Goal: Task Accomplishment & Management: Manage account settings

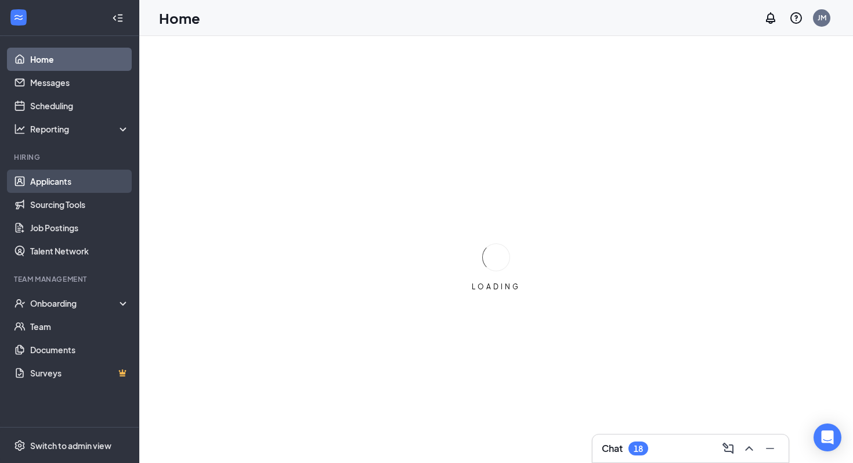
click at [59, 186] on link "Applicants" at bounding box center [79, 180] width 99 height 23
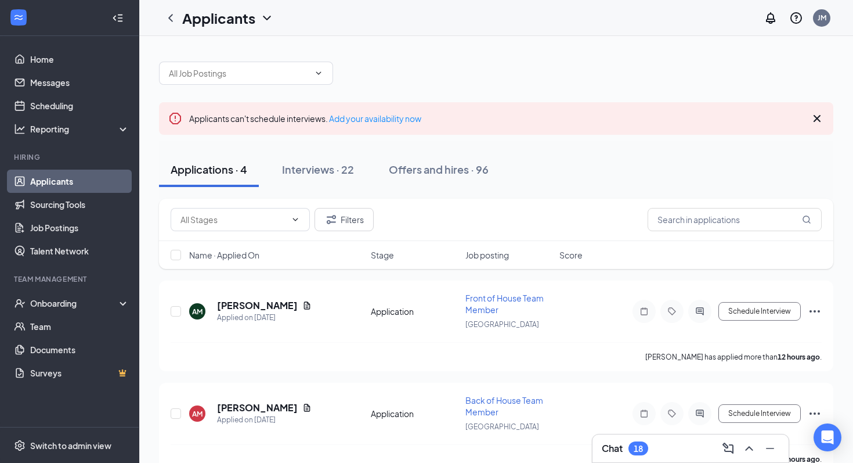
click at [683, 459] on div "Chat 18" at bounding box center [691, 448] width 196 height 28
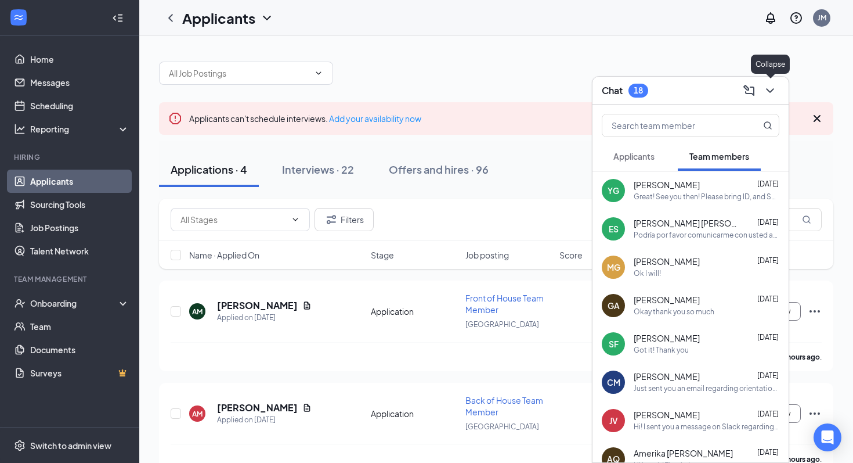
click at [771, 95] on icon "ChevronDown" at bounding box center [770, 91] width 14 height 14
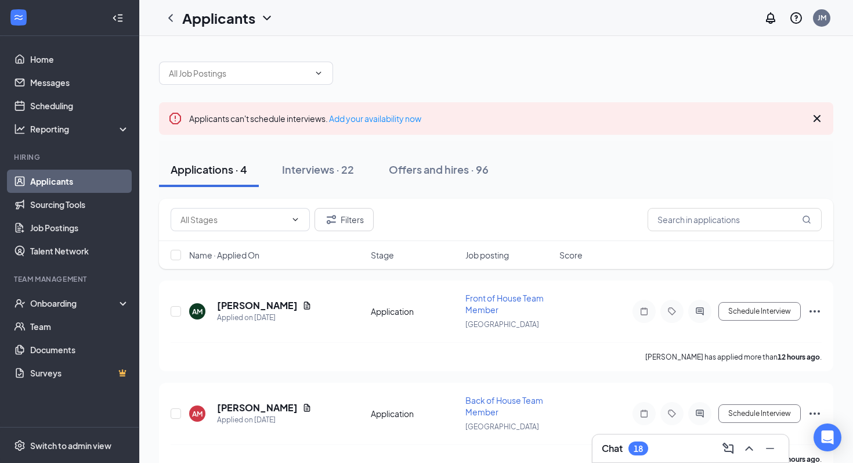
click at [680, 462] on div "Chat 18" at bounding box center [690, 448] width 197 height 29
click at [680, 442] on div "Chat 18" at bounding box center [691, 448] width 178 height 19
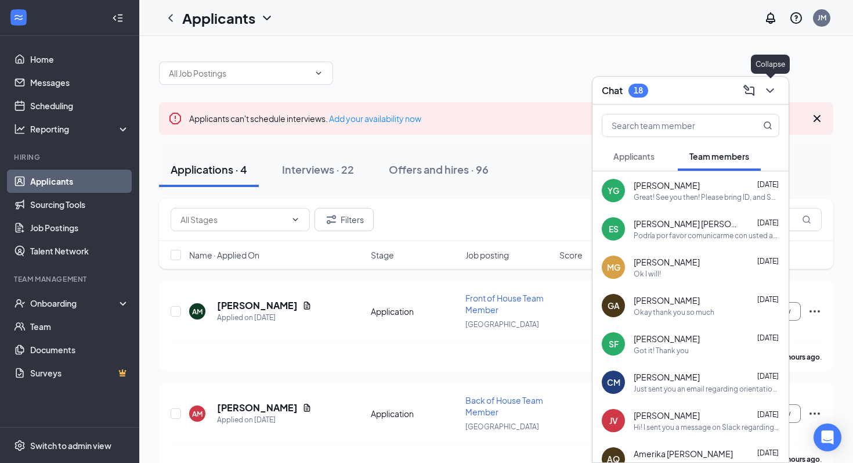
click at [773, 96] on icon "ChevronDown" at bounding box center [770, 91] width 14 height 14
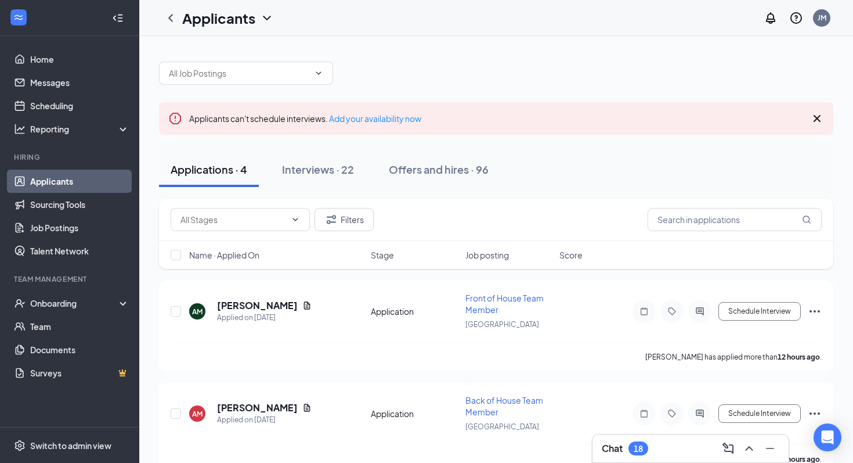
click at [670, 445] on div "Chat 18" at bounding box center [691, 448] width 178 height 19
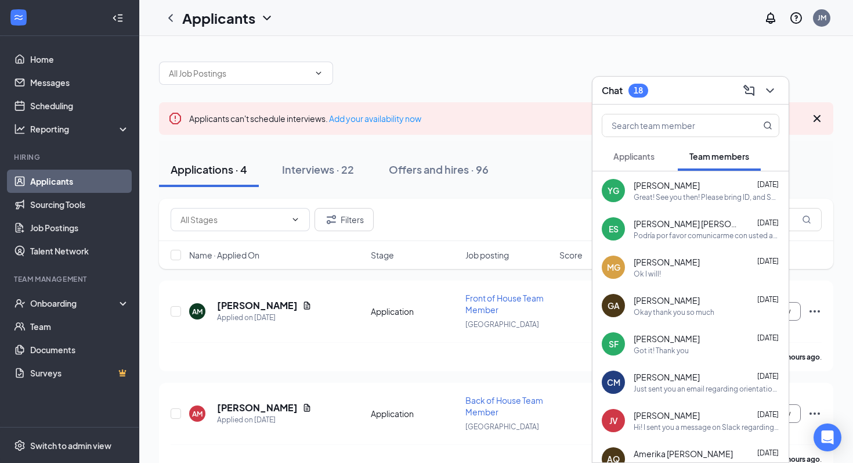
click at [641, 155] on span "Applicants" at bounding box center [633, 156] width 41 height 10
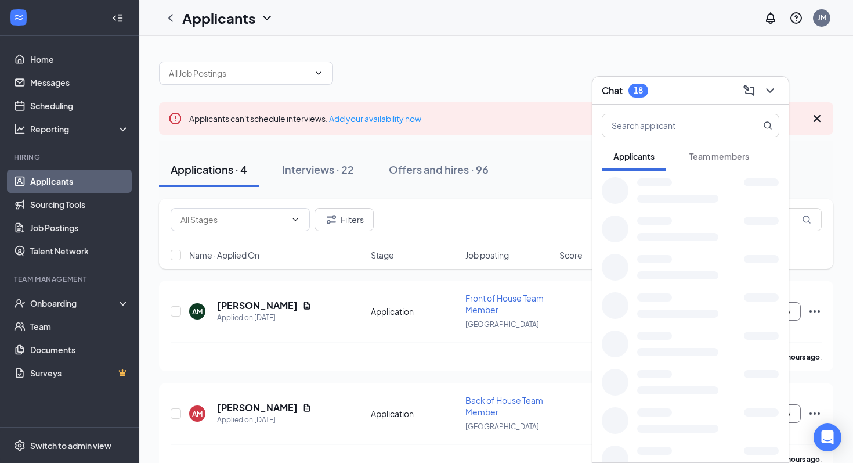
click at [700, 165] on button "Team members" at bounding box center [719, 156] width 83 height 29
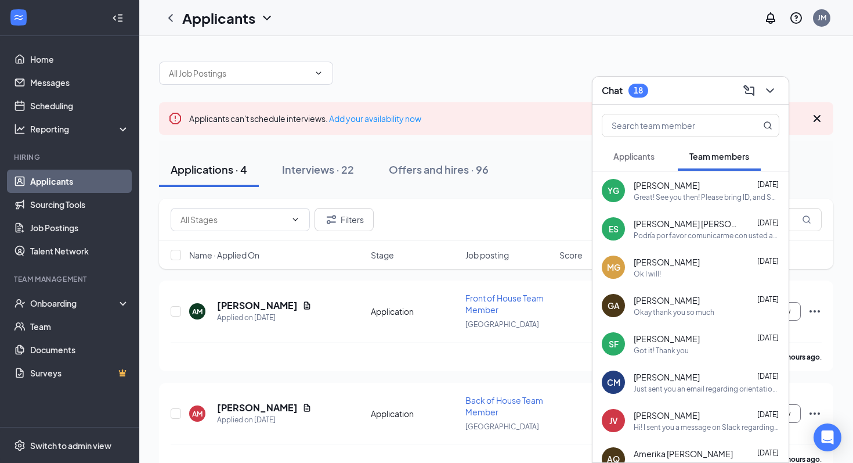
click at [644, 162] on button "Applicants" at bounding box center [634, 156] width 64 height 29
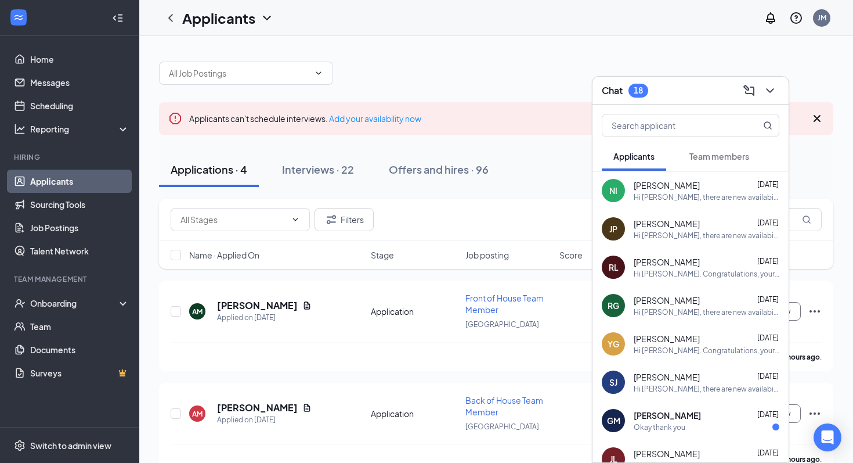
click at [687, 153] on button "Team members" at bounding box center [719, 156] width 83 height 29
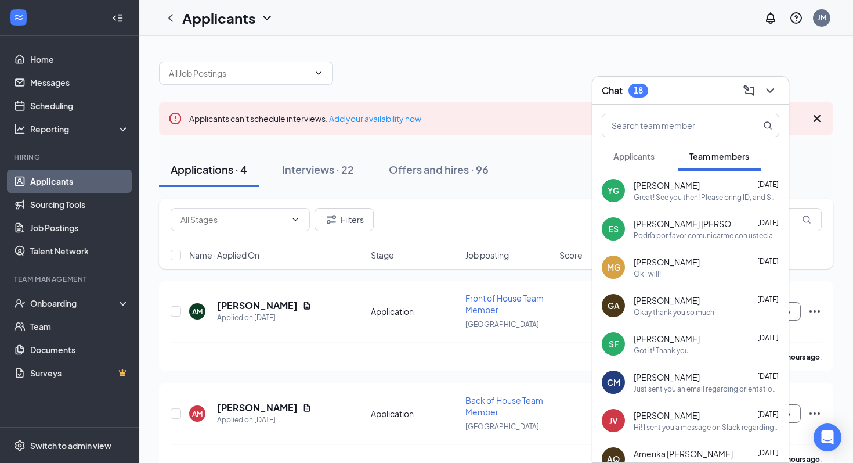
click at [495, 131] on div "Applicants can't schedule interviews. Add your availability now" at bounding box center [496, 118] width 674 height 33
click at [494, 67] on div at bounding box center [496, 67] width 674 height 35
click at [49, 104] on link "Scheduling" at bounding box center [79, 105] width 99 height 23
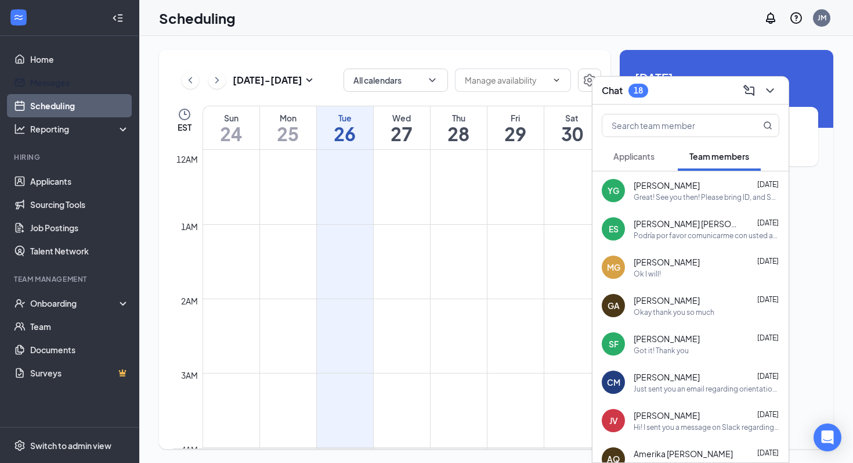
scroll to position [571, 0]
click at [501, 17] on div "Scheduling JM" at bounding box center [496, 18] width 714 height 36
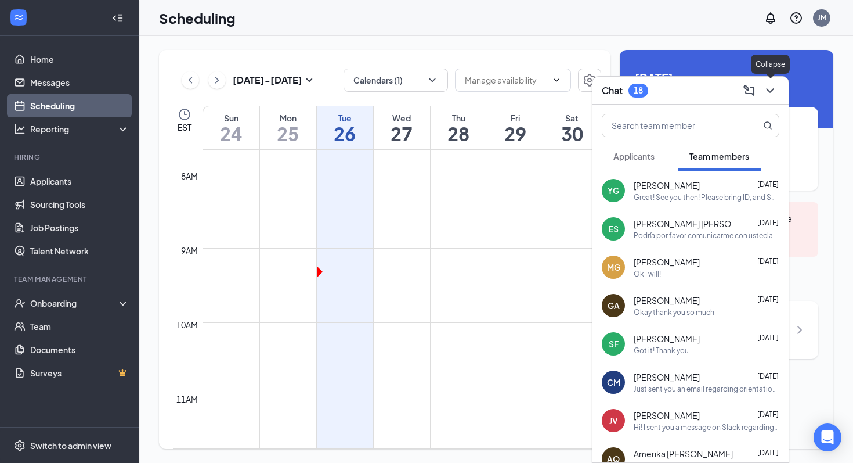
click at [775, 86] on icon "ChevronDown" at bounding box center [770, 91] width 14 height 14
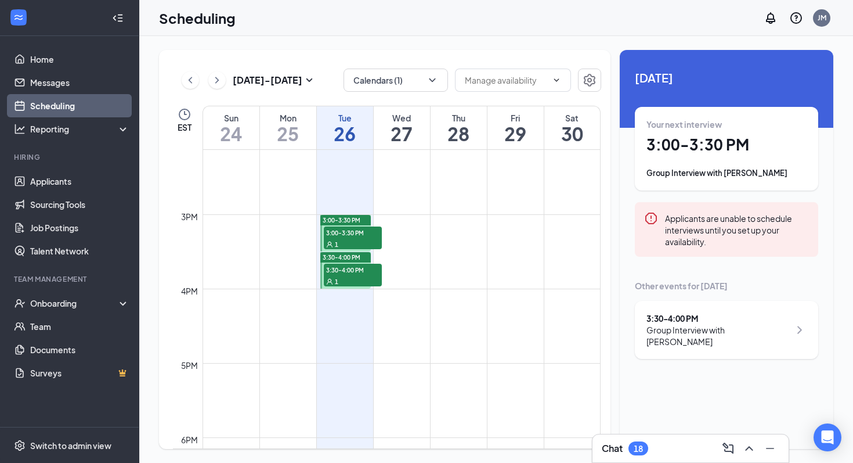
scroll to position [1077, 0]
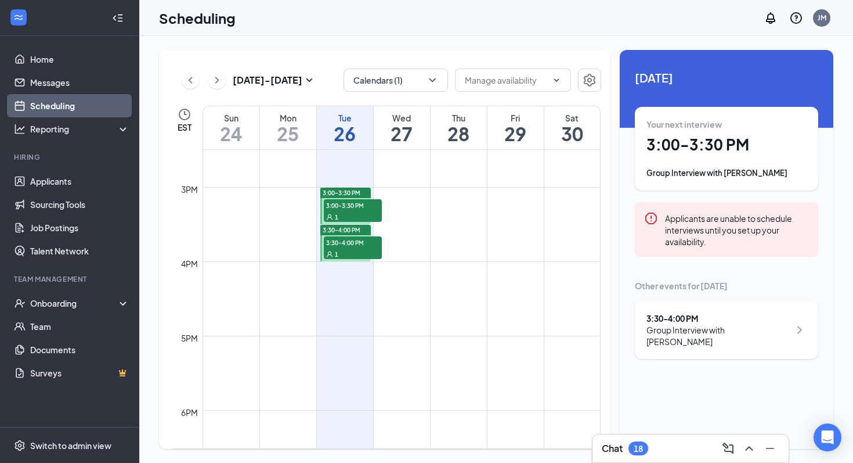
click at [351, 204] on span "3:00-3:30 PM" at bounding box center [353, 205] width 58 height 12
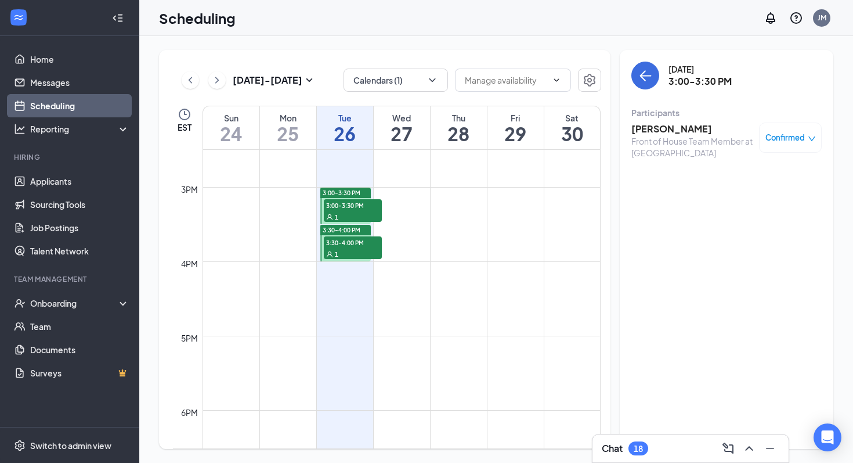
click at [789, 142] on span "Confirmed" at bounding box center [785, 138] width 39 height 12
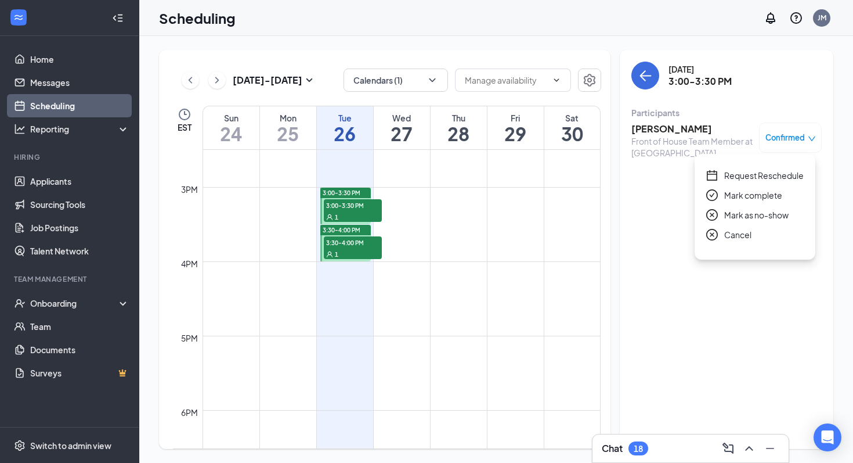
click at [748, 177] on span "Request Reschedule" at bounding box center [764, 175] width 80 height 13
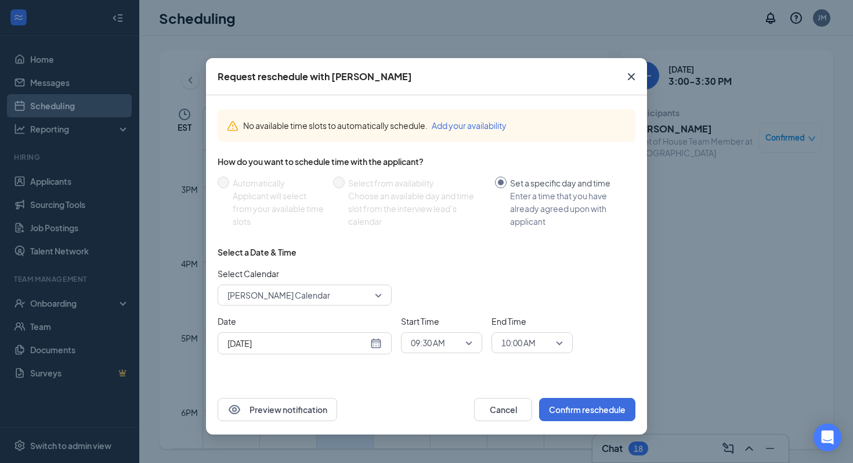
click at [319, 333] on div "[DATE]" at bounding box center [305, 343] width 174 height 22
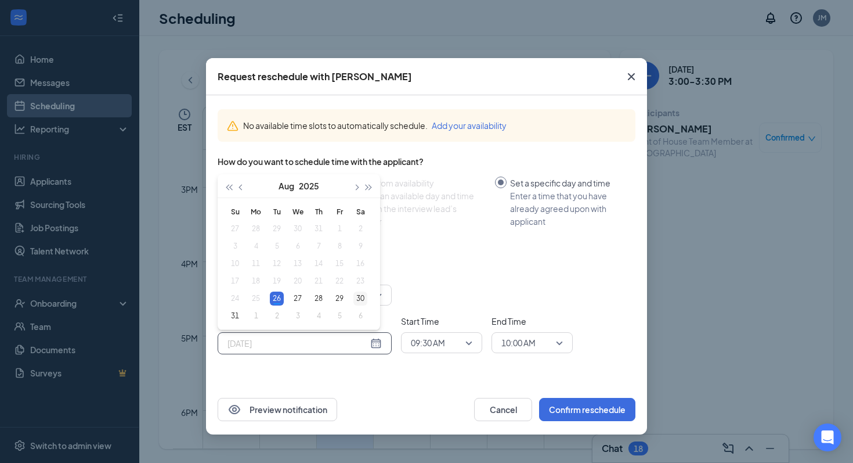
type input "Aug 30, 2025"
click at [367, 294] on div "30" at bounding box center [360, 298] width 14 height 14
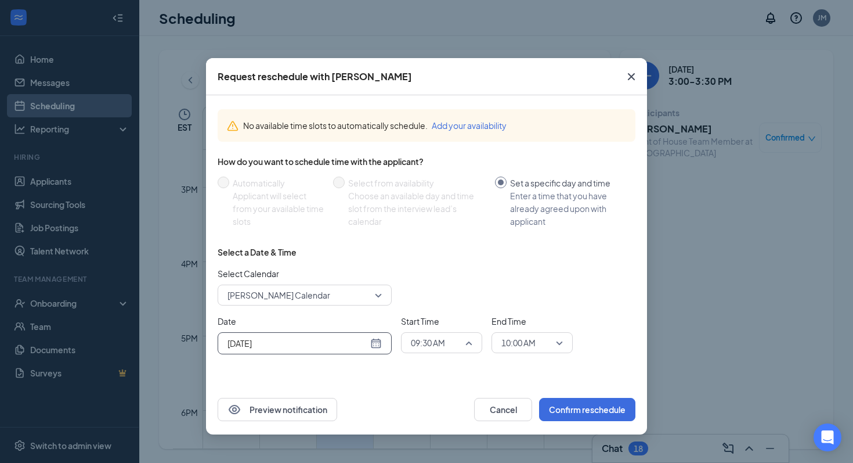
click at [442, 342] on span "09:30 AM" at bounding box center [428, 342] width 34 height 17
click at [441, 233] on span "02:30 PM" at bounding box center [427, 234] width 34 height 13
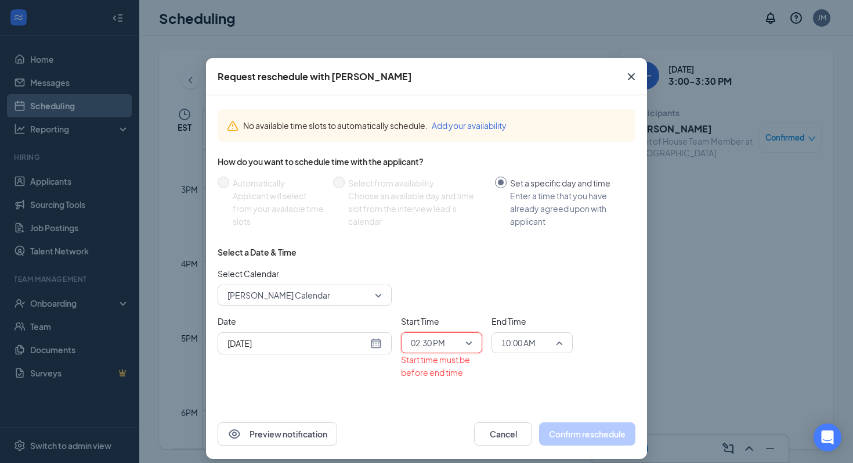
click at [524, 345] on span "10:00 AM" at bounding box center [518, 342] width 34 height 17
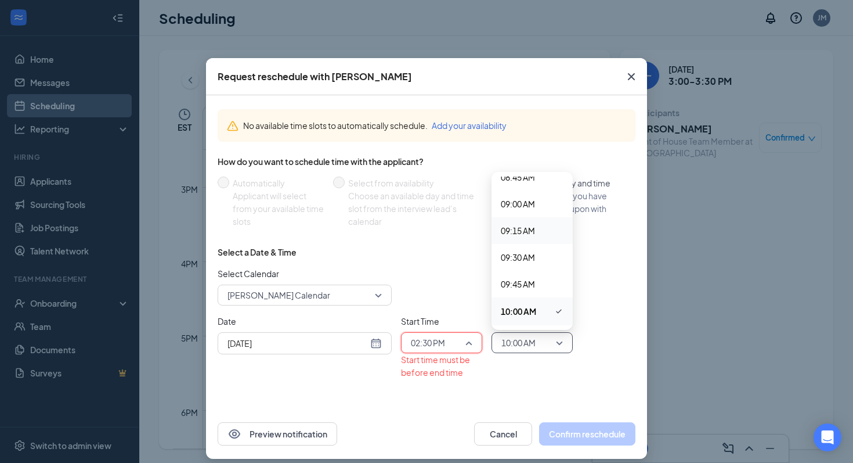
click at [445, 341] on span "02:30 PM" at bounding box center [428, 342] width 34 height 17
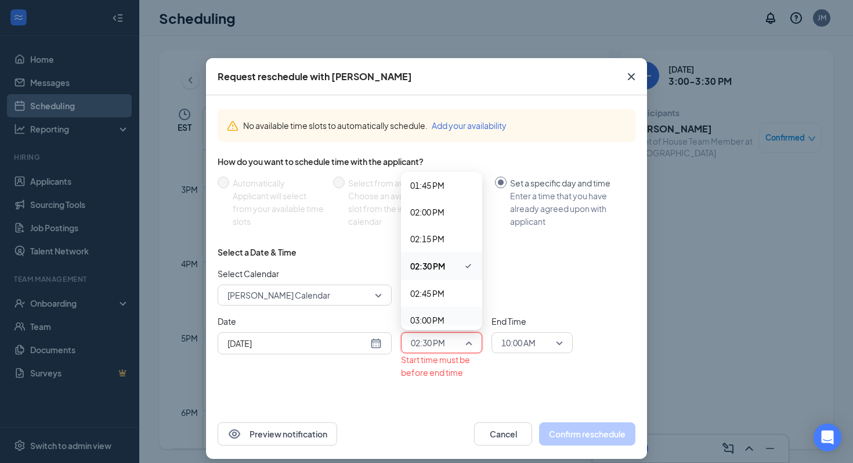
scroll to position [1467, 0]
click at [436, 215] on span "02:00 PM" at bounding box center [427, 218] width 34 height 13
click at [530, 348] on span "10:00 AM" at bounding box center [518, 342] width 34 height 17
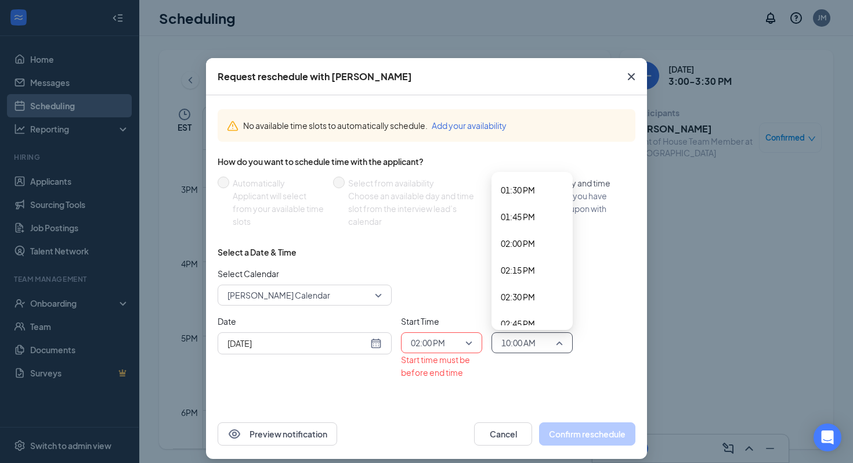
scroll to position [1495, 0]
click at [519, 235] on div "02:30 PM" at bounding box center [532, 244] width 81 height 27
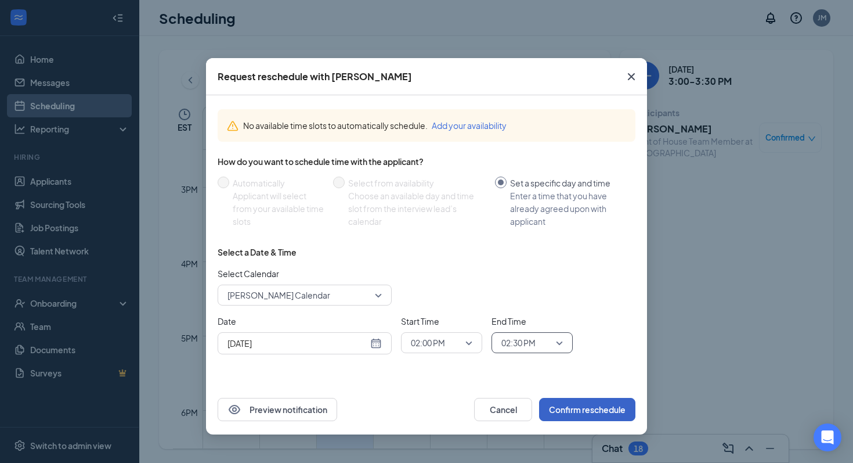
click at [581, 411] on button "Confirm reschedule" at bounding box center [587, 409] width 96 height 23
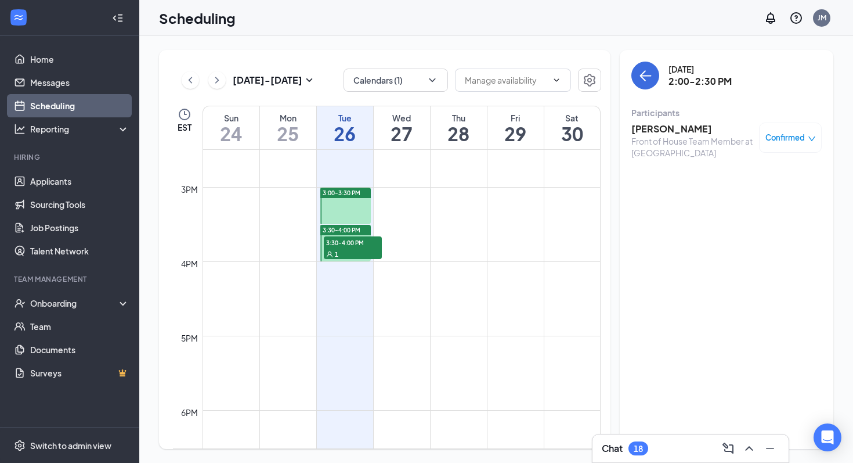
click at [367, 248] on div "1" at bounding box center [353, 254] width 58 height 12
click at [775, 143] on div "Confirmed" at bounding box center [790, 137] width 63 height 30
click at [799, 139] on span "Confirmed" at bounding box center [785, 138] width 39 height 12
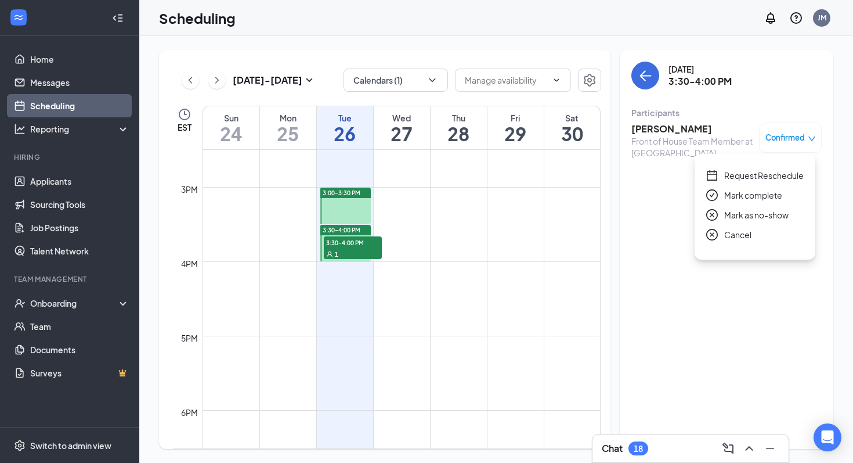
click at [728, 173] on span "Request Reschedule" at bounding box center [764, 175] width 80 height 13
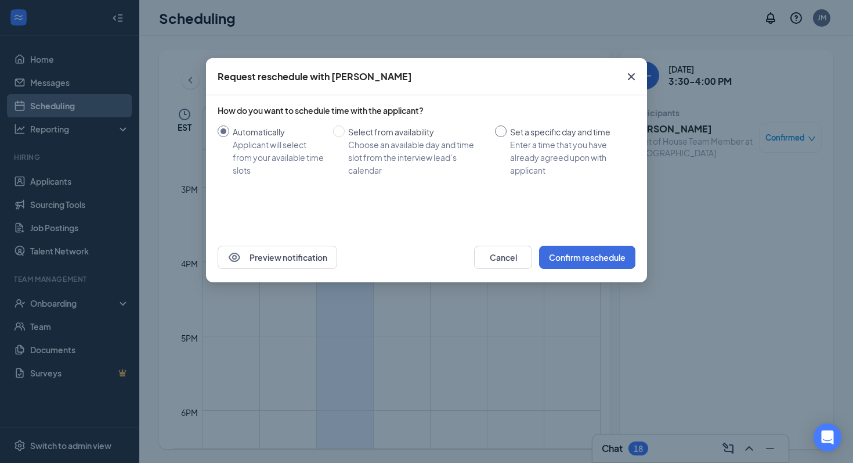
click at [501, 132] on input "Set a specific day and time Enter a time that you have already agreed upon with…" at bounding box center [501, 131] width 12 height 12
radio input "true"
radio input "false"
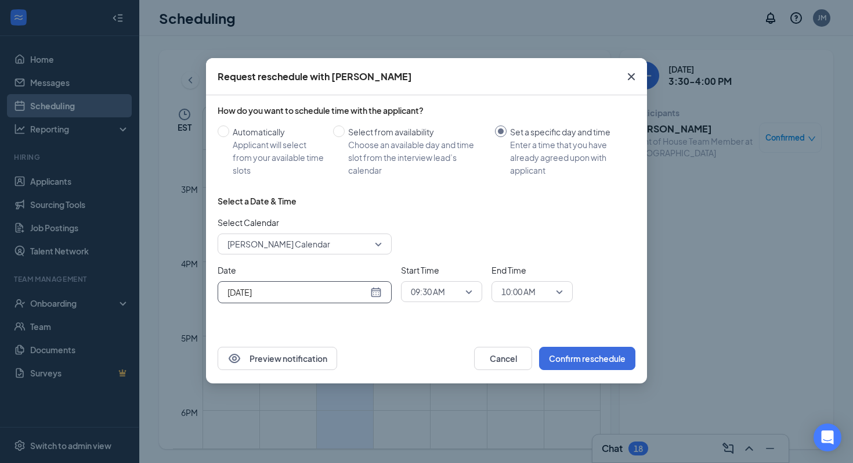
click at [355, 290] on input "[DATE]" at bounding box center [298, 292] width 140 height 13
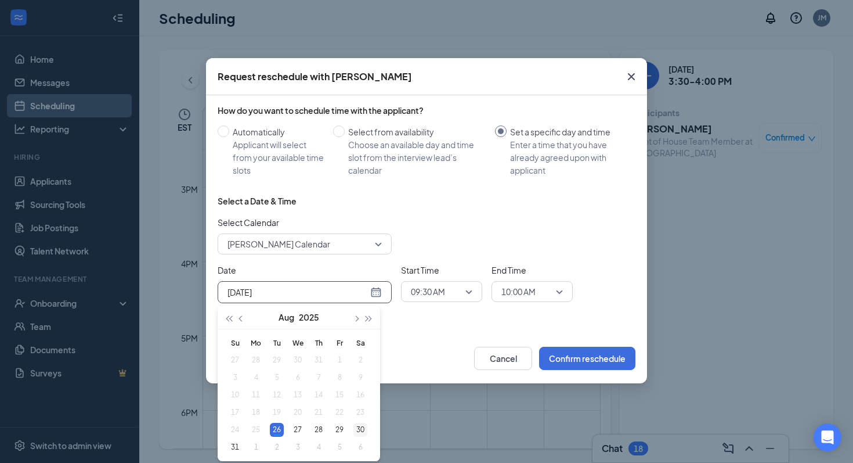
type input "Aug 30, 2025"
click at [356, 430] on div "30" at bounding box center [360, 430] width 14 height 14
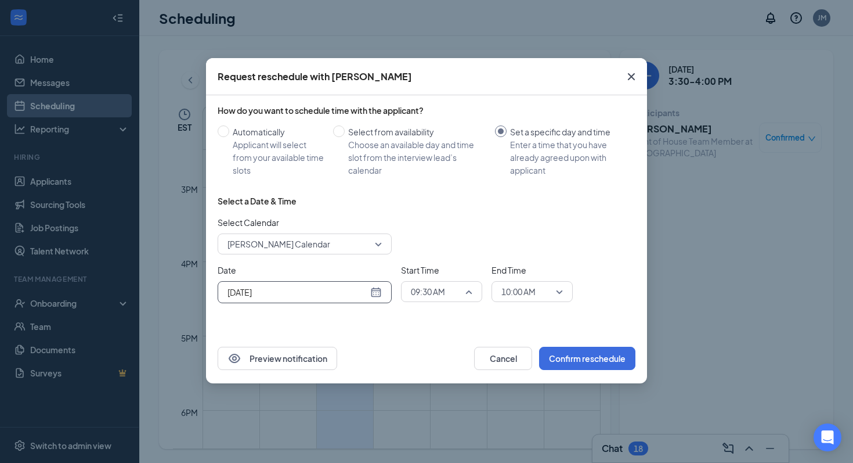
click at [450, 294] on span "09:30 AM" at bounding box center [436, 291] width 51 height 17
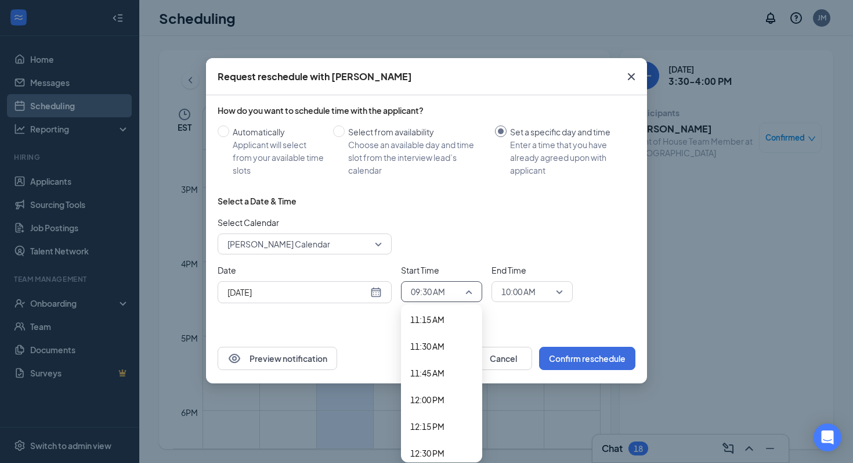
scroll to position [1206, 0]
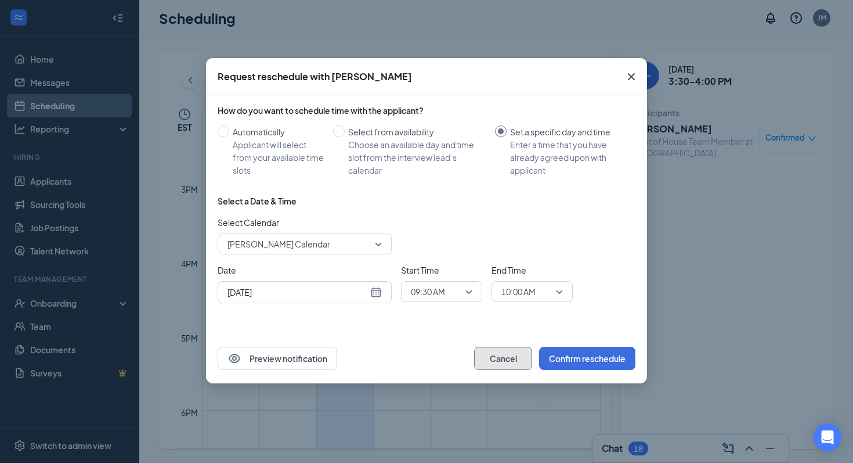
click at [491, 356] on button "Cancel" at bounding box center [503, 357] width 58 height 23
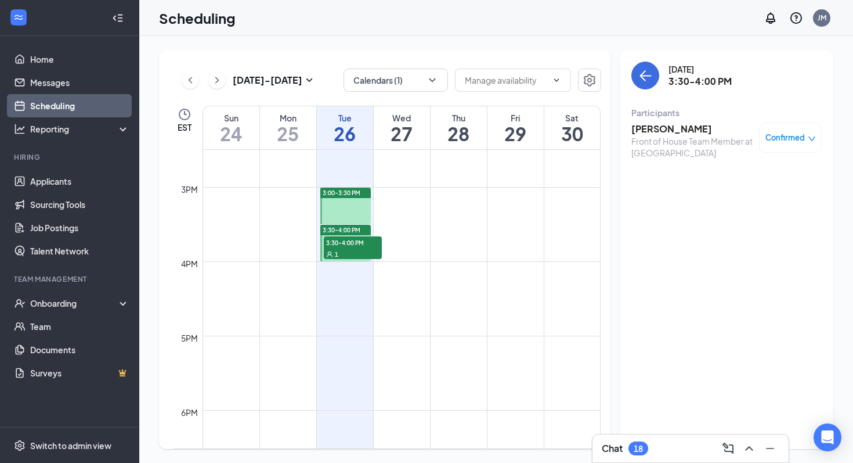
click at [782, 130] on div "Confirmed" at bounding box center [790, 137] width 63 height 30
click at [803, 135] on span "Confirmed" at bounding box center [785, 138] width 39 height 12
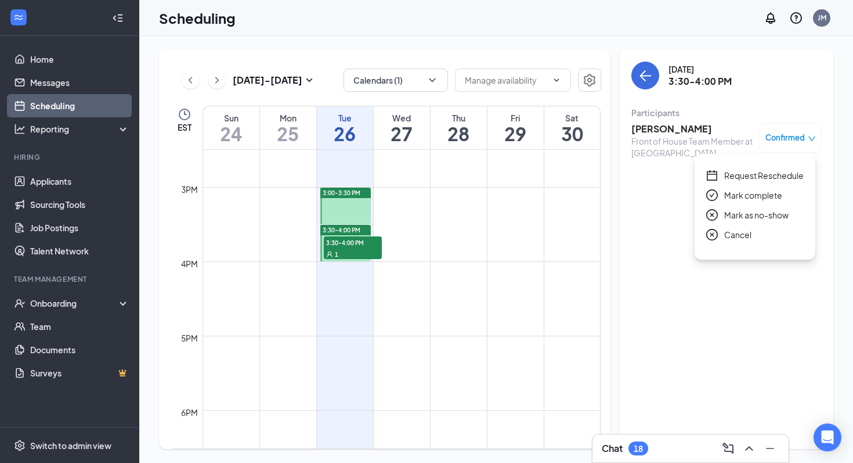
click at [726, 236] on span "Cancel" at bounding box center [737, 234] width 27 height 13
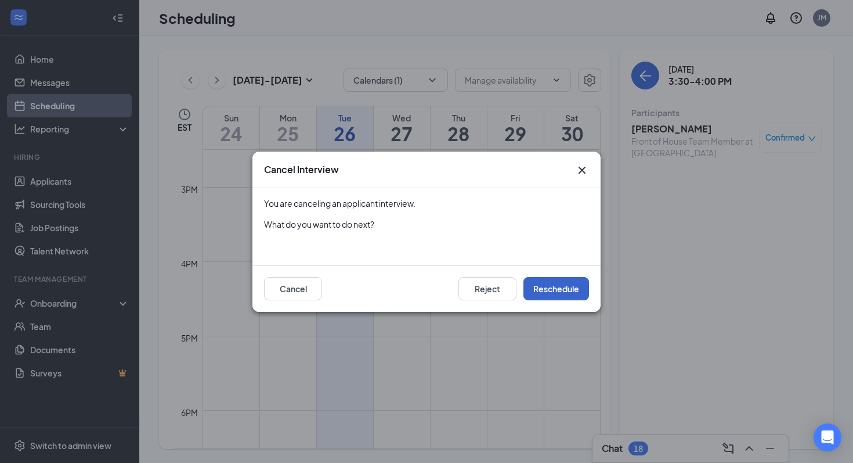
click at [546, 294] on button "Reschedule" at bounding box center [557, 288] width 66 height 23
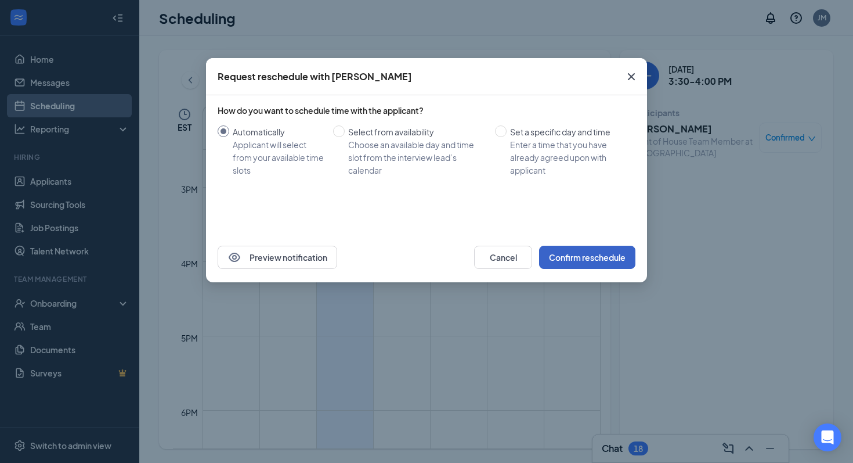
click at [571, 261] on button "Confirm reschedule" at bounding box center [587, 257] width 96 height 23
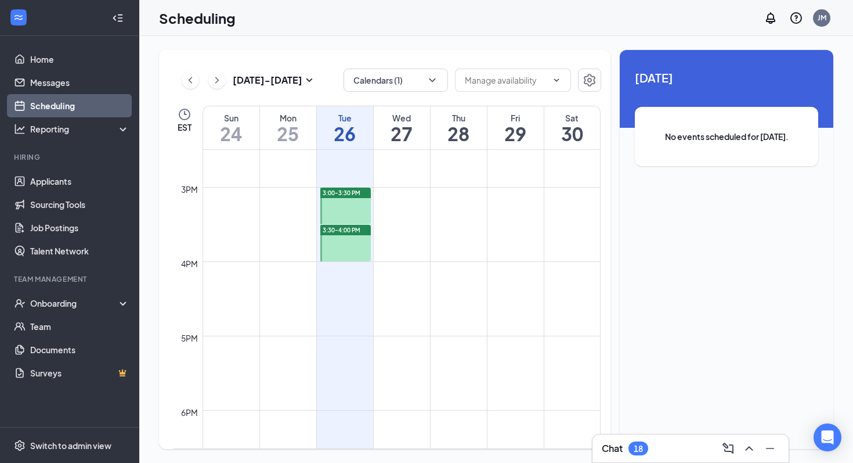
click at [346, 210] on div at bounding box center [345, 205] width 51 height 37
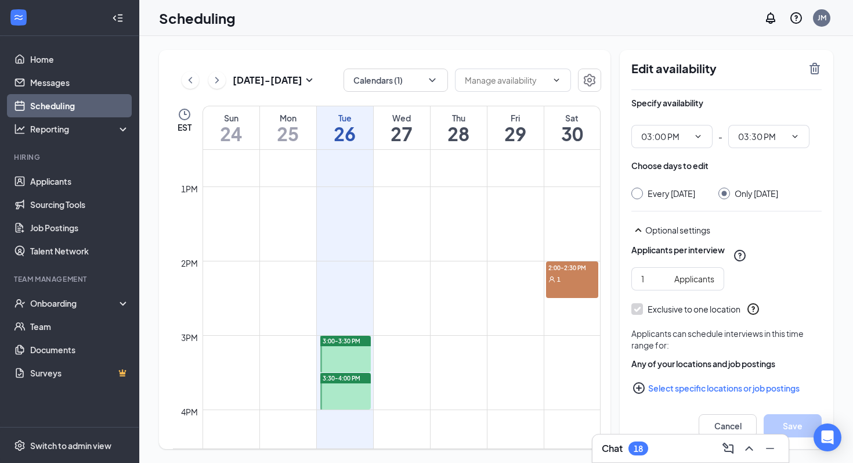
scroll to position [972, 0]
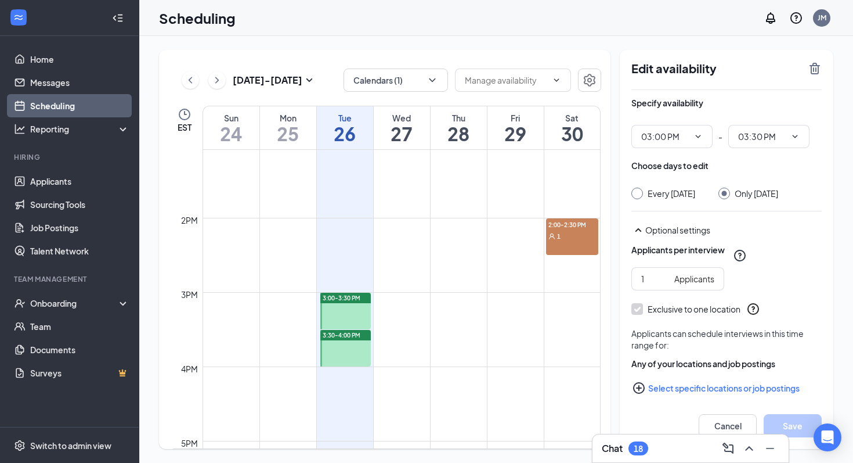
click at [564, 228] on span "2:00-2:30 PM" at bounding box center [572, 224] width 52 height 12
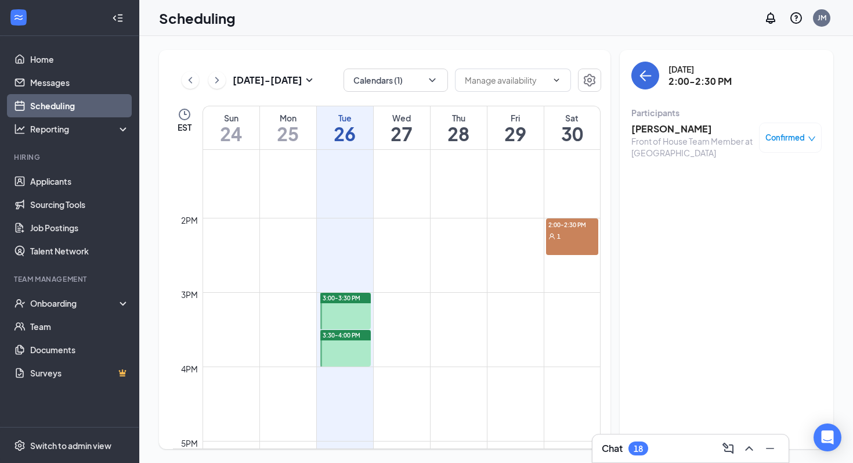
click at [788, 124] on div "Confirmed" at bounding box center [790, 137] width 63 height 30
click at [781, 139] on span "Confirmed" at bounding box center [785, 138] width 39 height 12
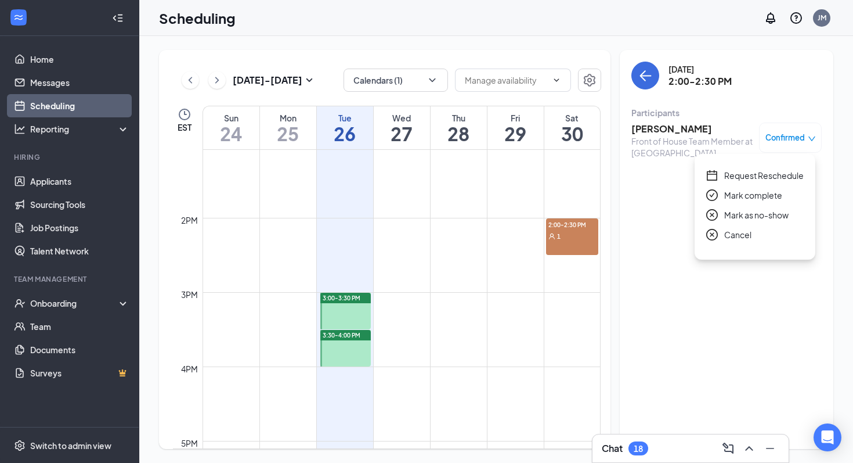
click at [728, 236] on span "Cancel" at bounding box center [737, 234] width 27 height 13
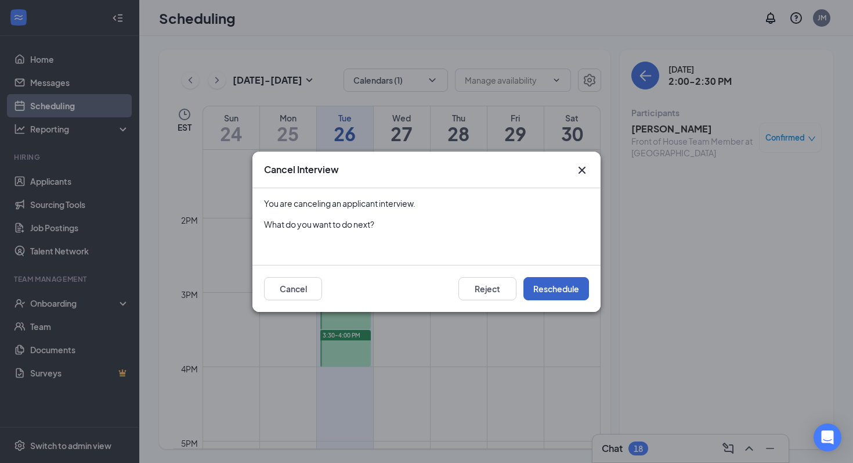
click at [561, 287] on button "Reschedule" at bounding box center [557, 288] width 66 height 23
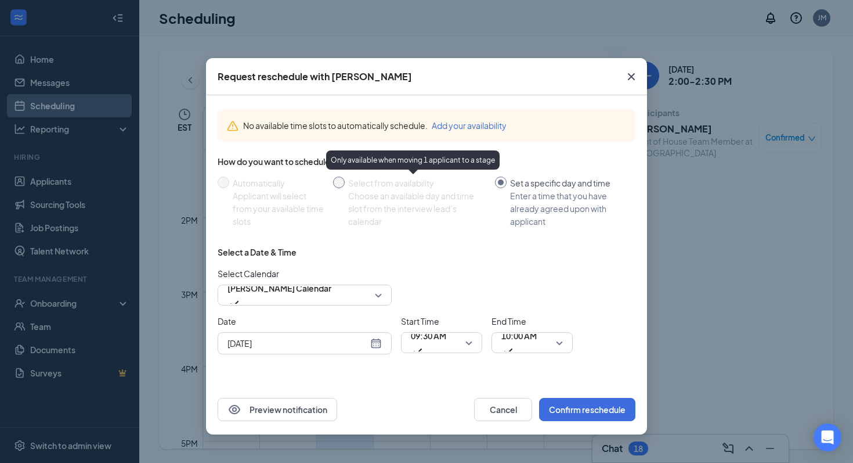
radio input "false"
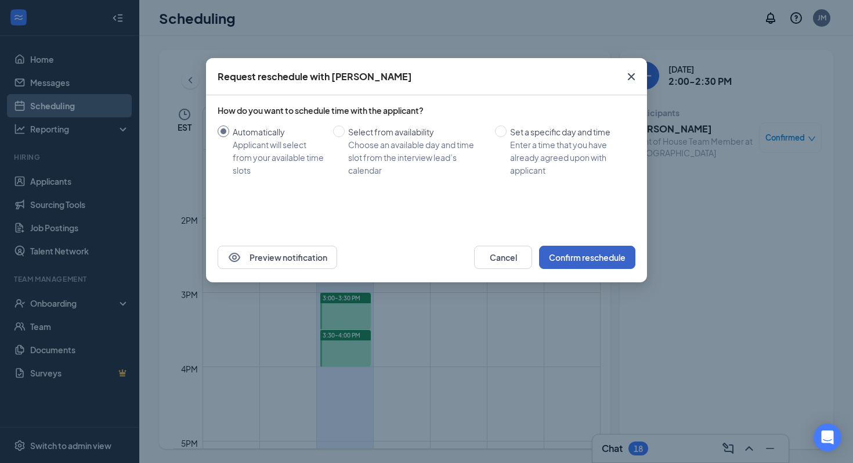
click at [596, 251] on button "Confirm reschedule" at bounding box center [587, 257] width 96 height 23
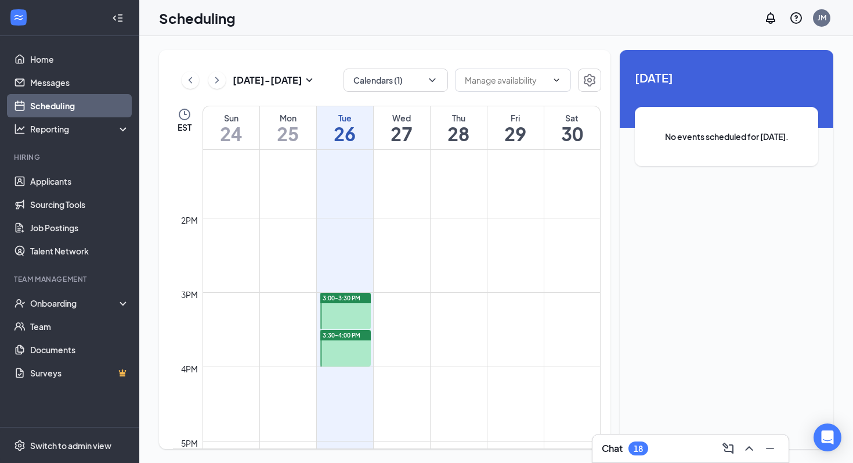
click at [345, 311] on div at bounding box center [345, 311] width 51 height 37
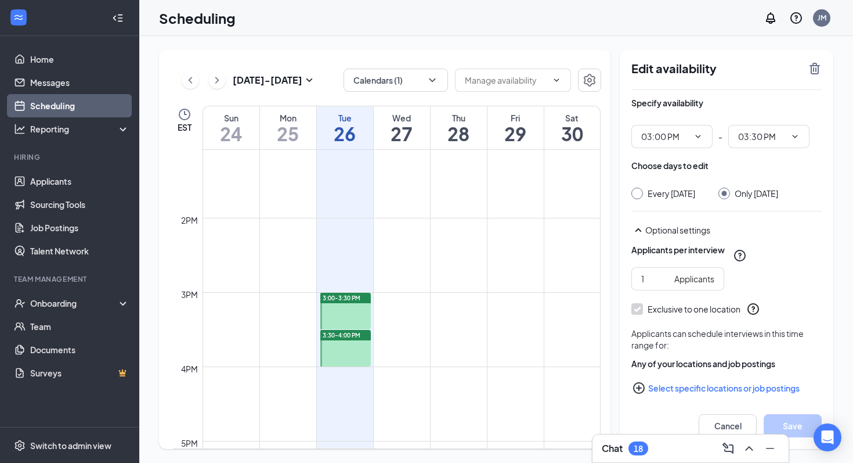
scroll to position [20, 0]
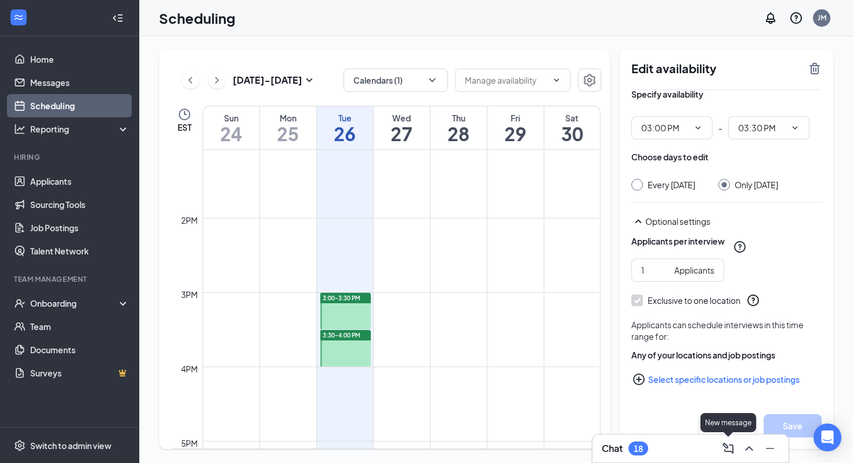
click at [720, 418] on div "New message" at bounding box center [729, 422] width 56 height 19
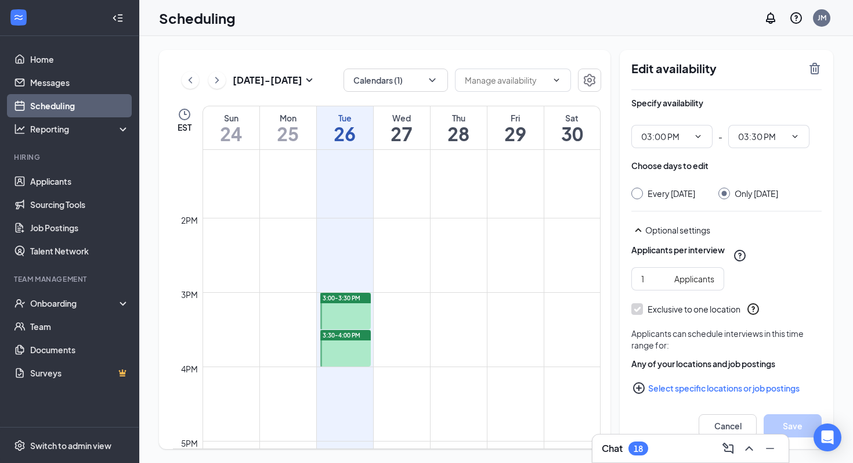
click at [812, 66] on icon "TrashOutline" at bounding box center [815, 69] width 10 height 12
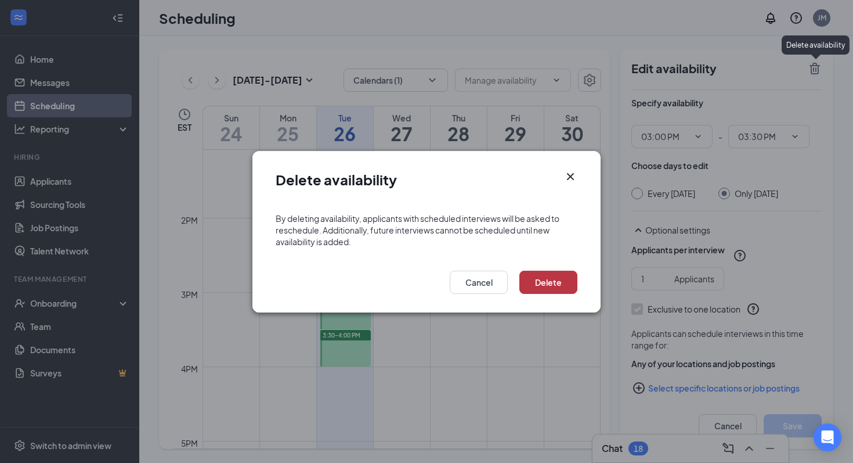
click at [551, 281] on button "Delete" at bounding box center [548, 281] width 58 height 23
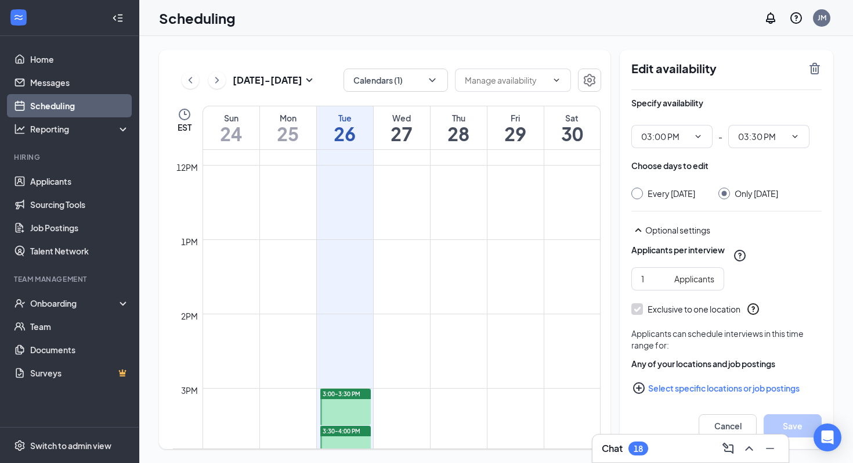
scroll to position [905, 0]
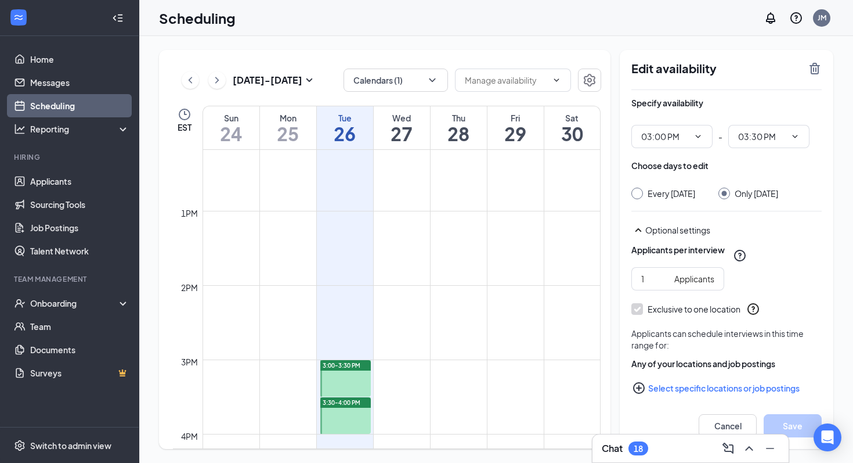
click at [342, 399] on span "3:30-4:00 PM" at bounding box center [342, 402] width 38 height 8
click at [348, 379] on div at bounding box center [345, 378] width 51 height 37
click at [821, 66] on icon "TrashOutline" at bounding box center [815, 69] width 14 height 14
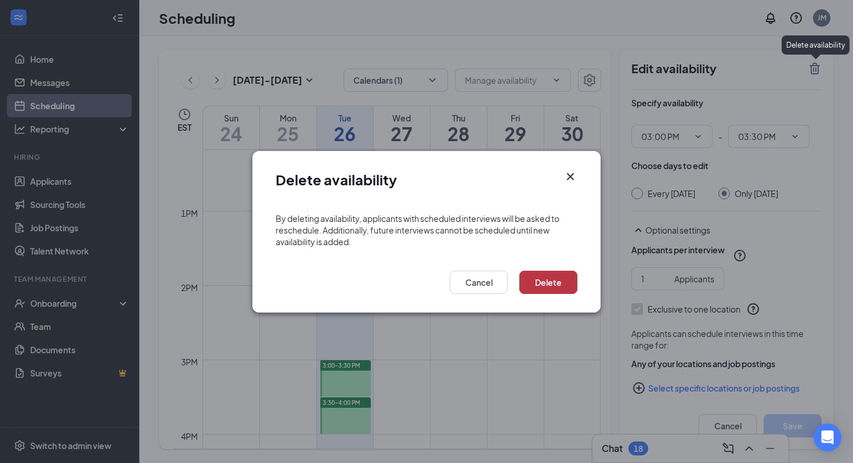
click at [547, 285] on button "Delete" at bounding box center [548, 281] width 58 height 23
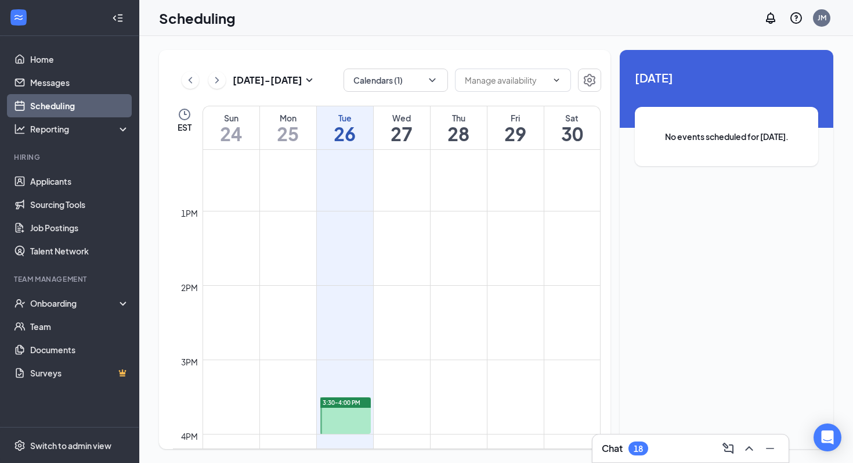
click at [356, 409] on div at bounding box center [345, 415] width 51 height 37
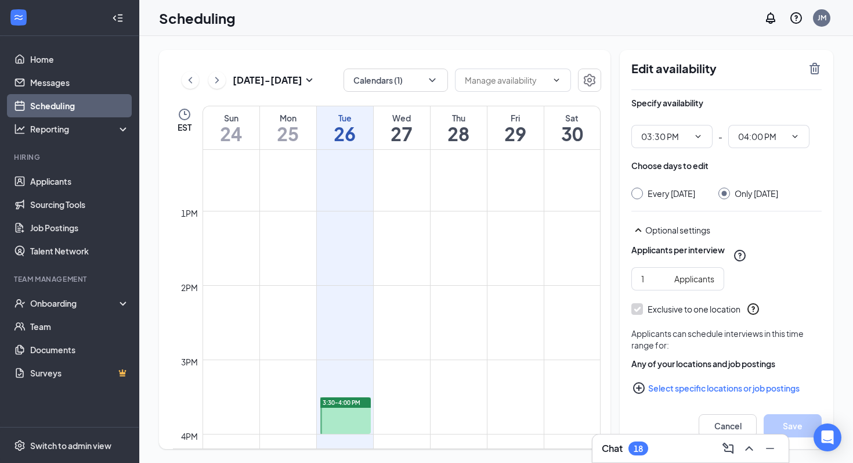
click at [814, 67] on icon "TrashOutline" at bounding box center [815, 69] width 14 height 14
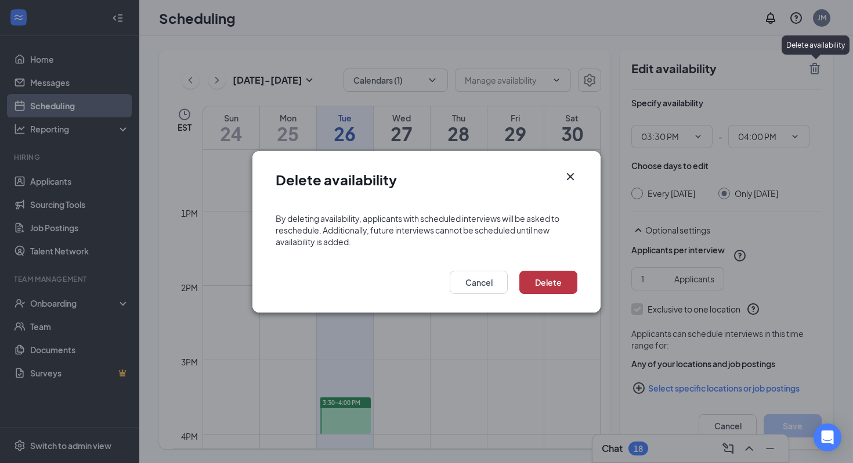
click at [550, 283] on button "Delete" at bounding box center [548, 281] width 58 height 23
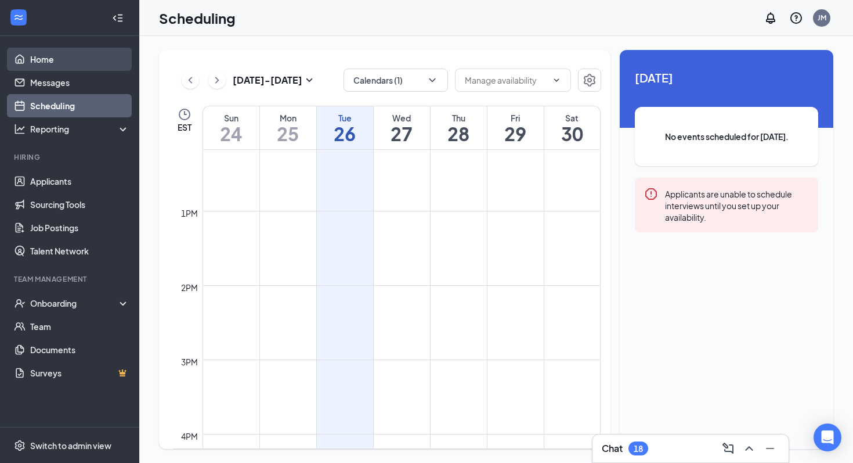
click at [88, 63] on link "Home" at bounding box center [79, 59] width 99 height 23
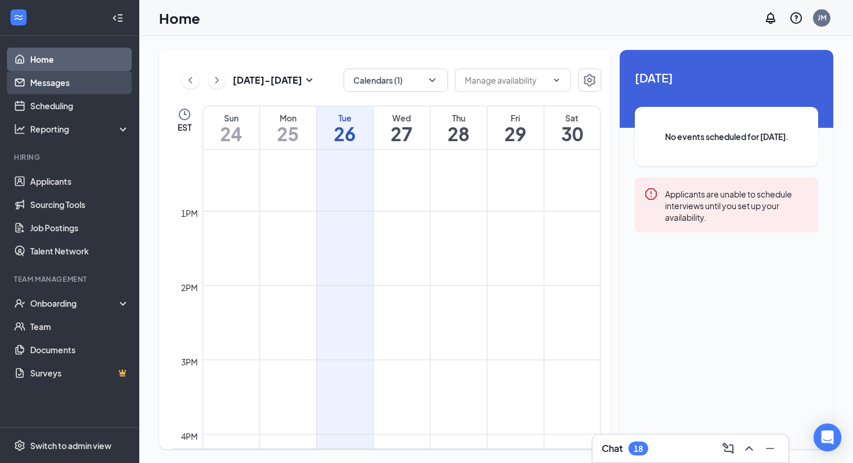
click at [80, 82] on link "Messages" at bounding box center [79, 82] width 99 height 23
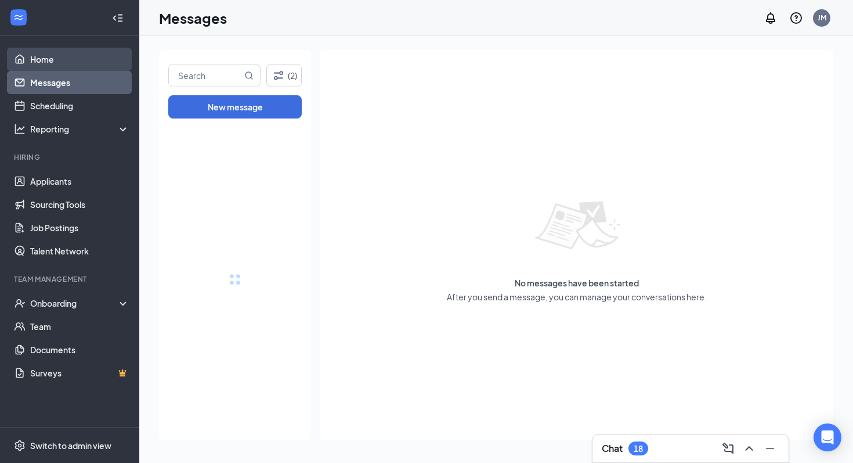
click at [80, 59] on link "Home" at bounding box center [79, 59] width 99 height 23
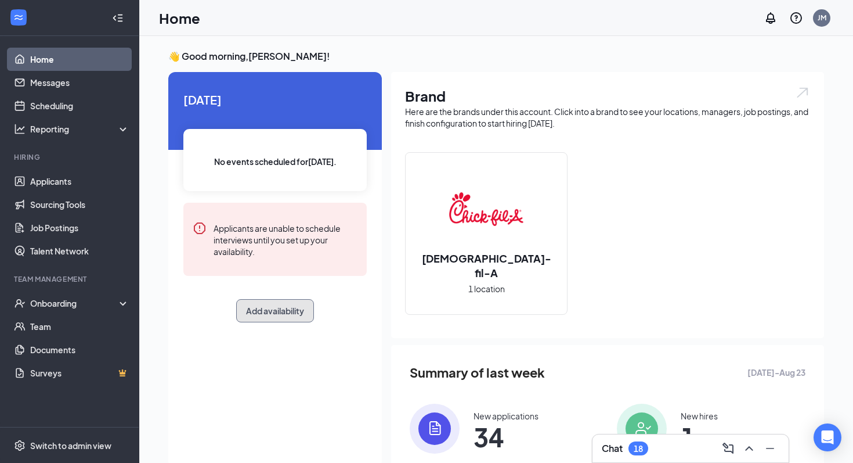
click at [267, 313] on button "Add availability" at bounding box center [275, 310] width 78 height 23
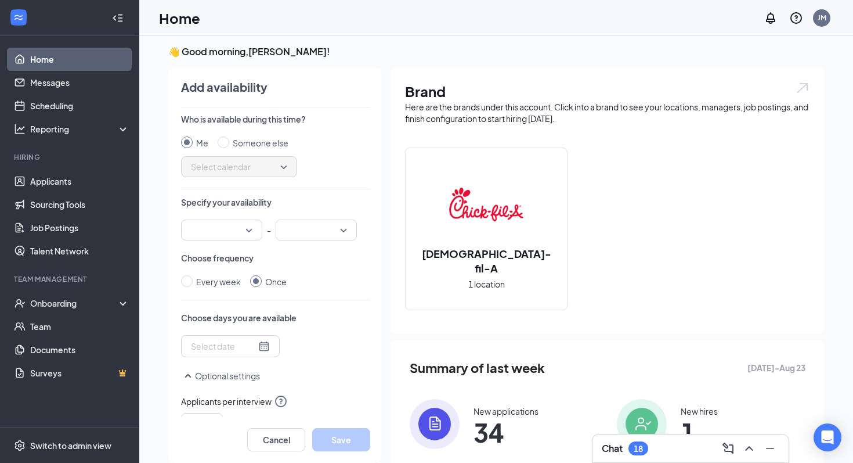
click at [218, 346] on input at bounding box center [223, 346] width 65 height 13
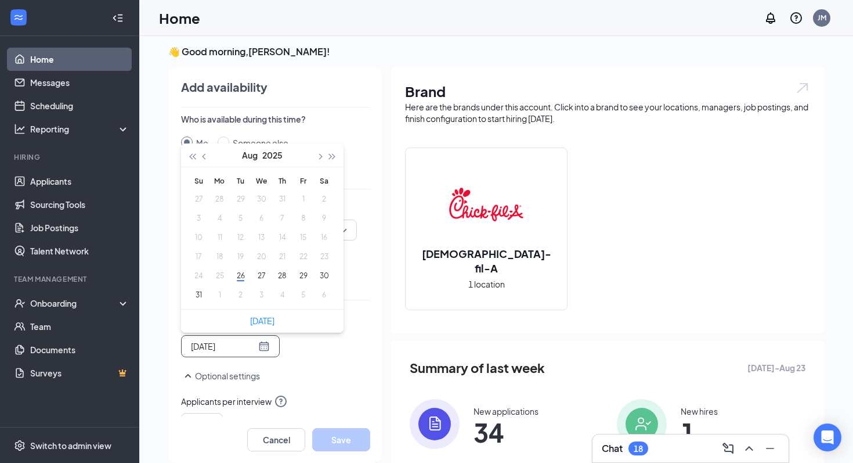
type input "[DATE]"
click at [328, 279] on button "30" at bounding box center [323, 275] width 21 height 12
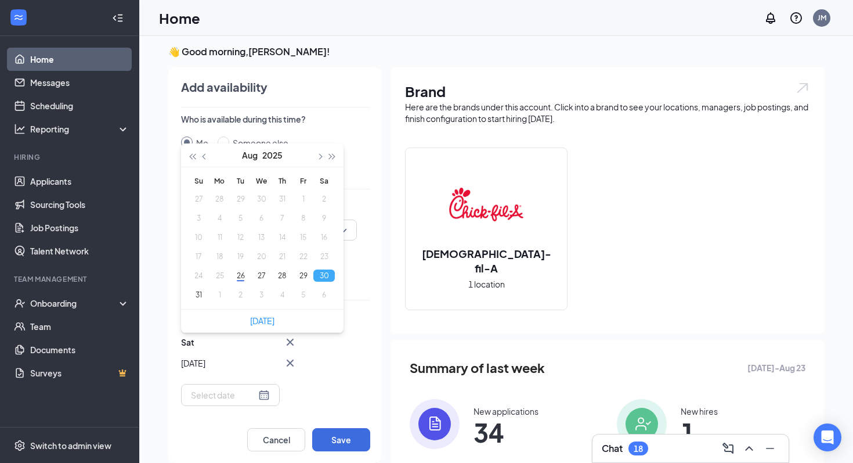
click at [377, 353] on div "Add availability Who is available during this time? Me Someone else Select cale…" at bounding box center [270, 264] width 224 height 395
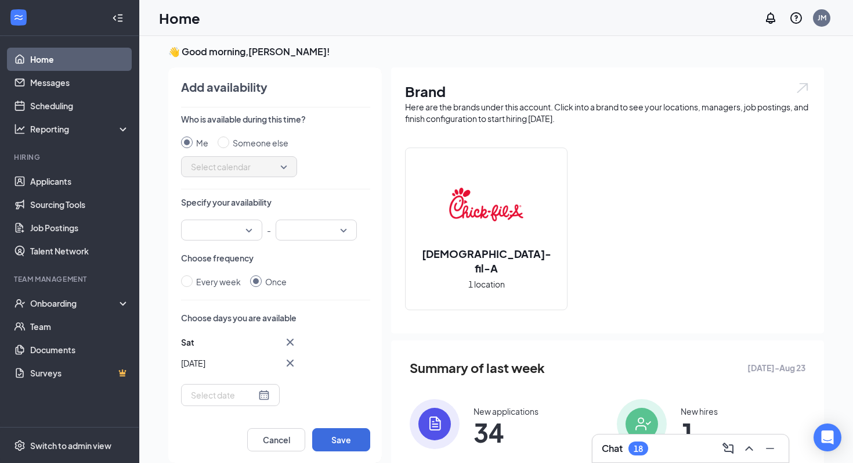
click at [247, 232] on div at bounding box center [221, 229] width 81 height 21
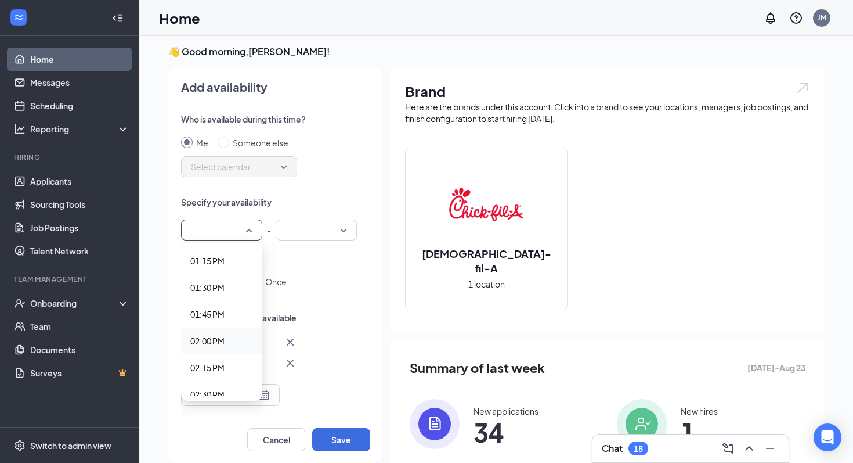
click at [222, 333] on div "02:00 PM" at bounding box center [221, 340] width 81 height 27
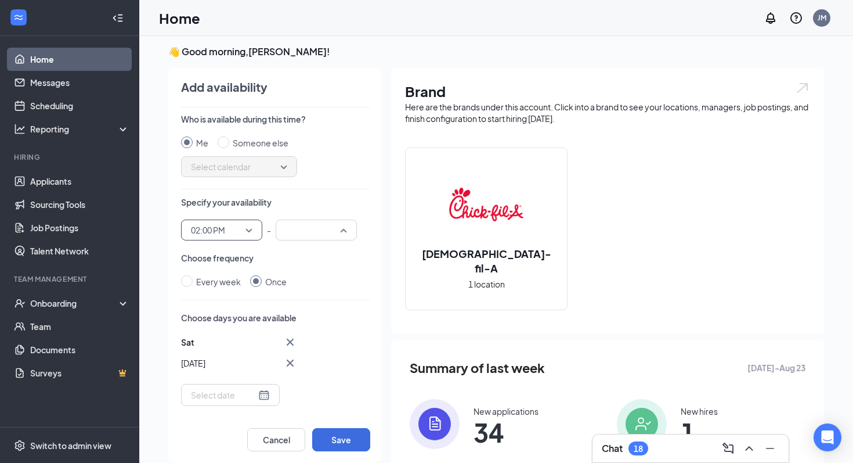
click at [306, 236] on input "search" at bounding box center [312, 230] width 59 height 20
click at [302, 276] on span "02:30 PM" at bounding box center [302, 281] width 34 height 13
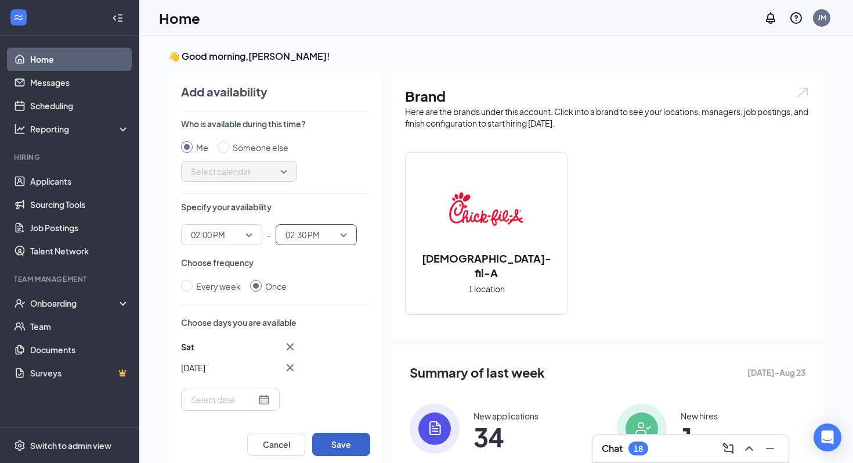
click at [340, 438] on button "Save" at bounding box center [341, 443] width 58 height 23
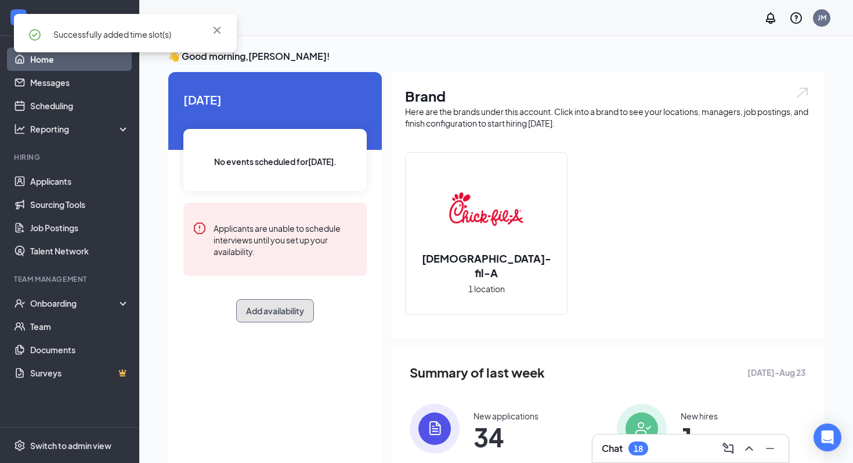
click at [292, 312] on button "Add availability" at bounding box center [275, 310] width 78 height 23
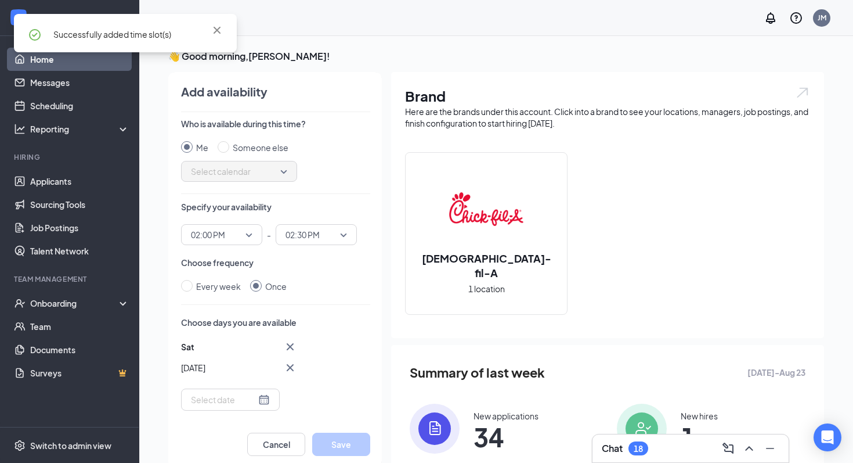
scroll to position [5, 0]
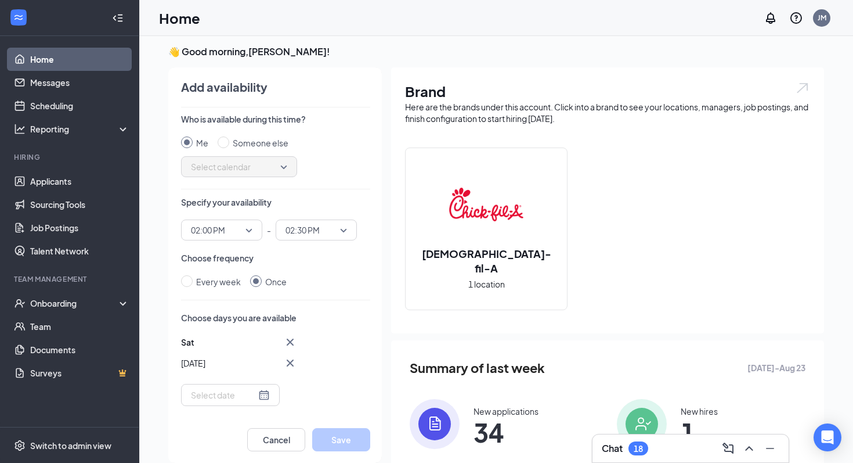
click at [213, 394] on input at bounding box center [223, 394] width 65 height 13
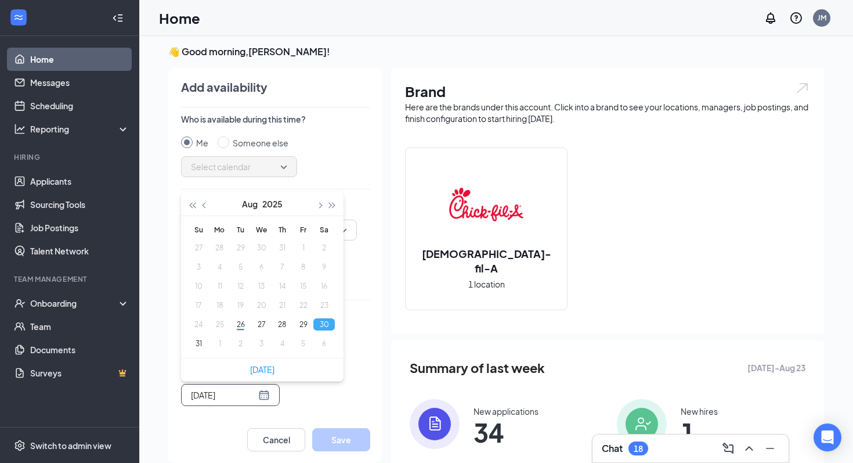
type input "[DATE]"
click at [322, 324] on button "30" at bounding box center [323, 324] width 21 height 12
type input "[DATE]"
click at [327, 319] on button "30" at bounding box center [323, 324] width 21 height 12
click at [355, 334] on div "Choose days you are available Sat Aug [DATE] Mo Tu We Th Fr Sa 27 28 29 30 31 1…" at bounding box center [275, 359] width 189 height 94
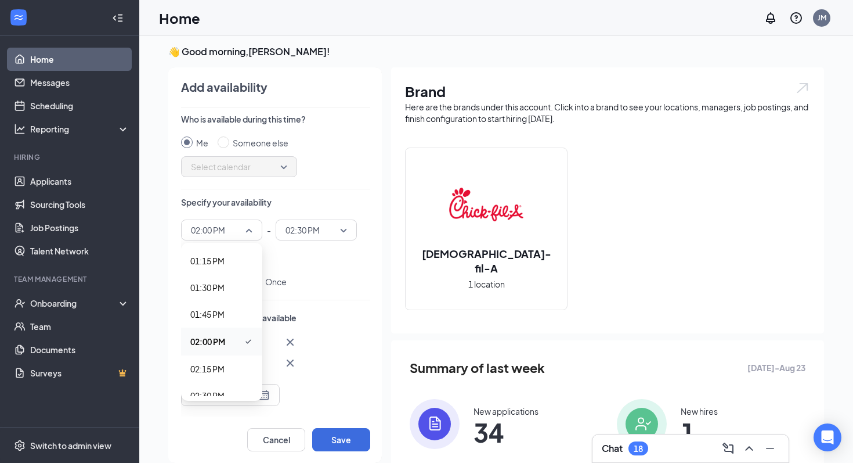
click at [262, 232] on div "02:00 PM" at bounding box center [221, 229] width 81 height 21
click at [212, 346] on span "02:30 PM" at bounding box center [207, 341] width 34 height 13
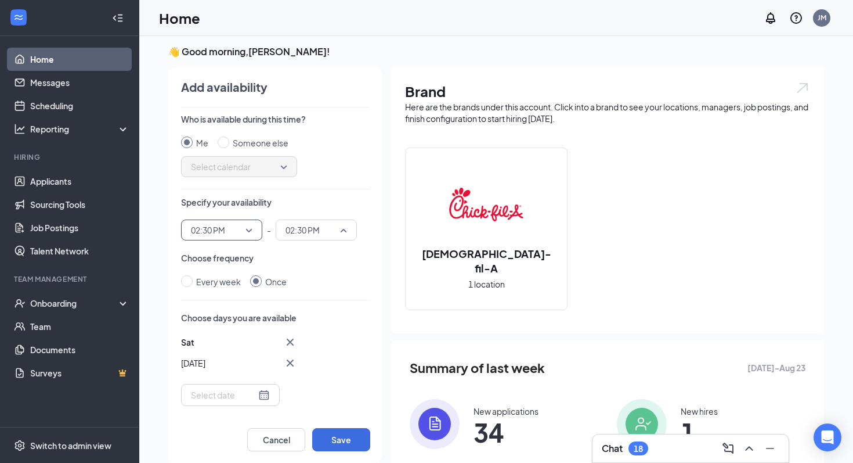
click at [328, 225] on span "02:30 PM" at bounding box center [311, 229] width 51 height 17
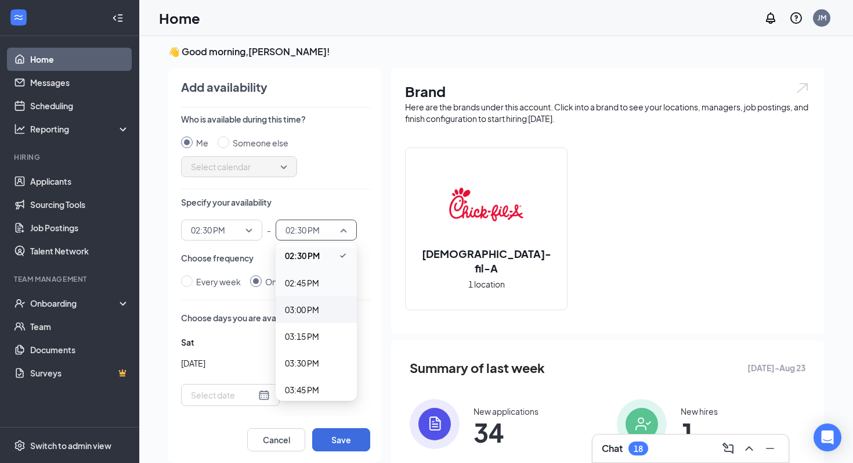
click at [327, 312] on span "03:00 PM" at bounding box center [316, 309] width 63 height 13
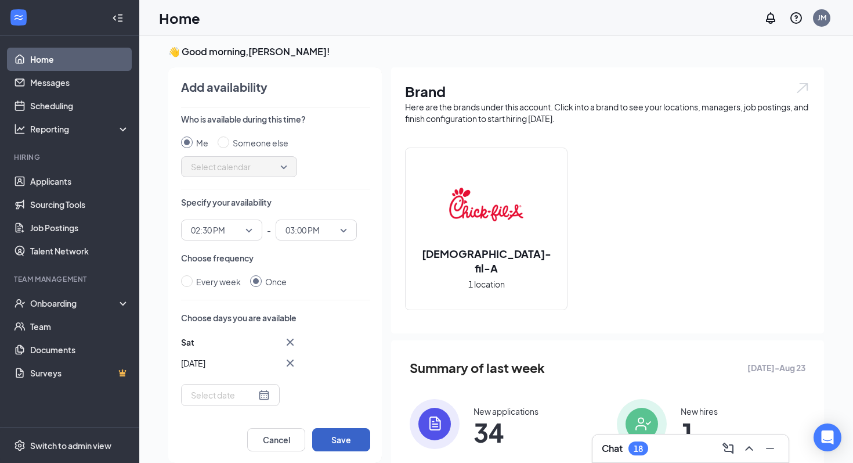
click at [328, 436] on button "Save" at bounding box center [341, 439] width 58 height 23
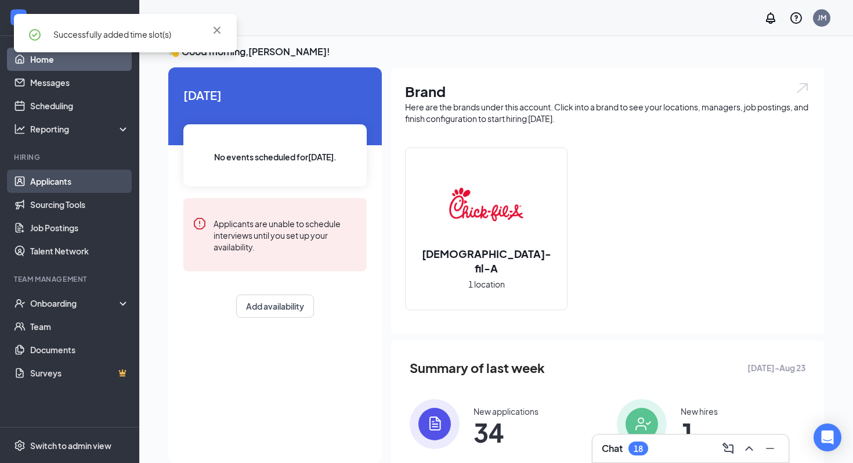
click at [60, 187] on link "Applicants" at bounding box center [79, 180] width 99 height 23
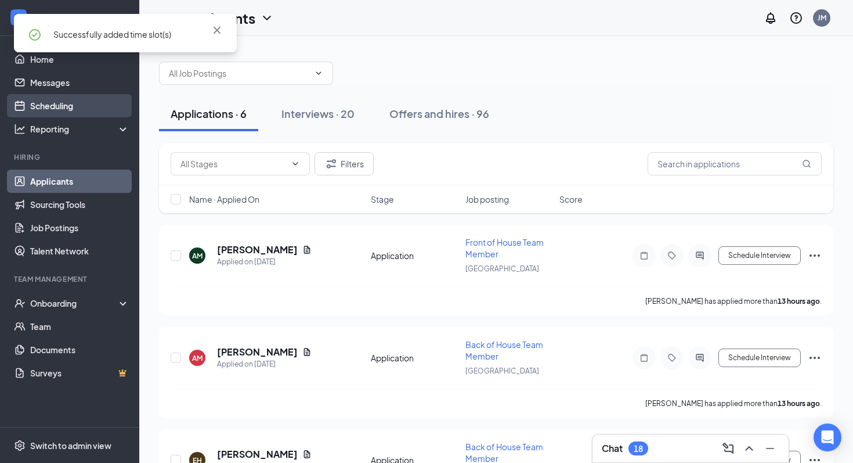
click at [67, 96] on link "Scheduling" at bounding box center [79, 105] width 99 height 23
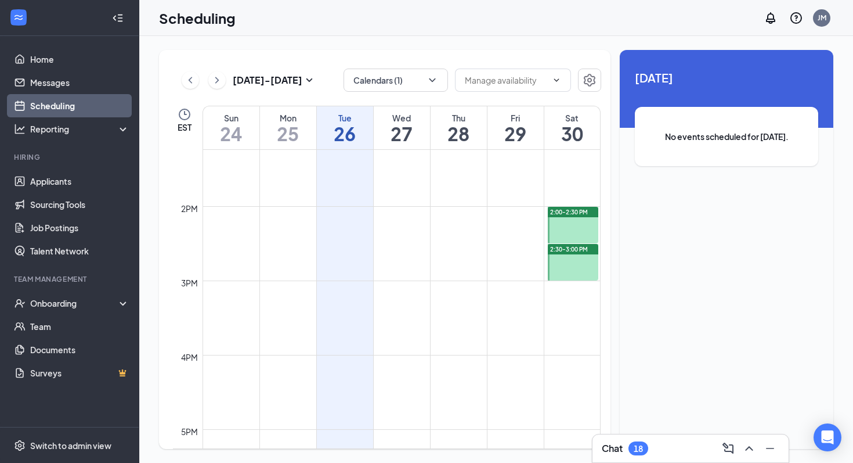
scroll to position [918, 0]
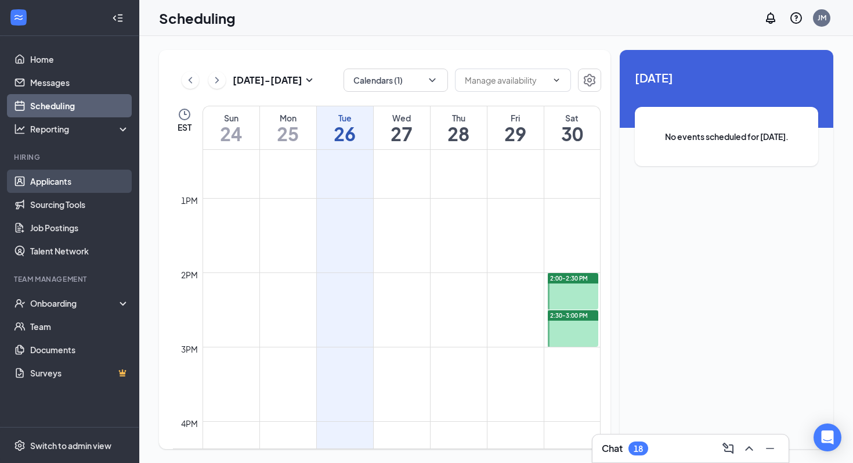
click at [72, 178] on link "Applicants" at bounding box center [79, 180] width 99 height 23
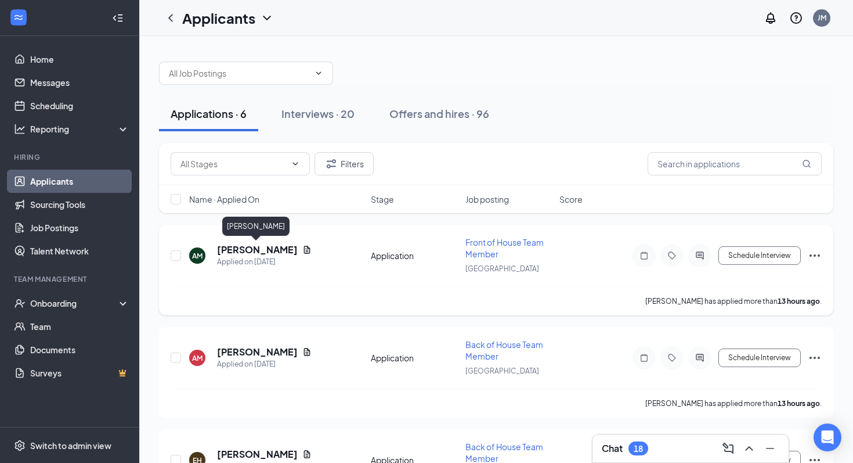
click at [243, 246] on h5 "[PERSON_NAME]" at bounding box center [257, 249] width 81 height 13
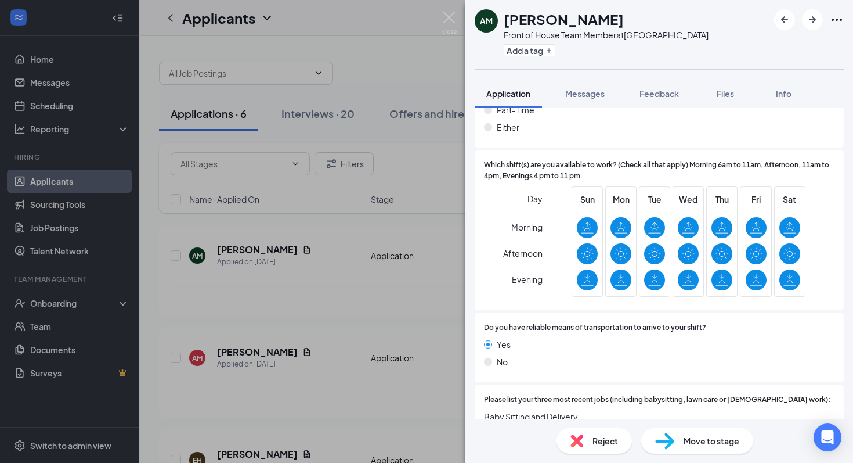
scroll to position [507, 0]
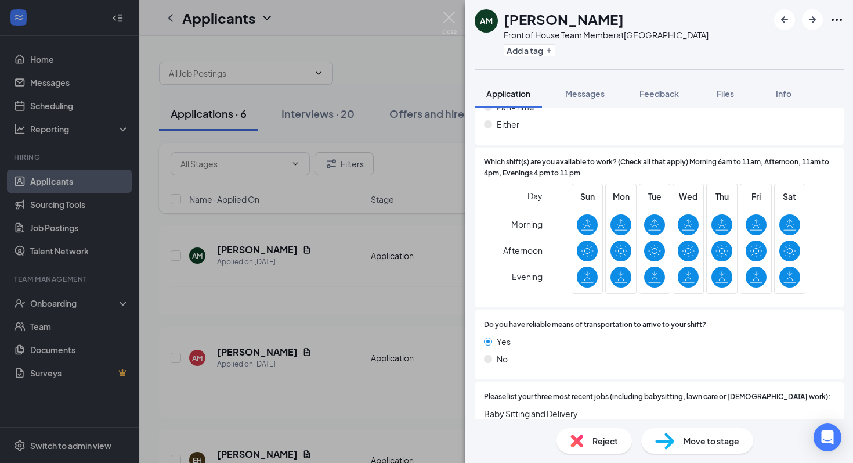
click at [421, 130] on div "AM [PERSON_NAME] Front of House Team Member at [GEOGRAPHIC_DATA] Add a tag Appl…" at bounding box center [426, 231] width 853 height 463
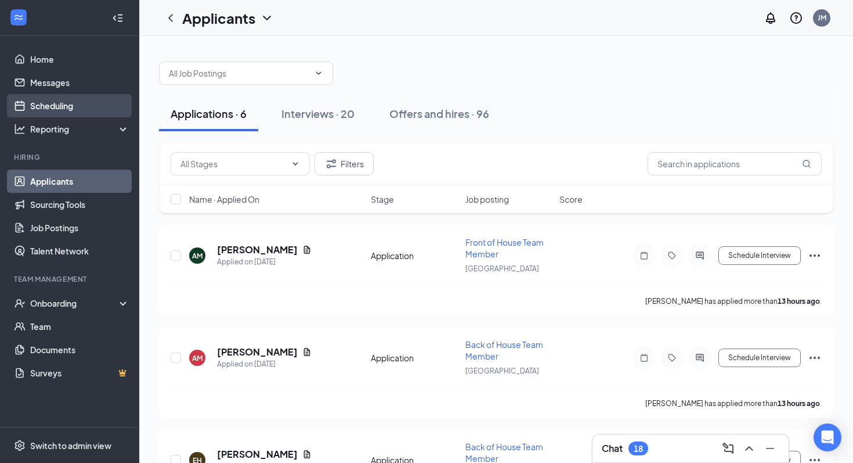
click at [82, 109] on link "Scheduling" at bounding box center [79, 105] width 99 height 23
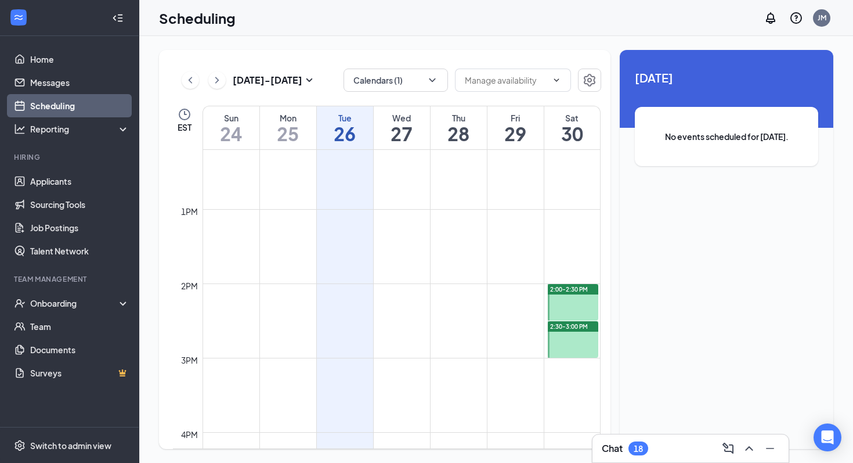
scroll to position [868, 0]
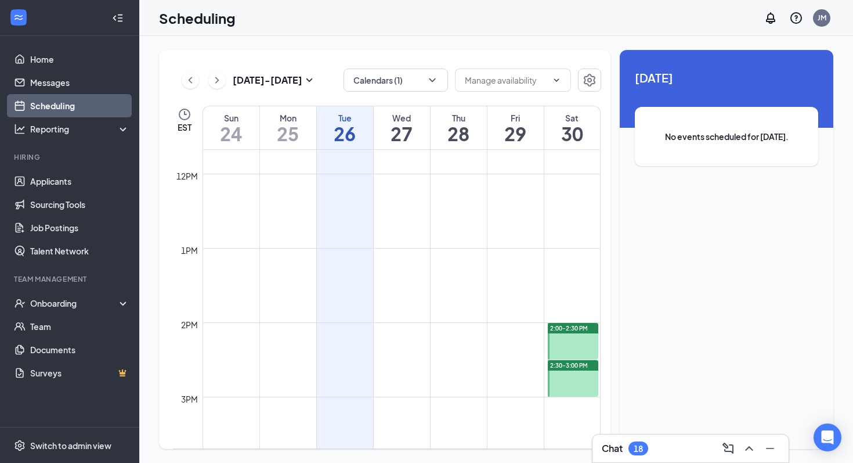
click at [584, 346] on div at bounding box center [573, 341] width 50 height 37
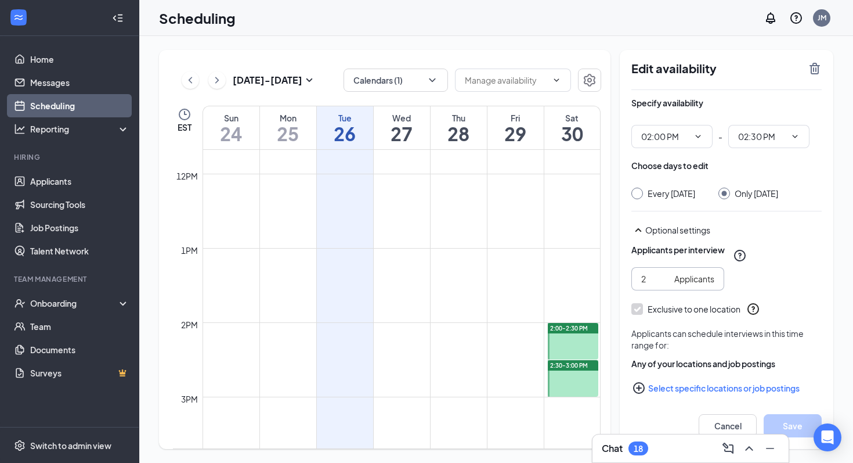
click at [663, 285] on input "2" at bounding box center [655, 278] width 28 height 13
click at [663, 285] on input "3" at bounding box center [655, 278] width 28 height 13
click at [663, 285] on input "4" at bounding box center [655, 278] width 28 height 13
click at [663, 285] on input "5" at bounding box center [655, 278] width 28 height 13
click at [663, 285] on input "6" at bounding box center [655, 278] width 28 height 13
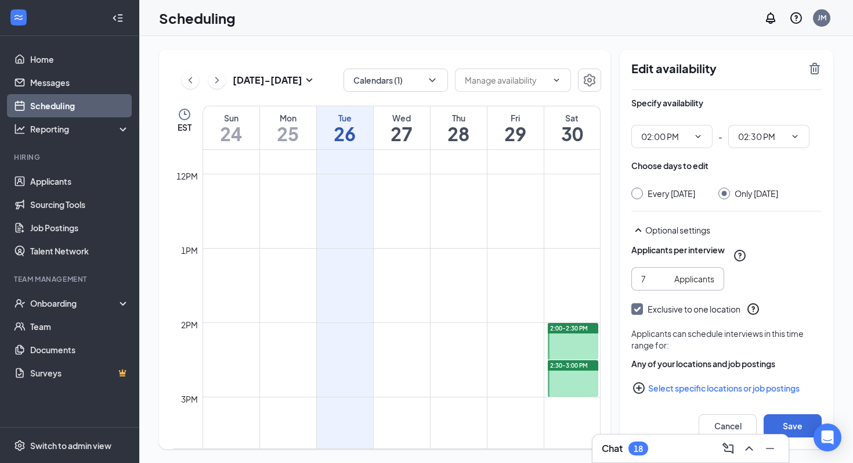
click at [663, 285] on input "7" at bounding box center [655, 278] width 28 height 13
type input "8"
click at [663, 285] on input "8" at bounding box center [655, 278] width 28 height 13
click at [788, 423] on button "Save" at bounding box center [793, 425] width 58 height 23
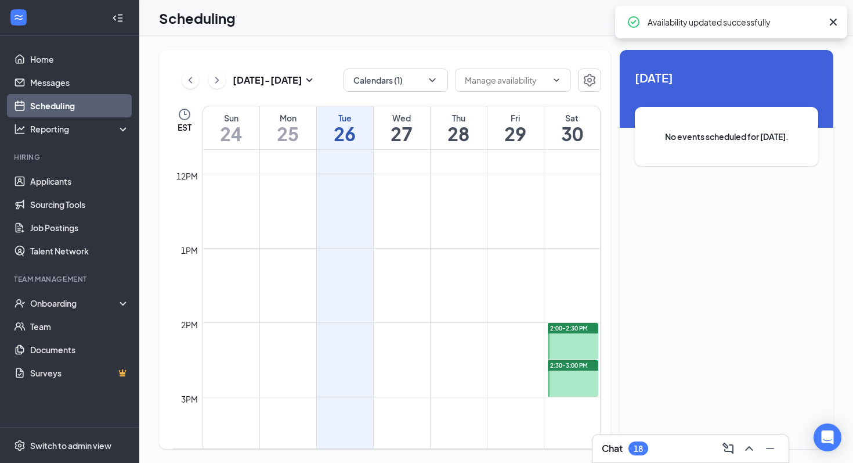
click at [571, 360] on div "2:30-3:00 PM" at bounding box center [573, 365] width 50 height 10
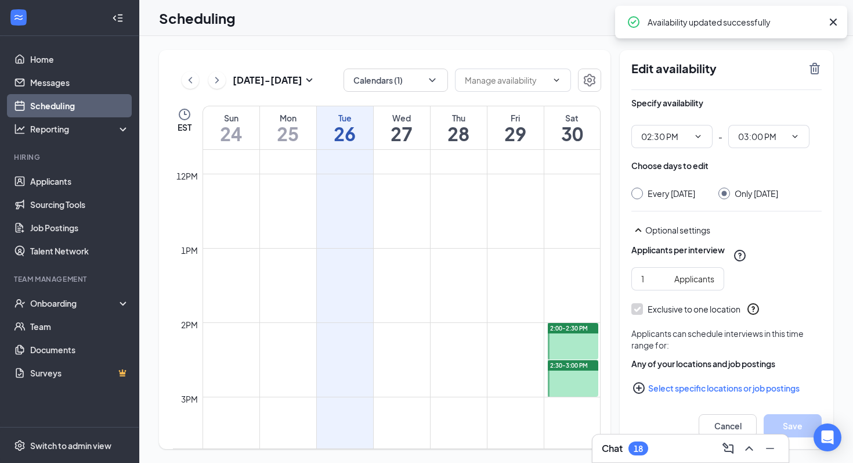
click at [572, 341] on div at bounding box center [573, 341] width 50 height 37
click at [576, 392] on div at bounding box center [573, 378] width 50 height 37
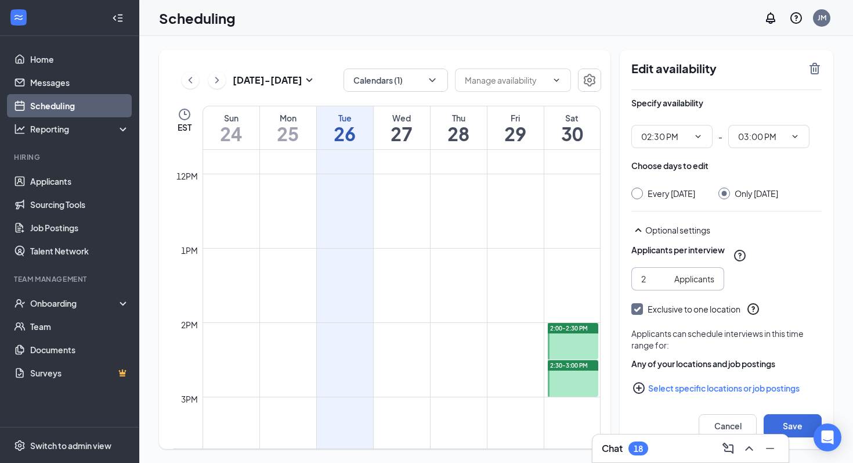
click at [662, 285] on input "2" at bounding box center [655, 278] width 28 height 13
click at [662, 285] on input "3" at bounding box center [655, 278] width 28 height 13
click at [662, 285] on input "4" at bounding box center [655, 278] width 28 height 13
click at [662, 285] on input "5" at bounding box center [655, 278] width 28 height 13
click at [662, 285] on input "6" at bounding box center [655, 278] width 28 height 13
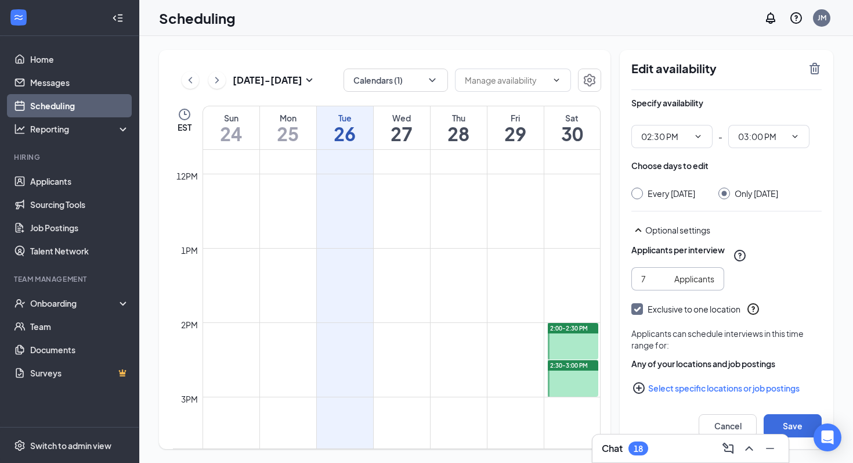
click at [662, 285] on input "7" at bounding box center [655, 278] width 28 height 13
type input "8"
click at [662, 285] on input "8" at bounding box center [655, 278] width 28 height 13
click at [806, 427] on button "Save" at bounding box center [793, 425] width 58 height 23
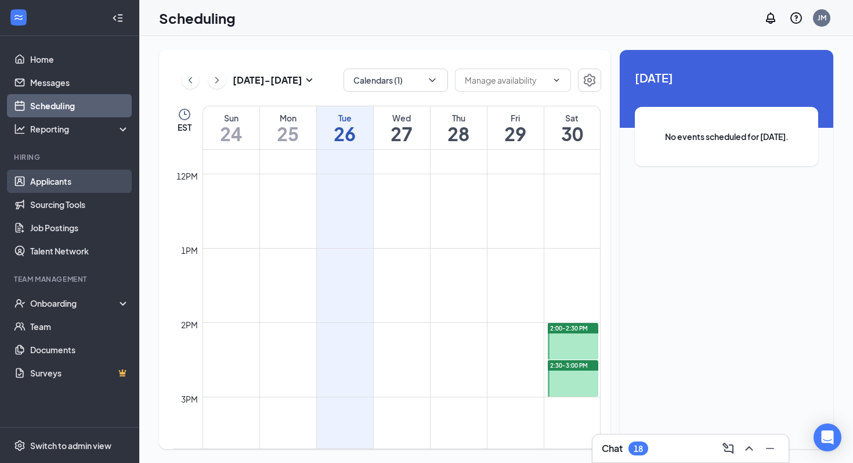
click at [50, 172] on link "Applicants" at bounding box center [79, 180] width 99 height 23
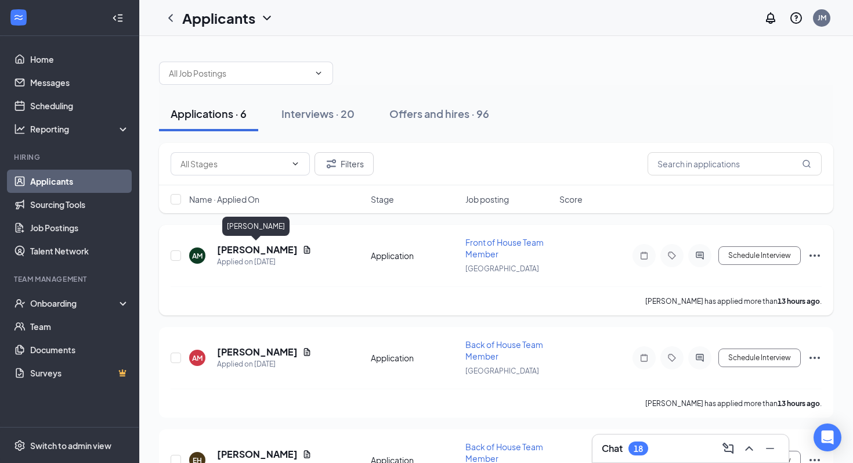
click at [253, 247] on h5 "[PERSON_NAME]" at bounding box center [257, 249] width 81 height 13
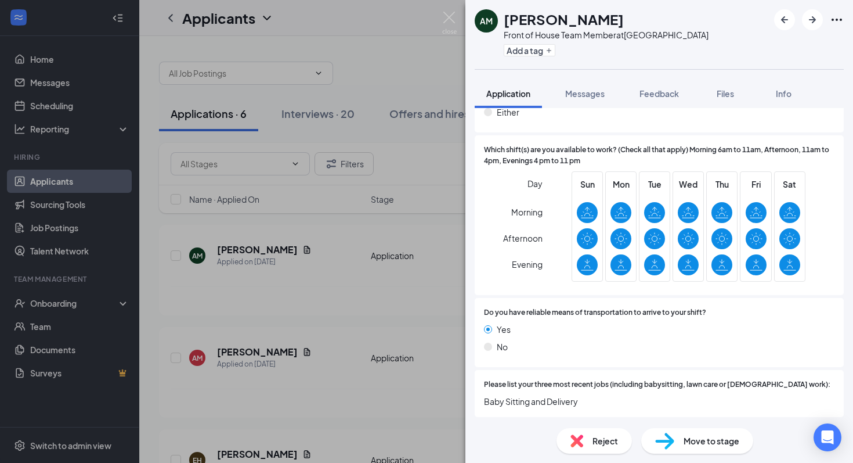
scroll to position [526, 0]
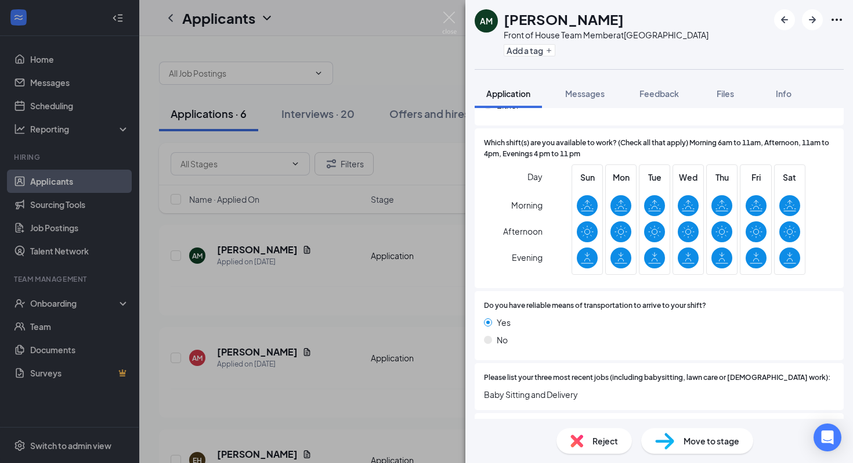
click at [674, 437] on img at bounding box center [664, 440] width 19 height 17
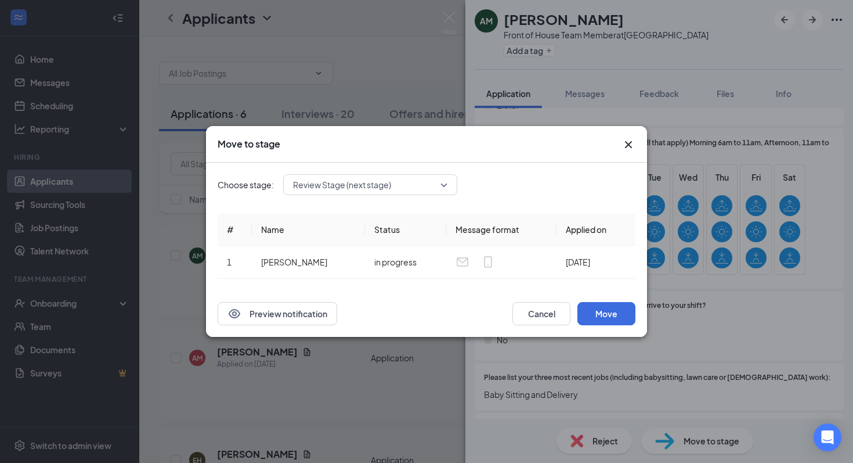
click at [428, 182] on span "Review Stage (next stage)" at bounding box center [365, 184] width 144 height 17
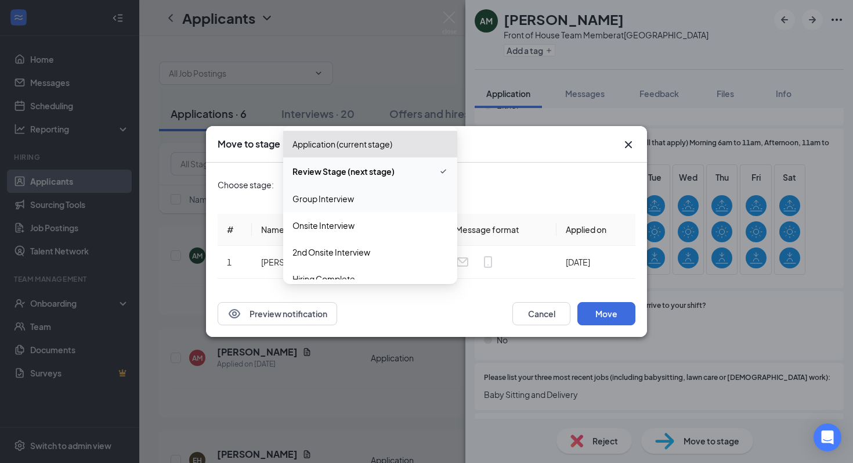
click at [340, 193] on span "Group Interview" at bounding box center [324, 198] width 62 height 13
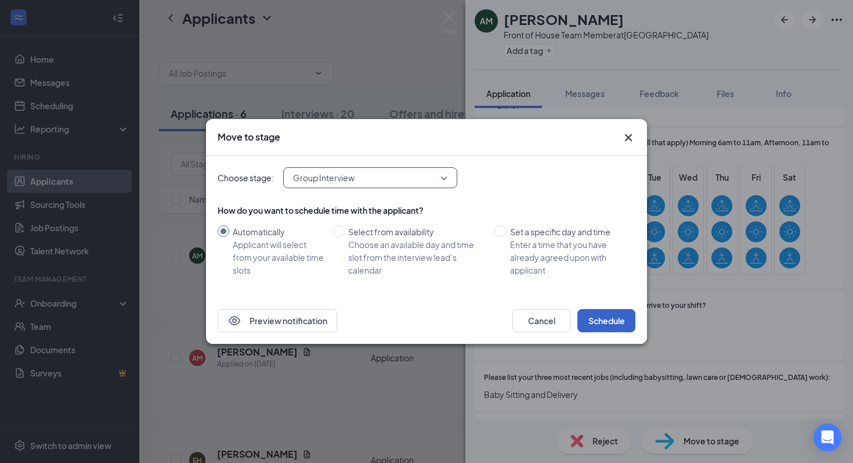
click at [613, 323] on button "Schedule" at bounding box center [606, 320] width 58 height 23
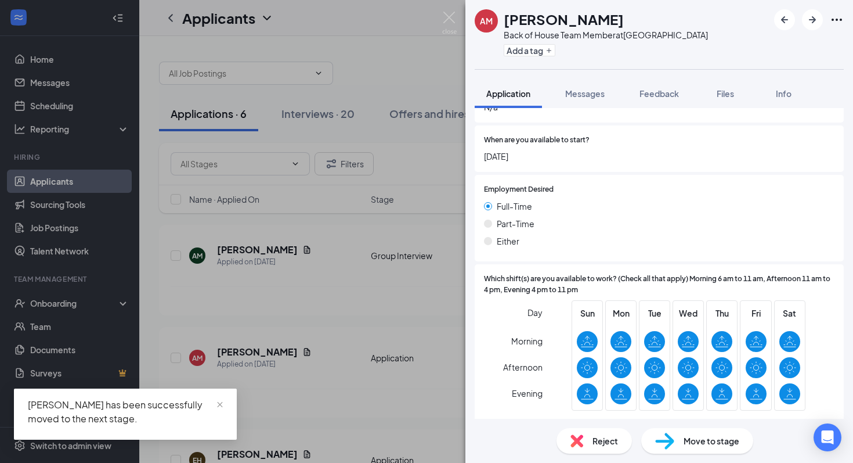
scroll to position [393, 0]
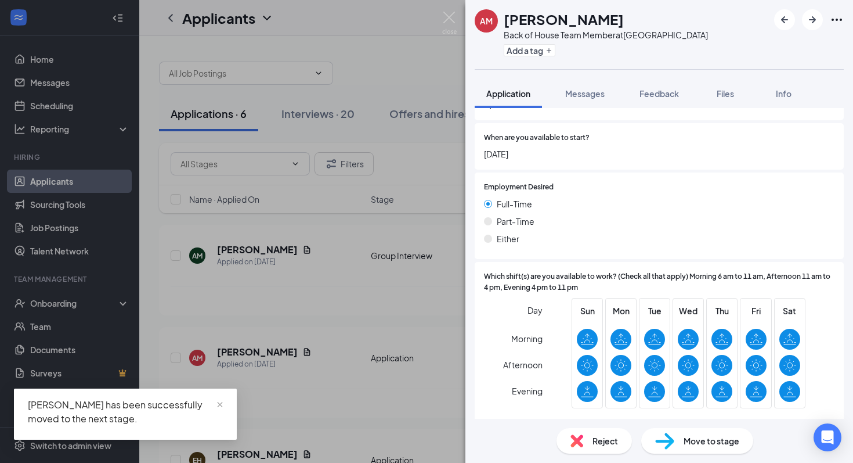
click at [584, 450] on div "Reject" at bounding box center [594, 441] width 75 height 26
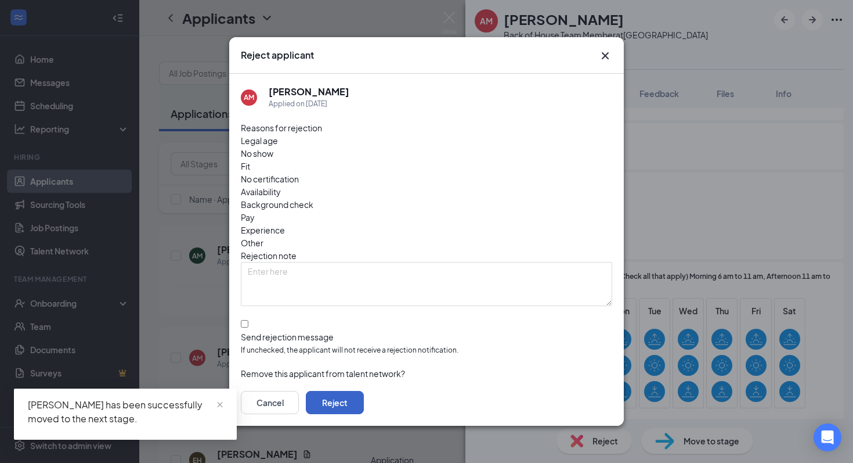
click at [364, 391] on button "Reject" at bounding box center [335, 402] width 58 height 23
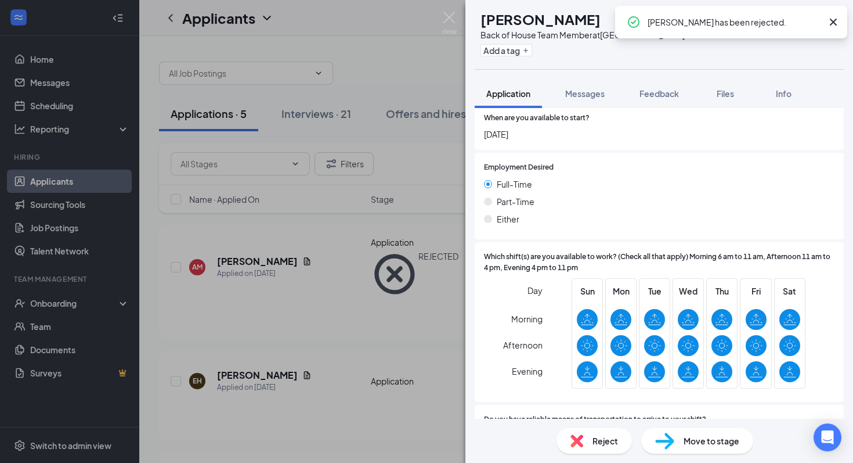
scroll to position [381, 0]
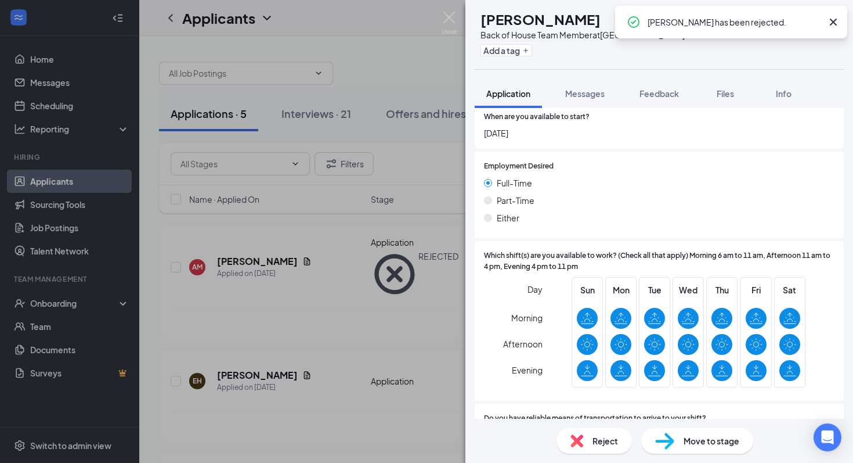
click at [670, 445] on img at bounding box center [664, 440] width 19 height 17
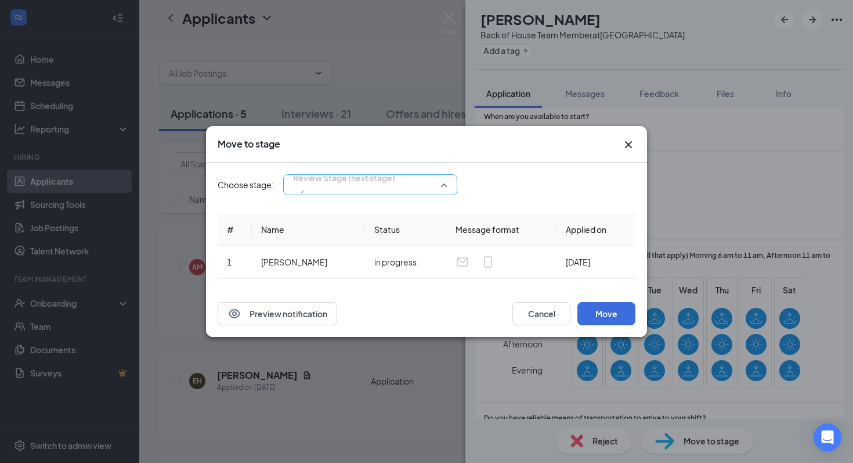
click at [395, 186] on span "Review Stage (next stage)" at bounding box center [344, 184] width 102 height 31
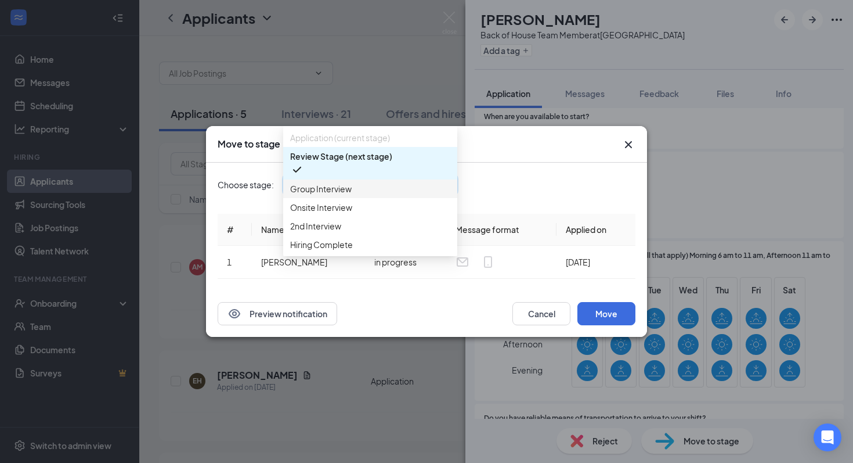
click at [367, 198] on div "Group Interview" at bounding box center [370, 188] width 174 height 19
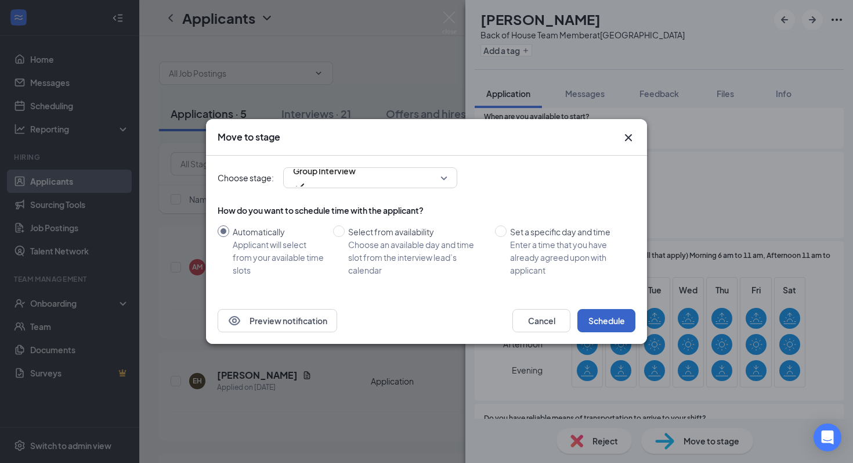
click at [604, 317] on button "Schedule" at bounding box center [606, 320] width 58 height 23
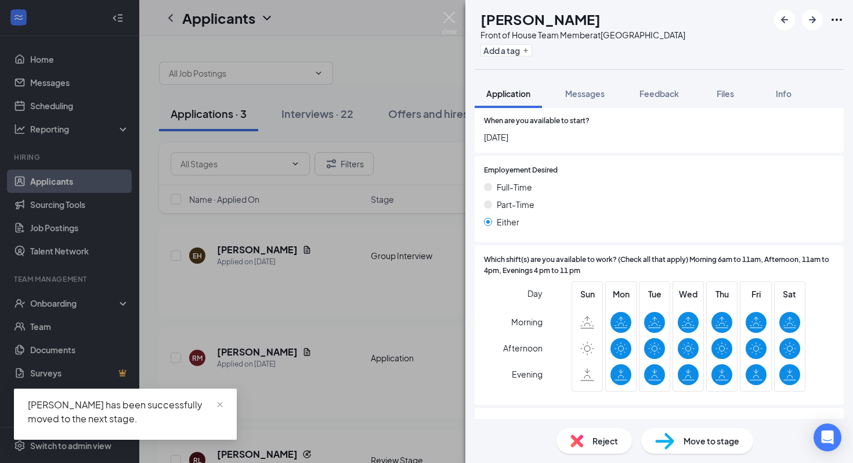
scroll to position [455, 0]
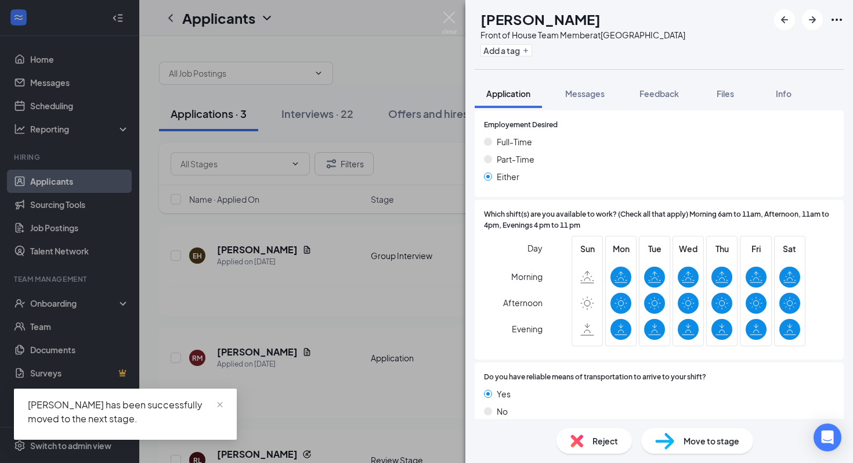
click at [670, 442] on img at bounding box center [664, 440] width 19 height 17
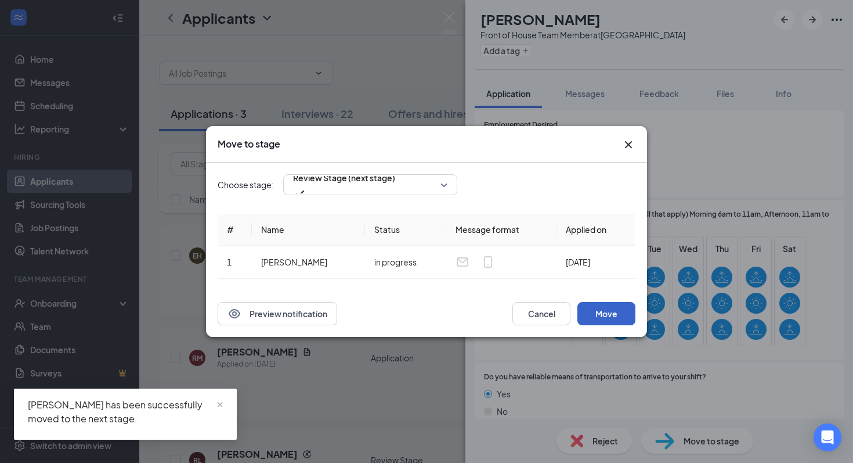
click at [607, 319] on button "Move" at bounding box center [606, 313] width 58 height 23
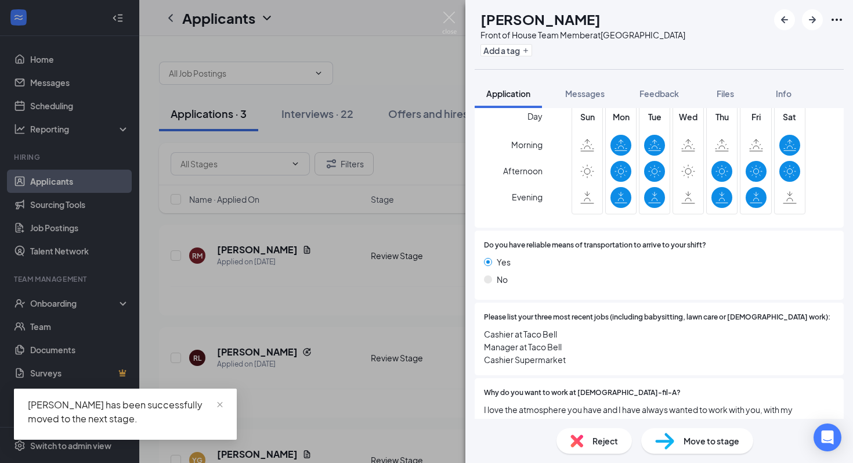
scroll to position [595, 0]
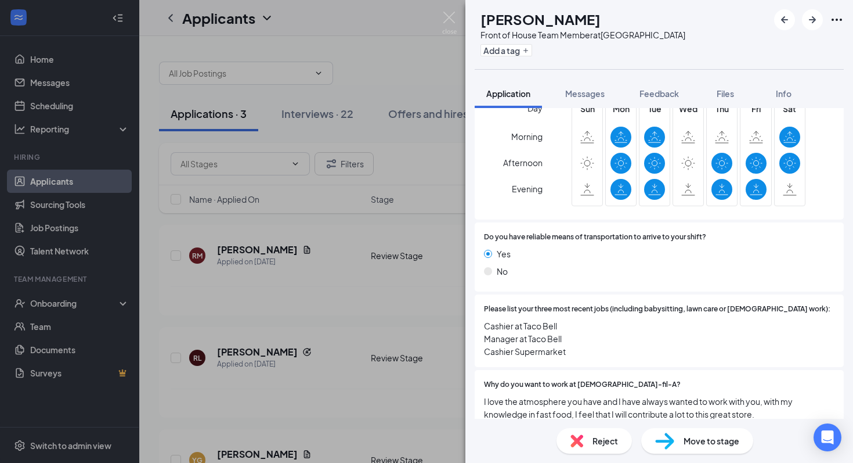
click at [674, 430] on div "Move to stage" at bounding box center [697, 441] width 112 height 26
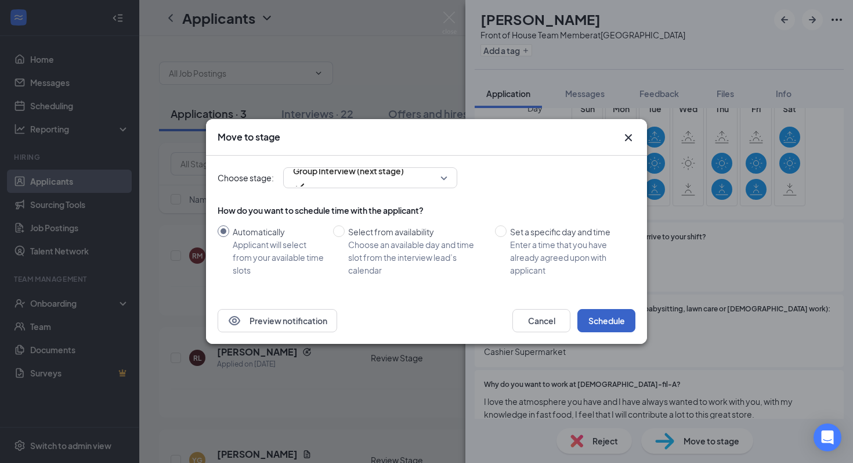
click at [598, 319] on button "Schedule" at bounding box center [606, 320] width 58 height 23
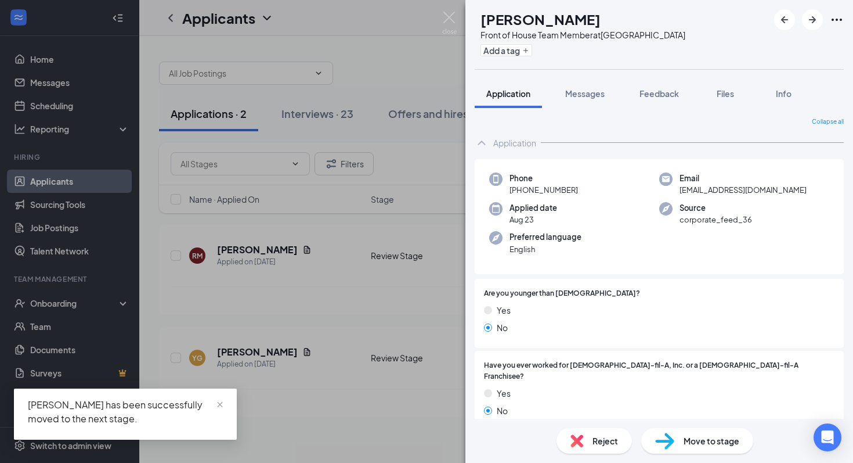
click at [688, 434] on div "Move to stage" at bounding box center [697, 441] width 112 height 26
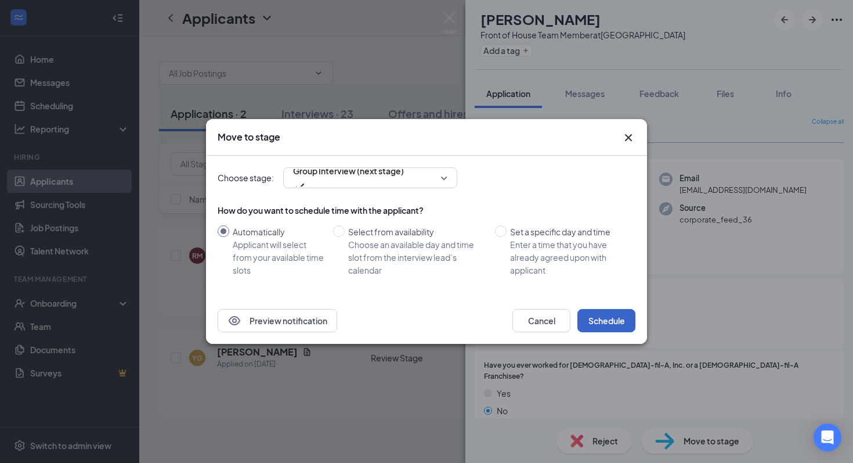
click at [601, 320] on button "Schedule" at bounding box center [606, 320] width 58 height 23
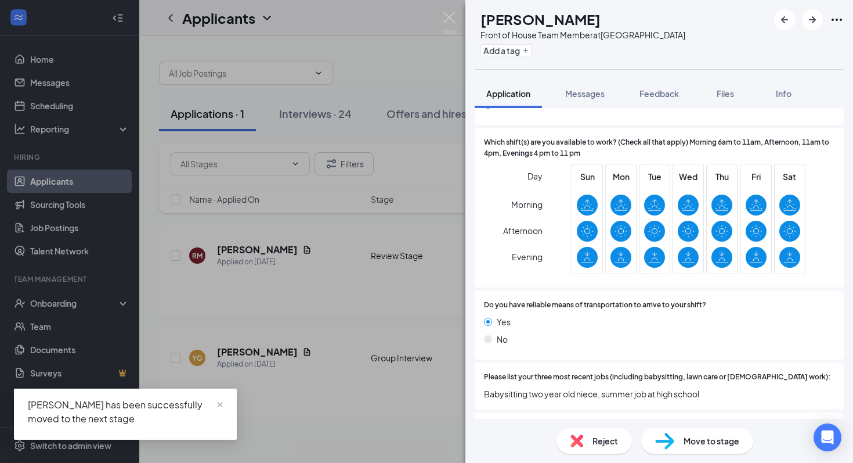
scroll to position [557, 0]
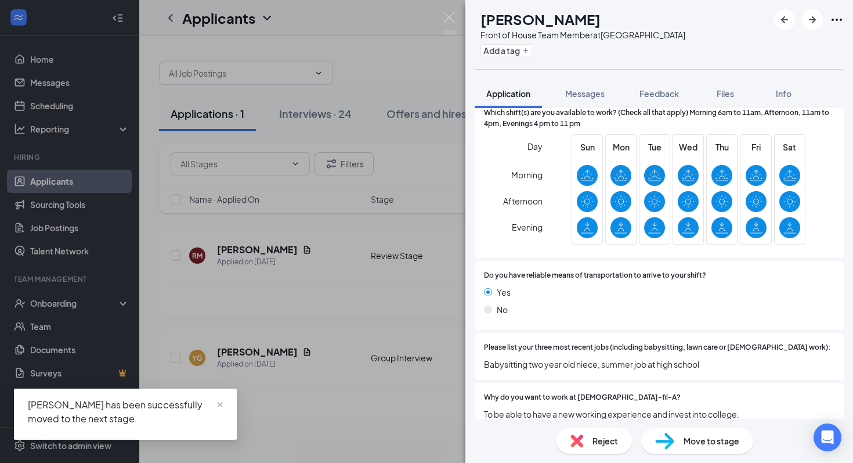
click at [672, 432] on img at bounding box center [664, 440] width 19 height 17
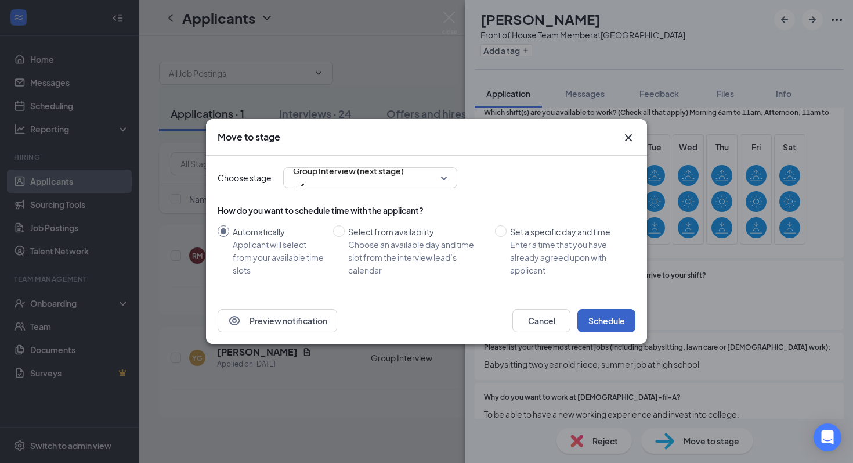
click at [608, 315] on button "Schedule" at bounding box center [606, 320] width 58 height 23
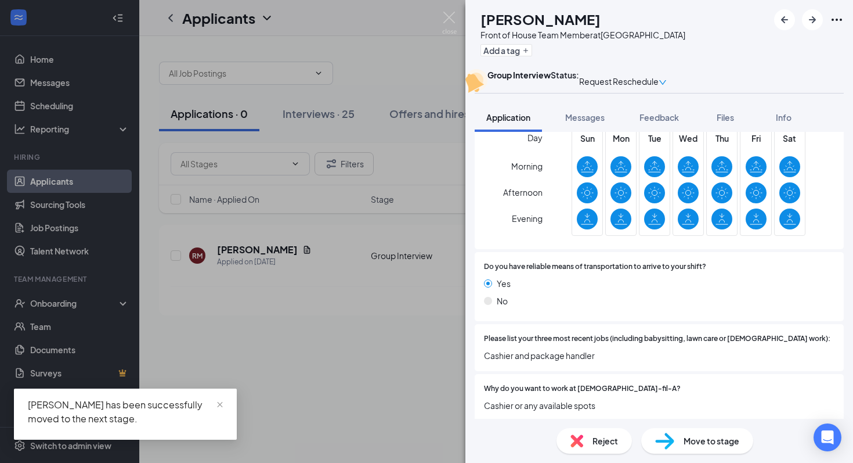
click at [381, 65] on div "YG [PERSON_NAME] Front of House Team Member at [GEOGRAPHIC_DATA] Add a tag Grou…" at bounding box center [426, 231] width 853 height 463
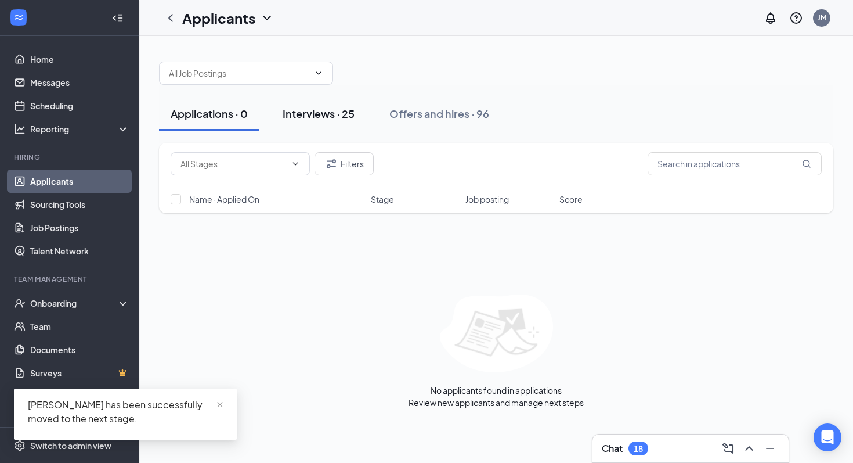
click at [310, 102] on button "Interviews · 25" at bounding box center [318, 113] width 95 height 35
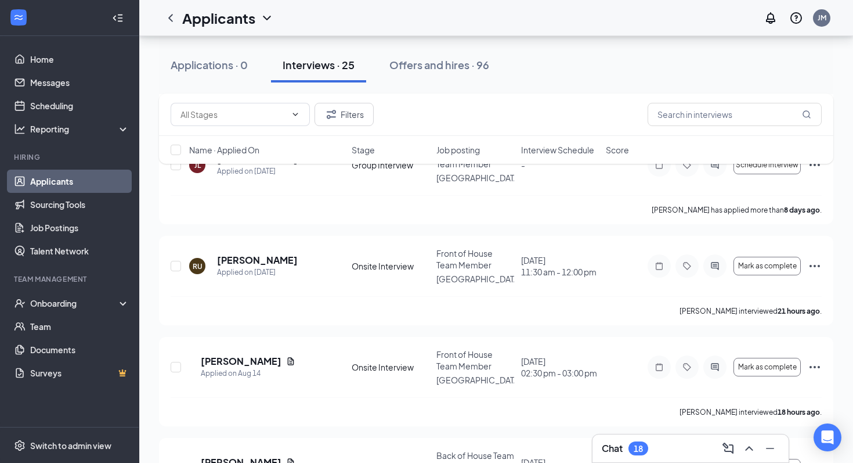
scroll to position [1395, 0]
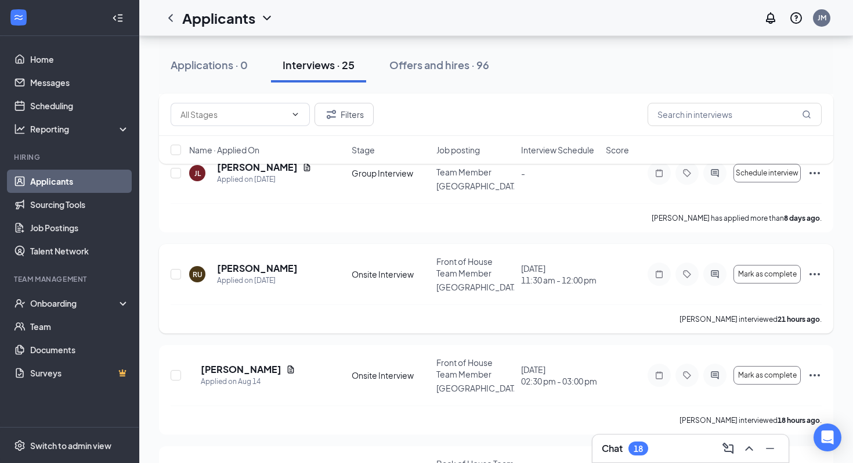
click at [822, 251] on div "RU [PERSON_NAME] Applied on [DATE] Onsite Interview Front of House Team Member …" at bounding box center [496, 288] width 674 height 89
click at [816, 267] on icon "Ellipses" at bounding box center [815, 274] width 14 height 14
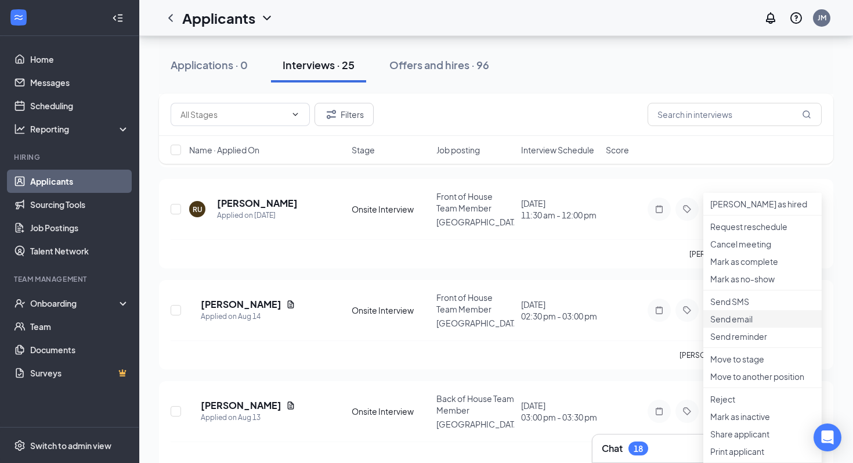
scroll to position [1460, 0]
click at [815, 201] on icon "Ellipses" at bounding box center [815, 208] width 14 height 14
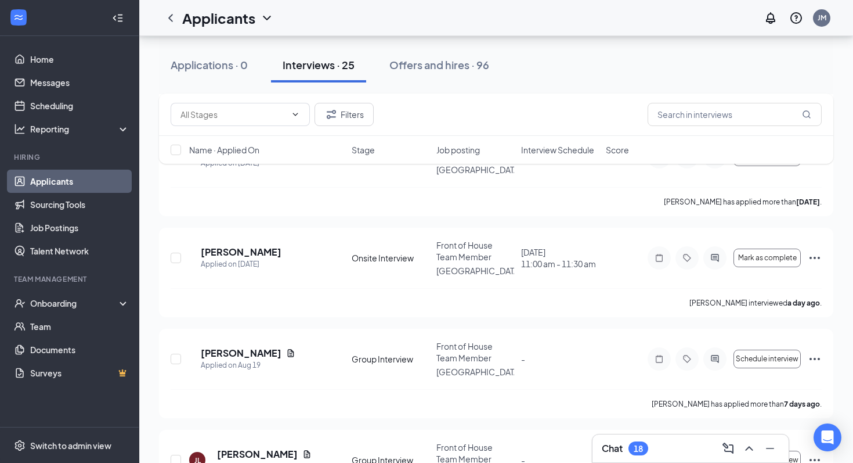
scroll to position [1110, 0]
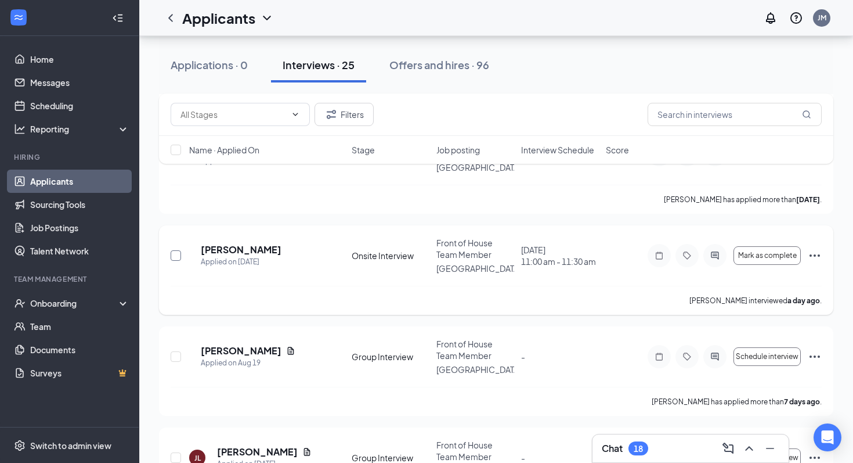
click at [175, 250] on input "checkbox" at bounding box center [176, 255] width 10 height 10
checkbox input "true"
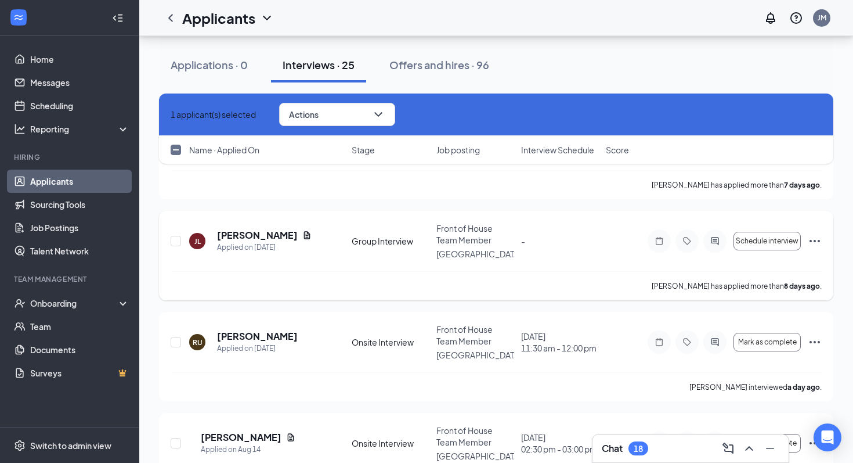
scroll to position [1338, 0]
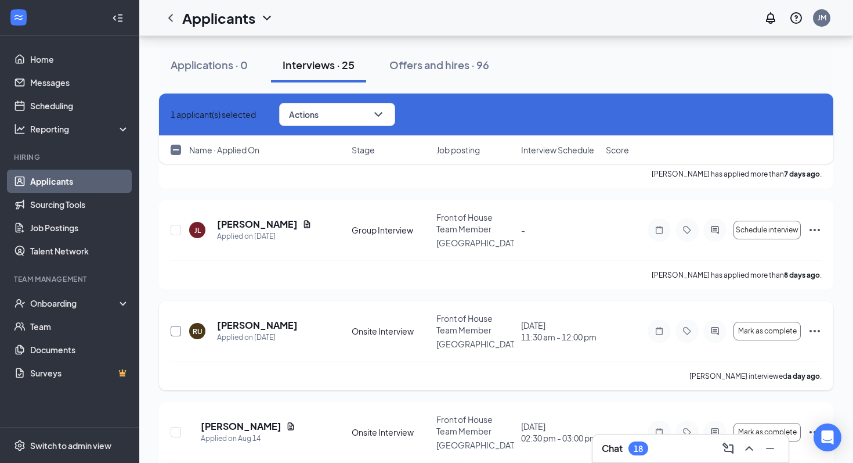
click at [180, 326] on input "checkbox" at bounding box center [176, 331] width 10 height 10
checkbox input "true"
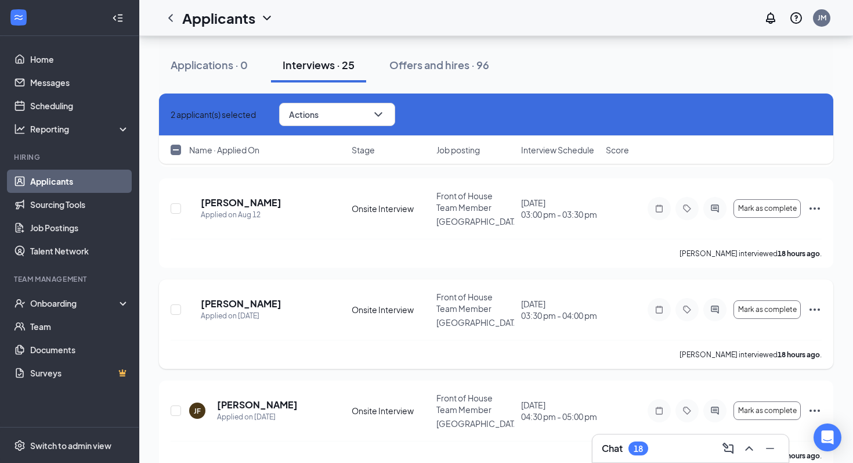
scroll to position [1868, 0]
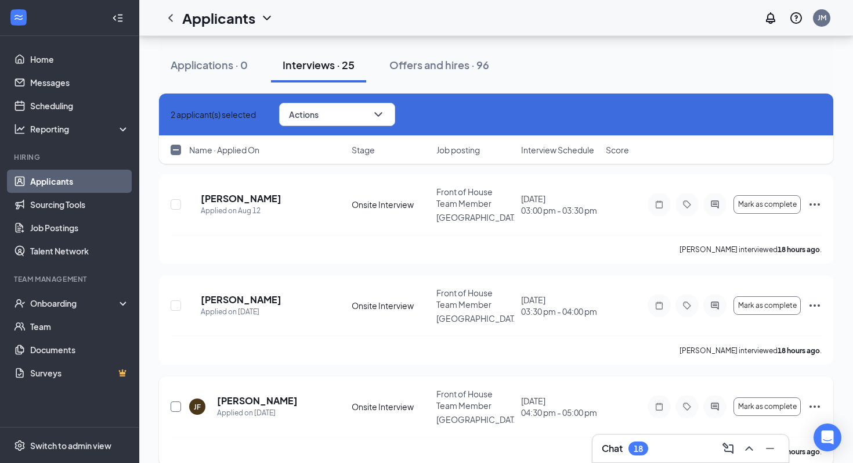
click at [176, 401] on input "checkbox" at bounding box center [176, 406] width 10 height 10
checkbox input "true"
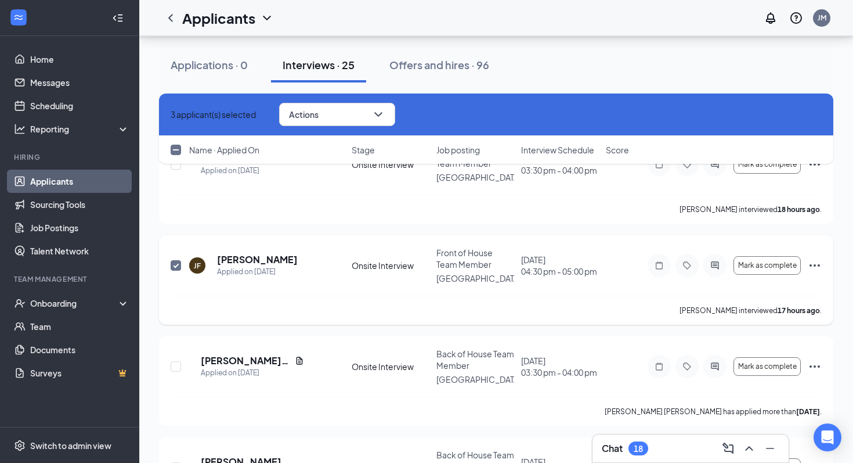
scroll to position [2010, 0]
click at [357, 110] on button "Actions" at bounding box center [337, 114] width 116 height 23
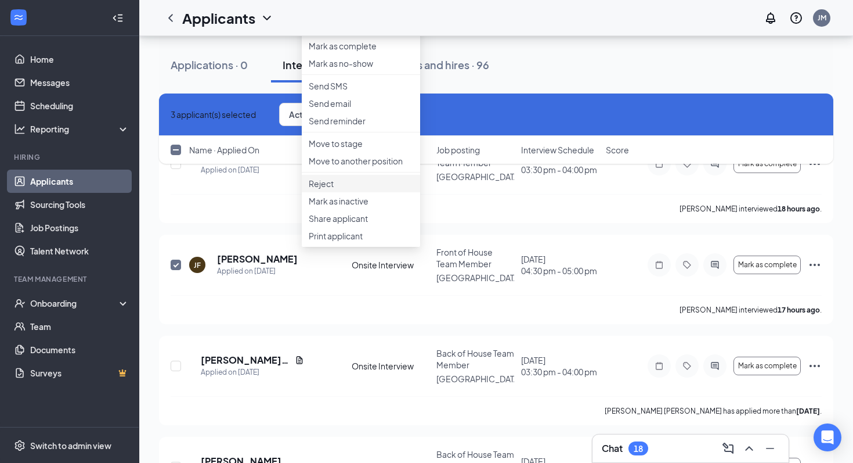
click at [331, 189] on p "Reject" at bounding box center [361, 184] width 104 height 12
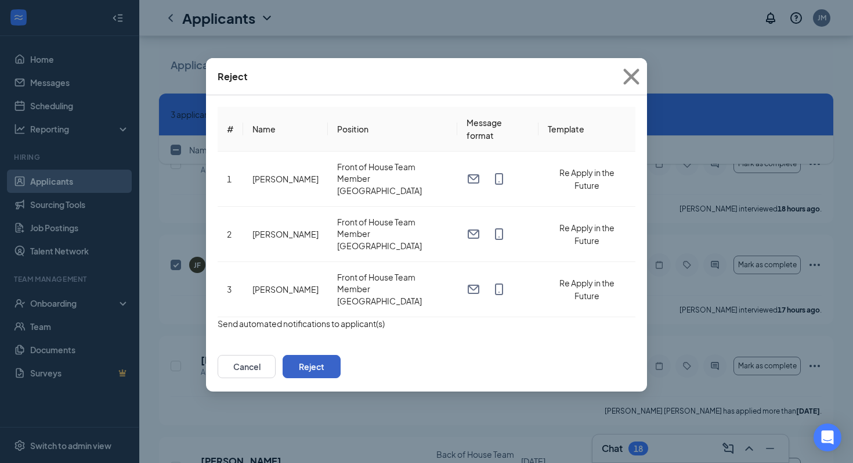
click at [341, 355] on button "Reject" at bounding box center [312, 366] width 58 height 23
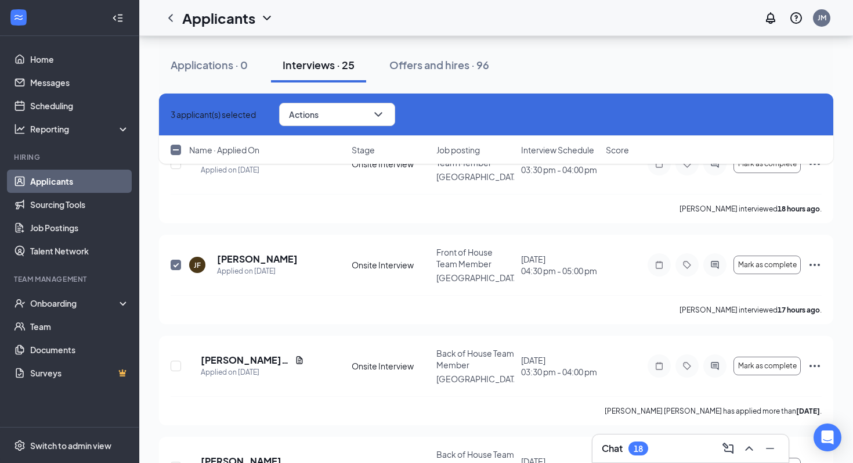
checkbox input "false"
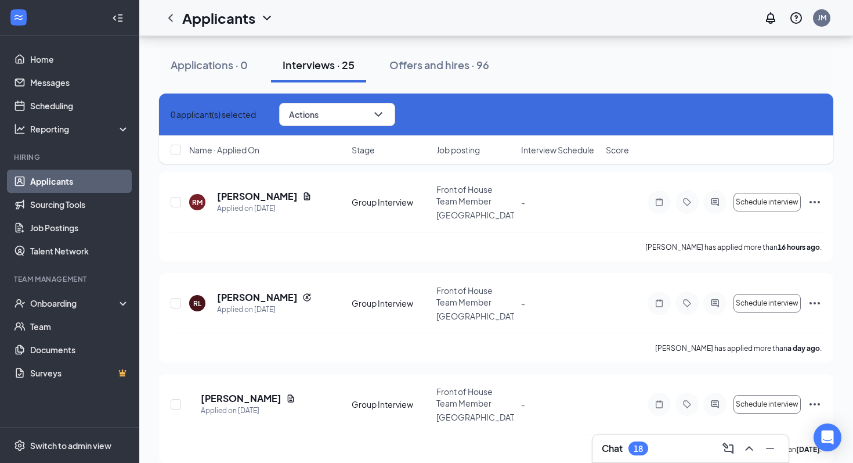
scroll to position [0, 0]
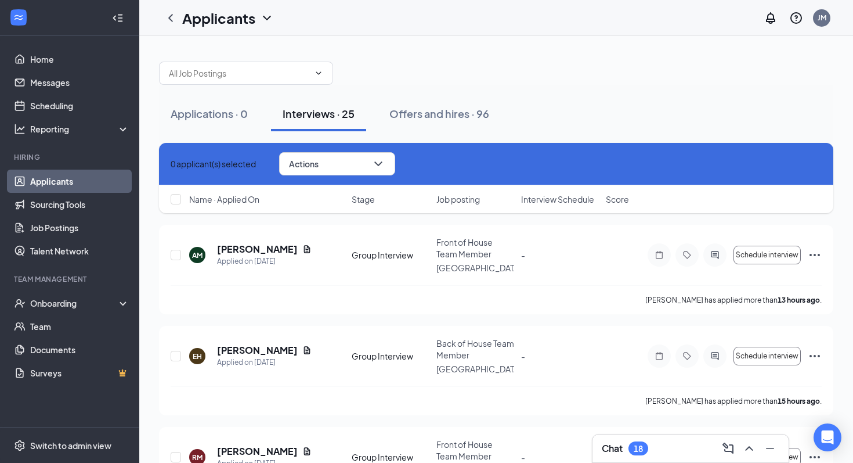
click at [179, 167] on icon "Cross" at bounding box center [177, 170] width 7 height 7
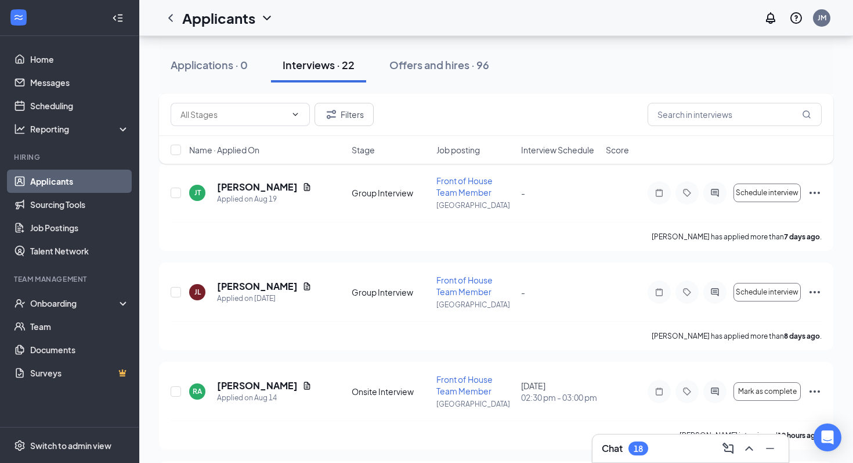
scroll to position [1153, 0]
click at [817, 394] on icon "Ellipses" at bounding box center [815, 392] width 14 height 14
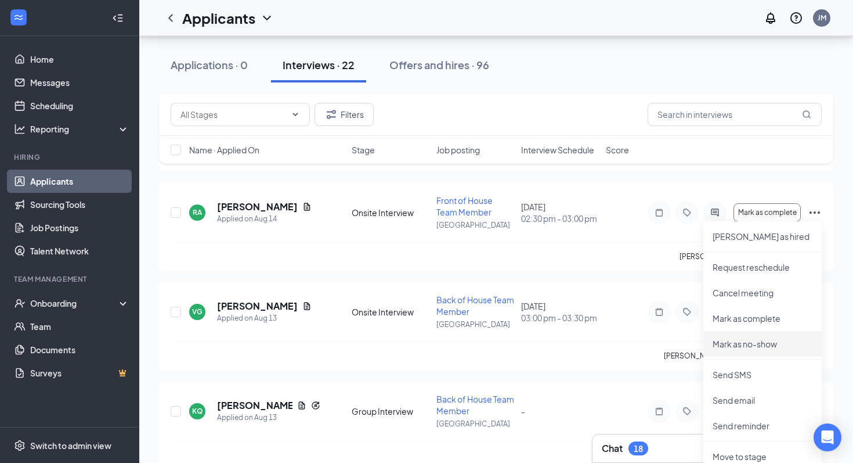
scroll to position [1342, 0]
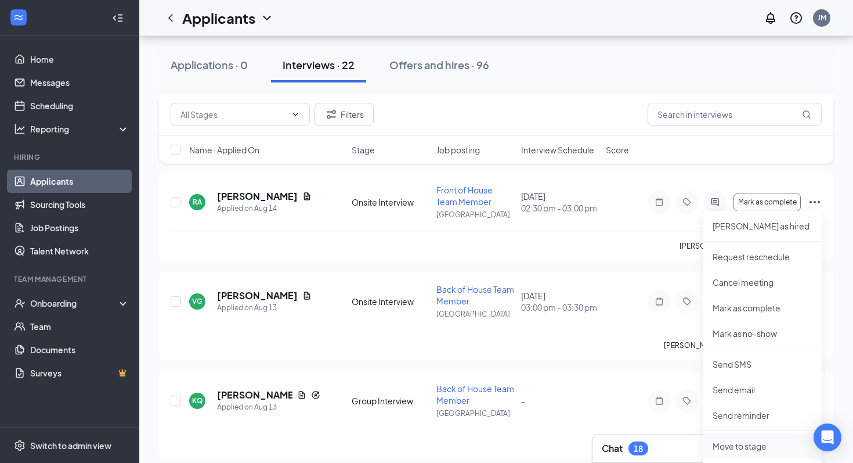
click at [725, 454] on li "Move to stage" at bounding box center [762, 446] width 118 height 26
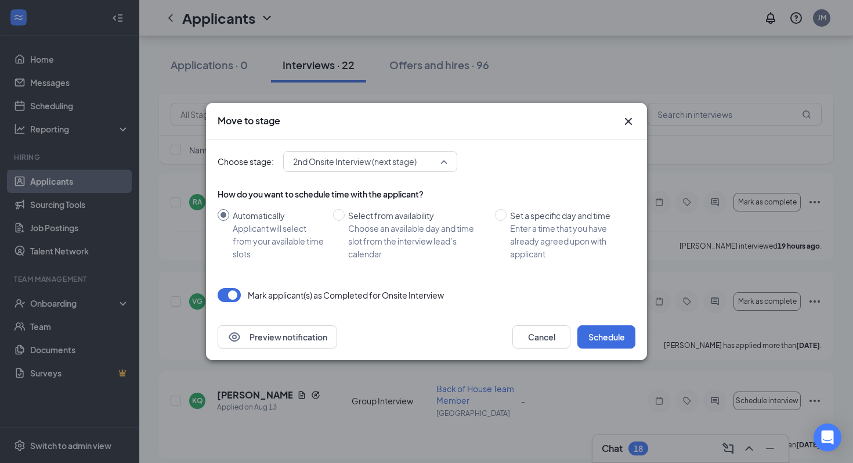
click at [394, 154] on span "2nd Onsite Interview (next stage)" at bounding box center [355, 161] width 124 height 17
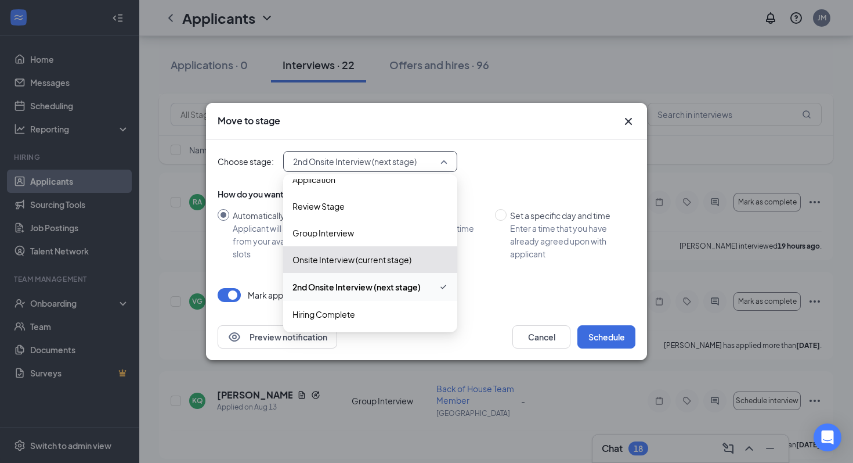
scroll to position [12, 0]
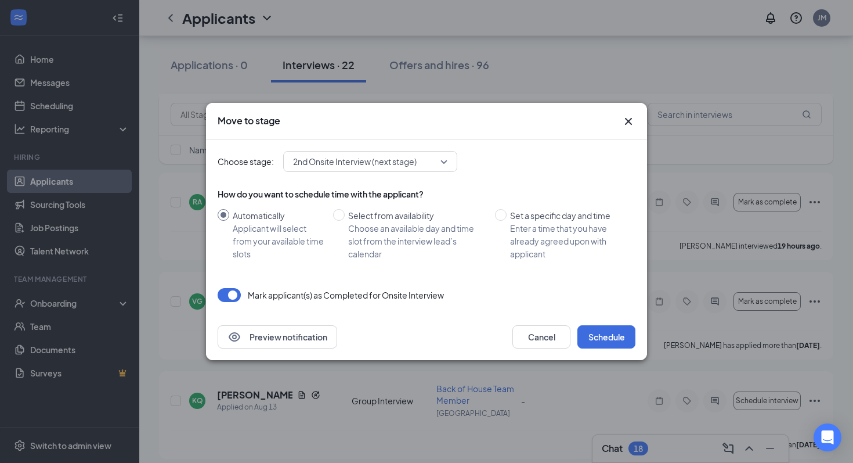
click at [501, 279] on div "Choose stage: 2nd Onsite Interview (next stage) 3997803 3998242 3997804 Applica…" at bounding box center [427, 226] width 418 height 174
click at [533, 221] on div "Set a specific day and time" at bounding box center [568, 215] width 116 height 13
click at [507, 221] on input "Set a specific day and time Enter a time that you have already agreed upon with…" at bounding box center [501, 215] width 12 height 12
radio input "true"
radio input "false"
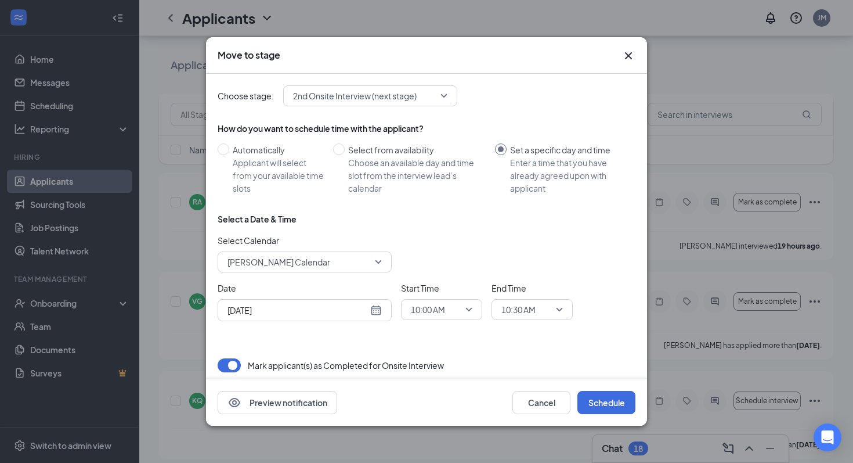
click at [276, 251] on div "Select Calendar Josh McGrory's Calendar" at bounding box center [305, 253] width 174 height 38
click at [274, 261] on span "Josh McGrory's Calendar" at bounding box center [279, 261] width 103 height 17
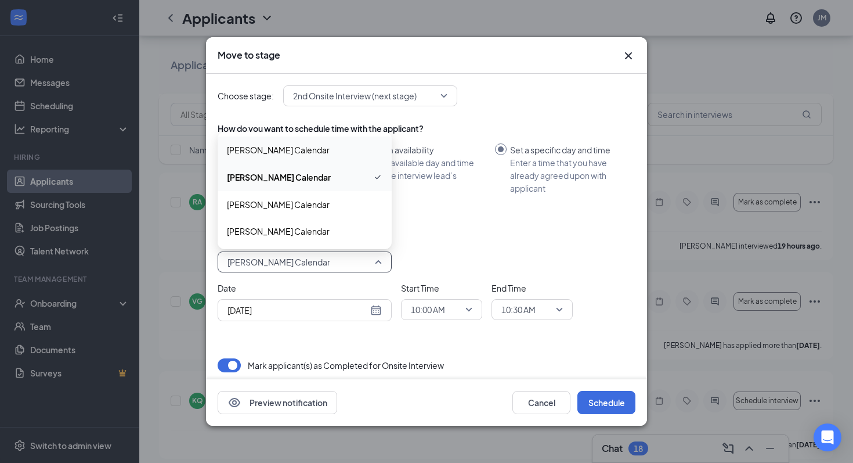
click at [259, 151] on span "Christy Schaaf's Calendar" at bounding box center [278, 149] width 103 height 13
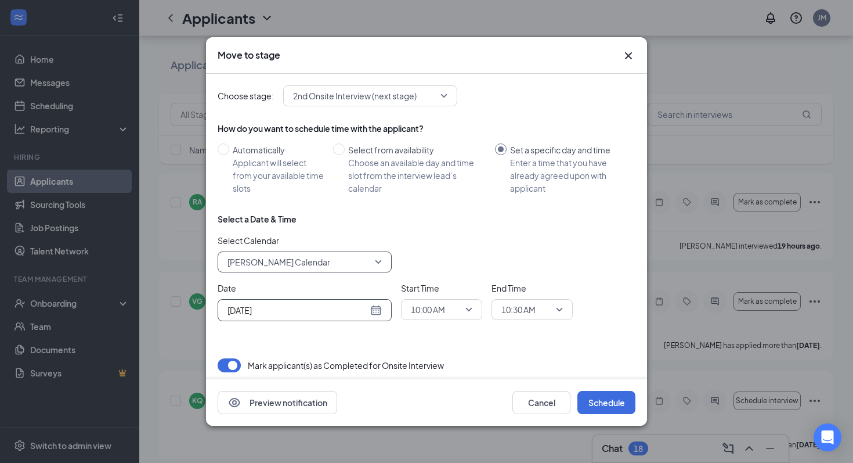
click at [320, 313] on input "[DATE]" at bounding box center [298, 310] width 140 height 13
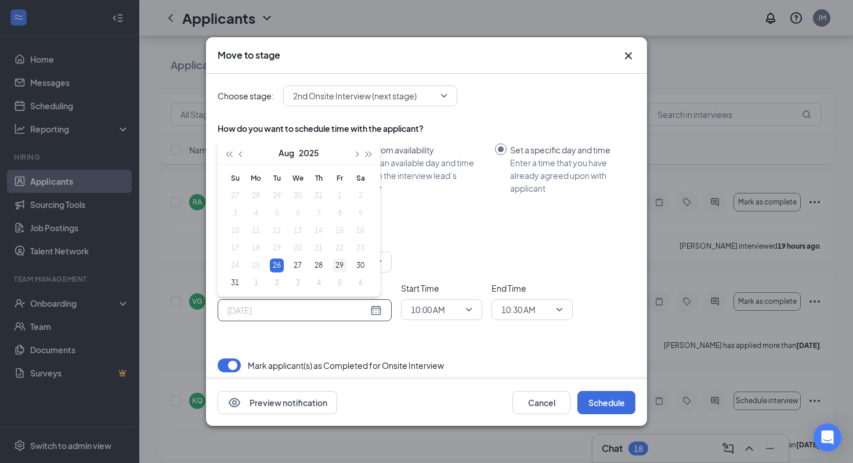
type input "Aug 29, 2025"
click at [339, 265] on div "29" at bounding box center [340, 265] width 14 height 14
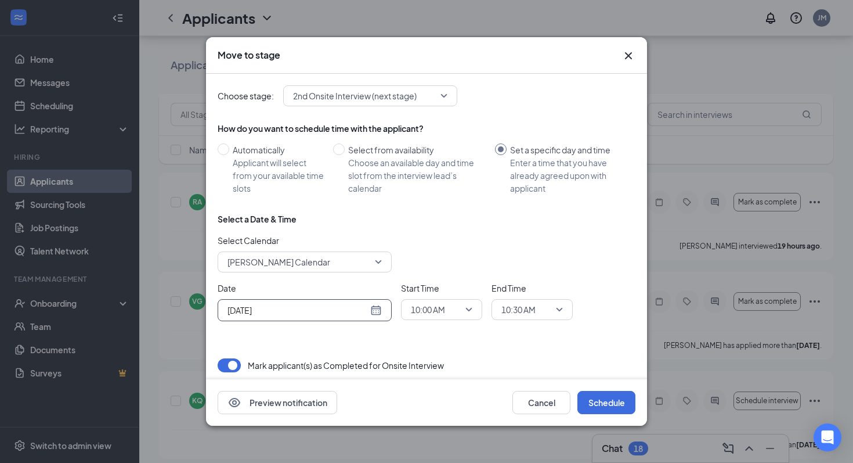
click at [422, 317] on span "10:00 AM" at bounding box center [428, 309] width 34 height 17
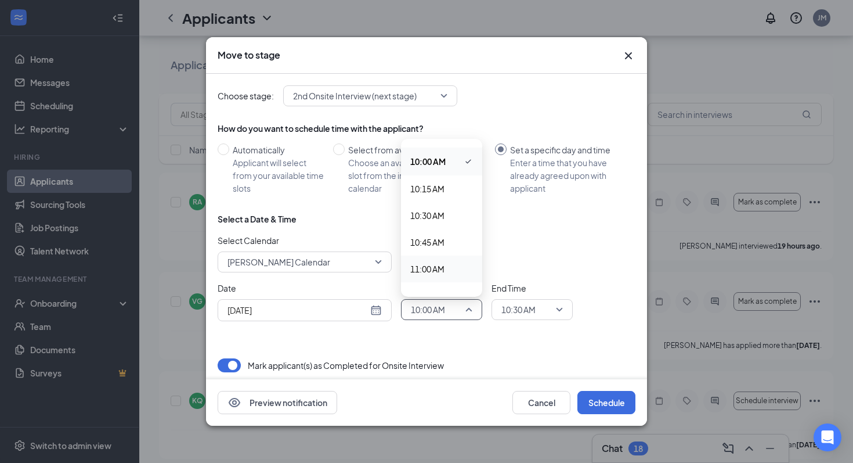
click at [434, 266] on span "11:00 AM" at bounding box center [427, 268] width 34 height 13
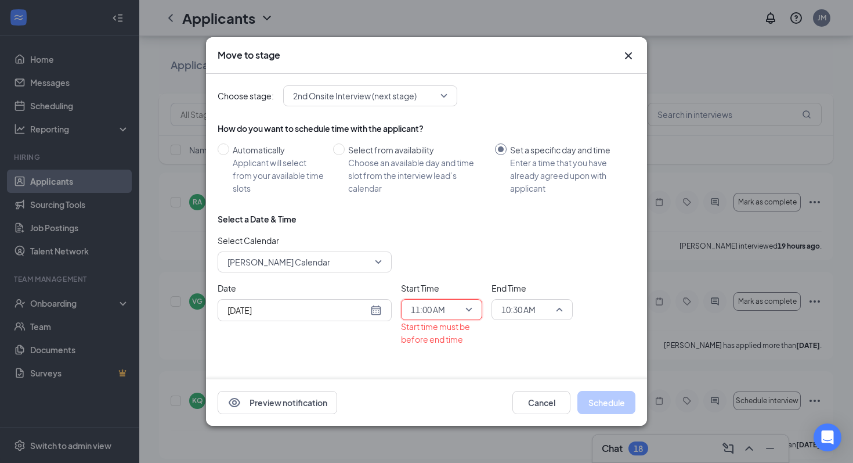
click at [525, 302] on span "10:30 AM" at bounding box center [518, 309] width 34 height 17
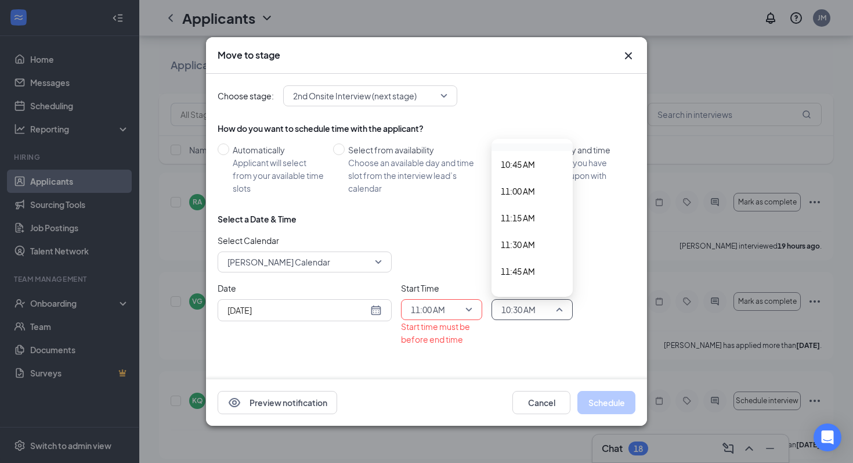
scroll to position [1145, 0]
click at [517, 236] on span "11:30 AM" at bounding box center [518, 241] width 34 height 13
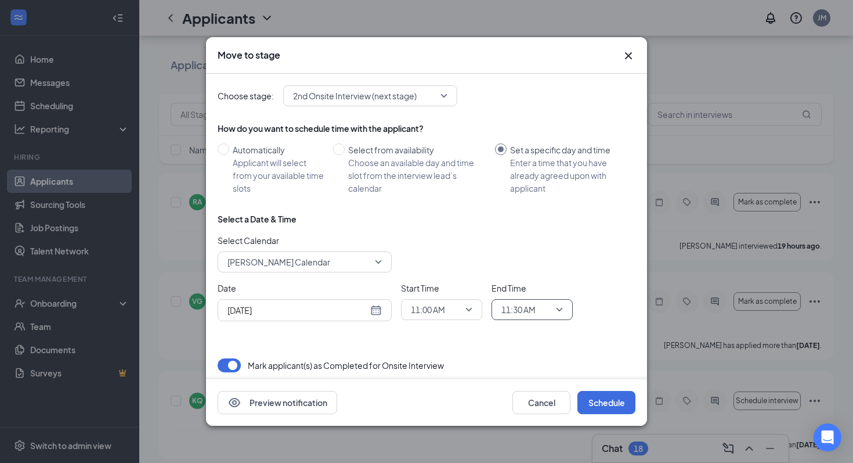
scroll to position [4, 0]
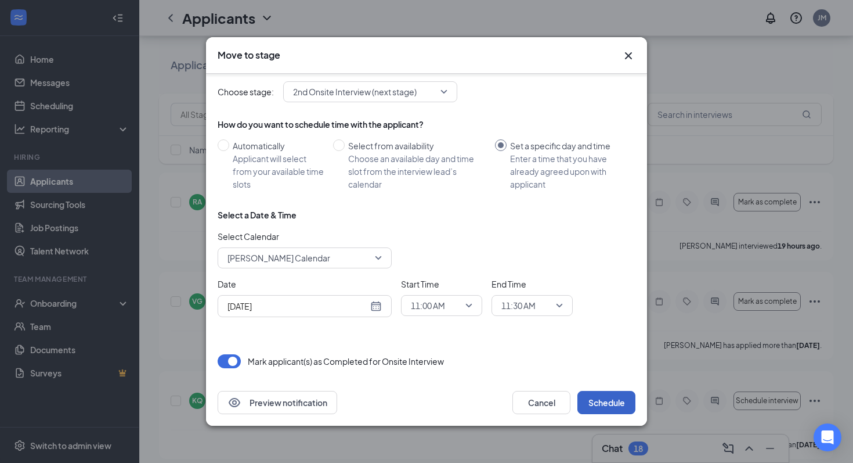
click at [597, 401] on button "Schedule" at bounding box center [606, 402] width 58 height 23
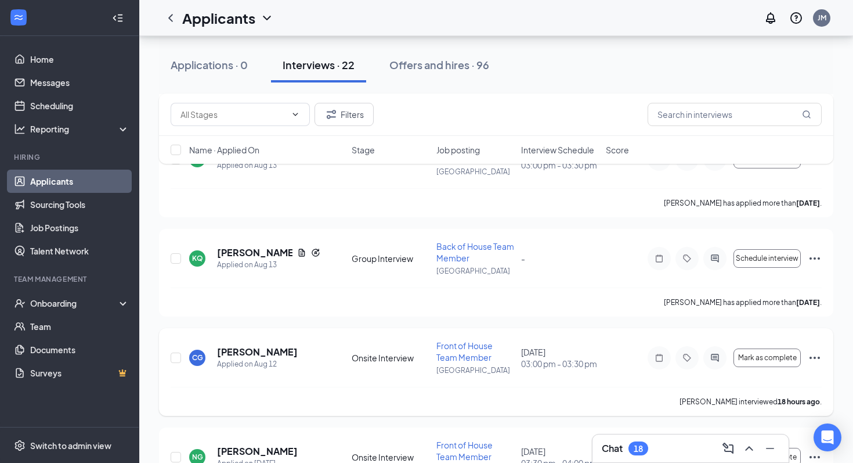
scroll to position [1528, 0]
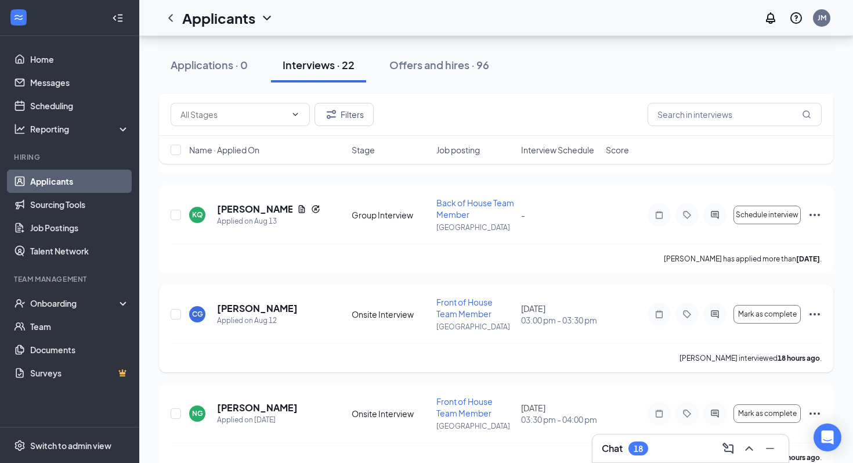
click at [817, 311] on icon "Ellipses" at bounding box center [815, 314] width 14 height 14
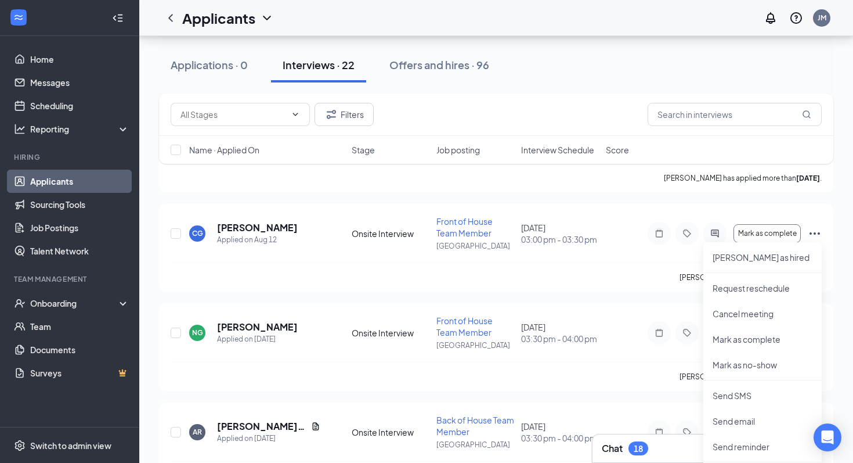
scroll to position [1610, 0]
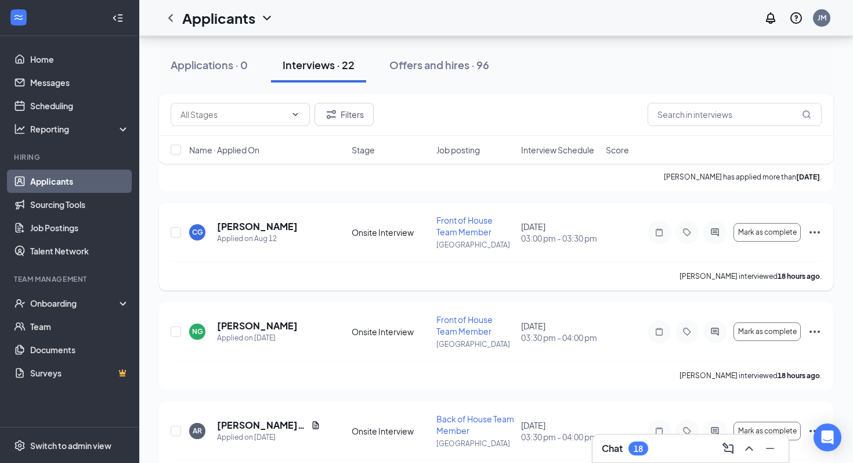
click at [817, 232] on icon "Ellipses" at bounding box center [815, 232] width 14 height 14
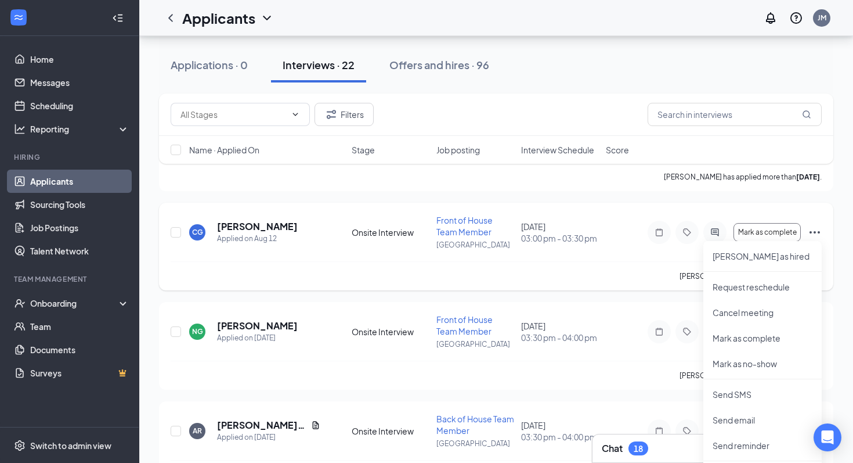
click at [817, 232] on icon "Ellipses" at bounding box center [815, 232] width 14 height 14
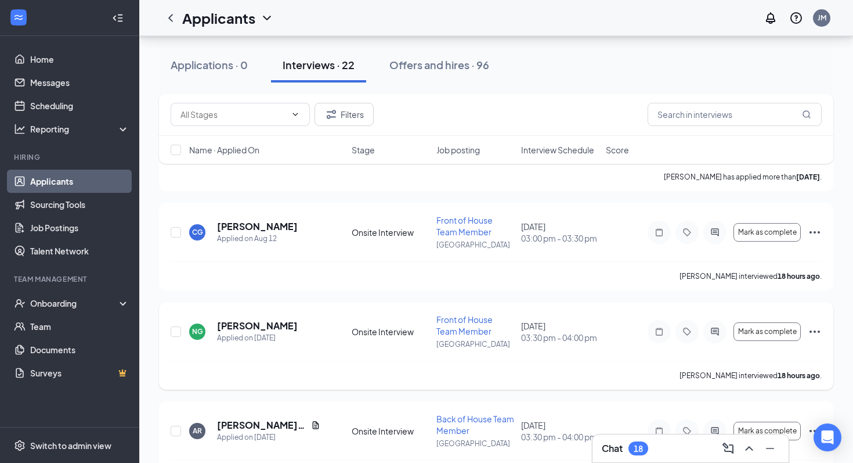
click at [811, 329] on icon "Ellipses" at bounding box center [815, 331] width 14 height 14
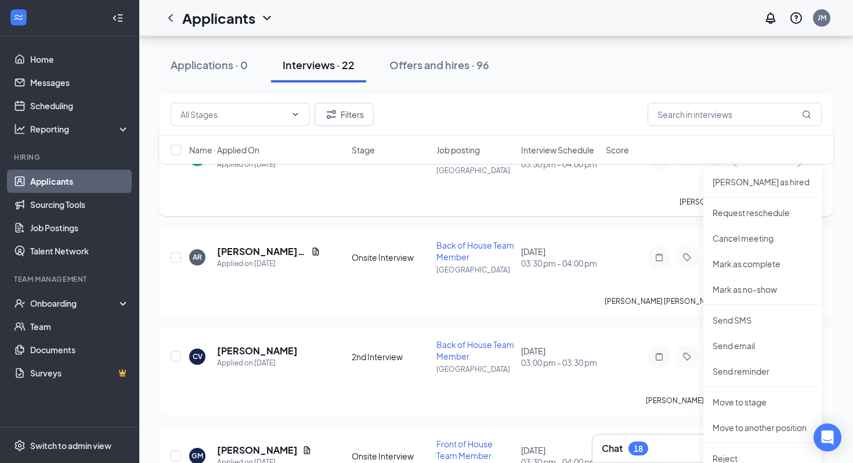
scroll to position [1838, 0]
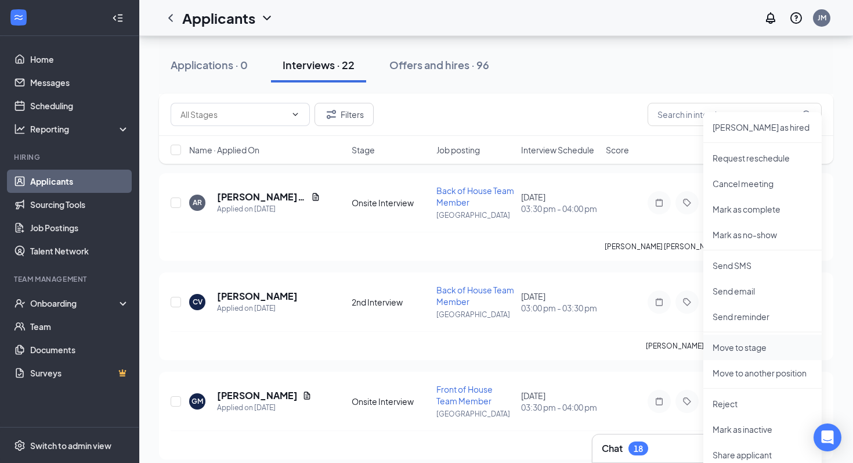
click at [731, 348] on p "Move to stage" at bounding box center [763, 347] width 100 height 12
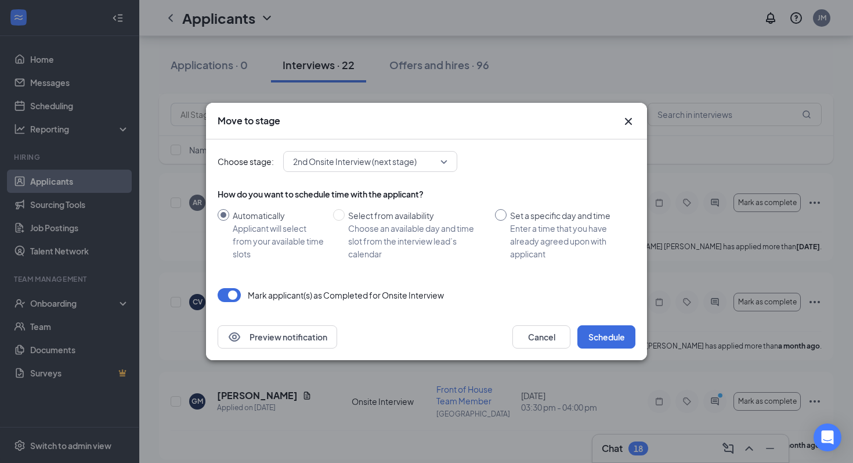
click at [499, 230] on label "Set a specific day and time Enter a time that you have already agreed upon with…" at bounding box center [563, 234] width 136 height 51
click at [499, 221] on input "Set a specific day and time Enter a time that you have already agreed upon with…" at bounding box center [501, 215] width 12 height 12
radio input "true"
radio input "false"
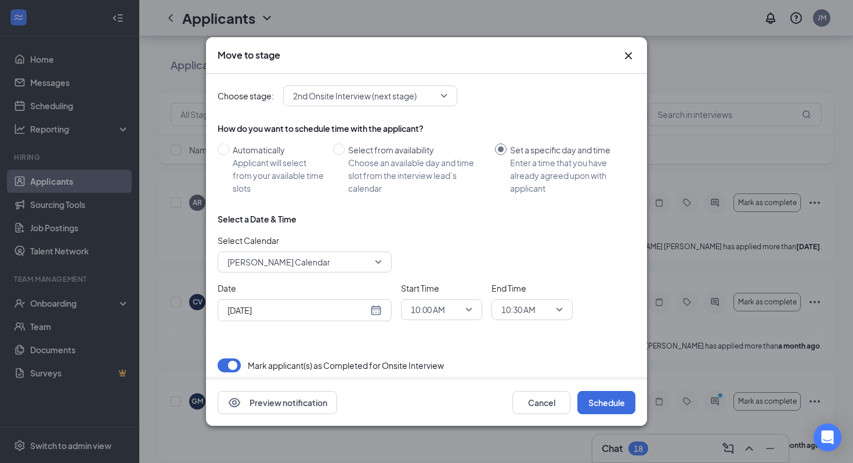
click at [331, 255] on span "Josh McGrory's Calendar" at bounding box center [300, 261] width 144 height 17
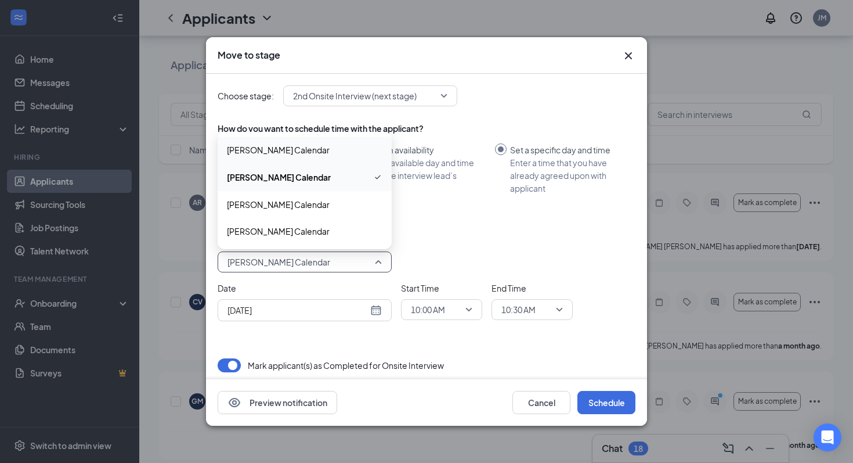
click at [305, 160] on div "Christy Schaaf's Calendar" at bounding box center [305, 149] width 174 height 27
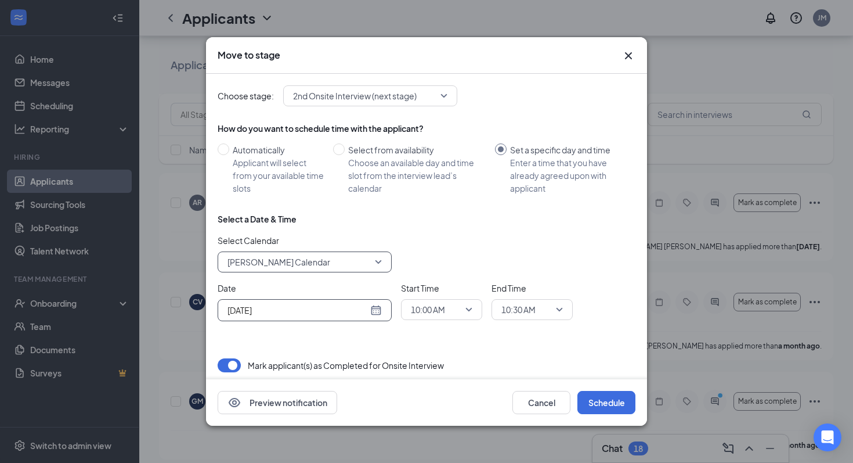
click at [270, 314] on input "[DATE]" at bounding box center [298, 310] width 140 height 13
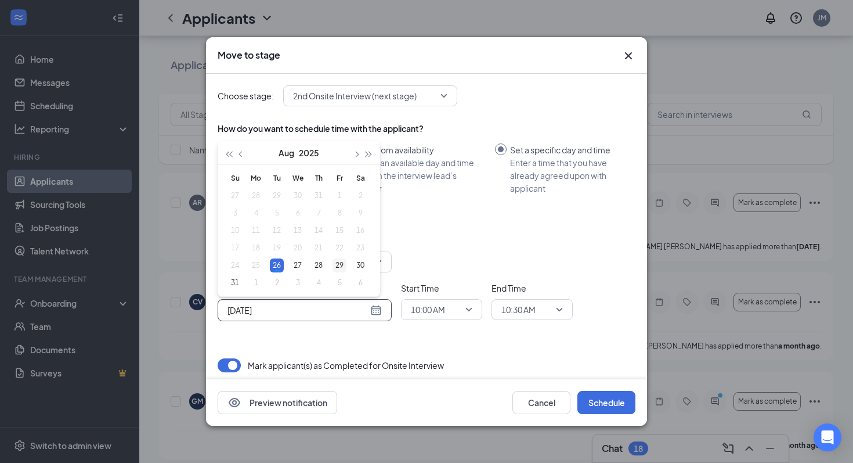
type input "Aug 29, 2025"
click at [335, 263] on div "29" at bounding box center [340, 265] width 14 height 14
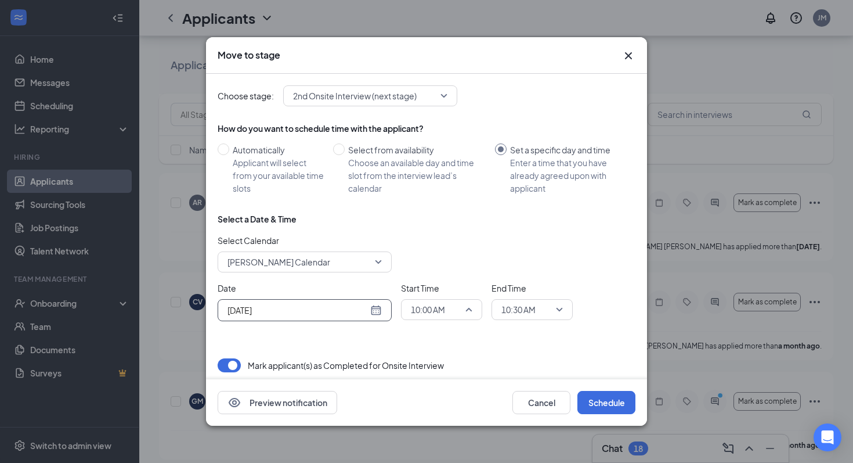
click at [432, 315] on span "10:00 AM" at bounding box center [428, 309] width 34 height 17
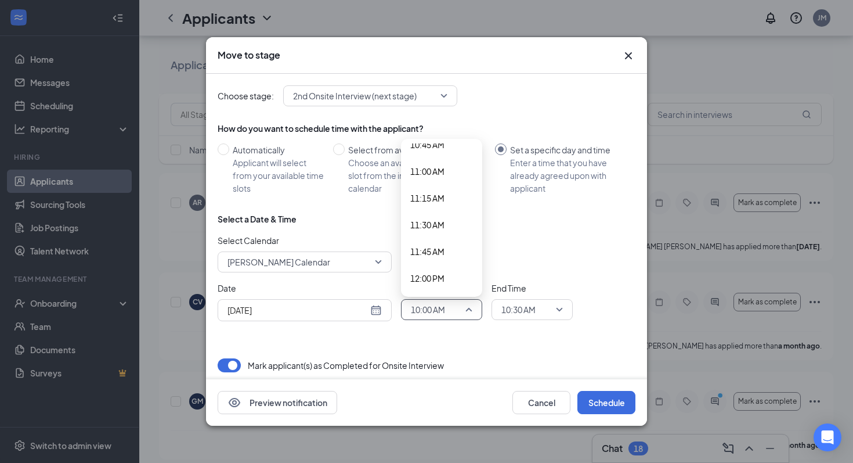
scroll to position [1185, 0]
click at [441, 206] on span "11:30 AM" at bounding box center [427, 201] width 34 height 13
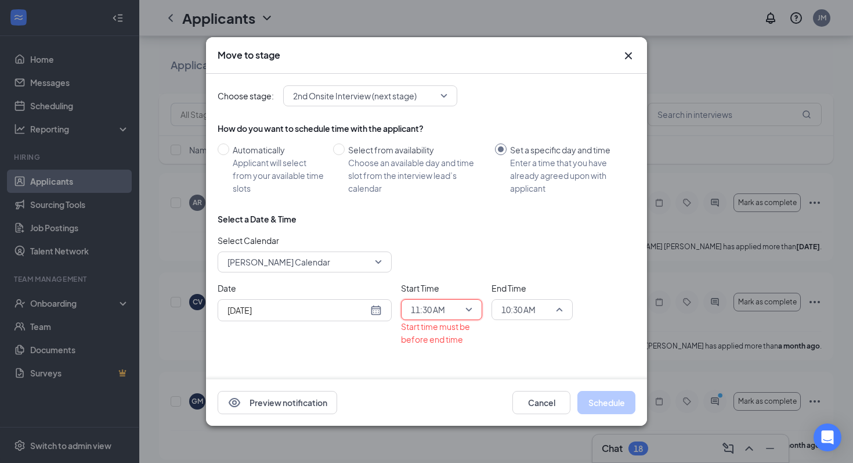
click at [523, 317] on span "10:30 AM" at bounding box center [518, 309] width 34 height 17
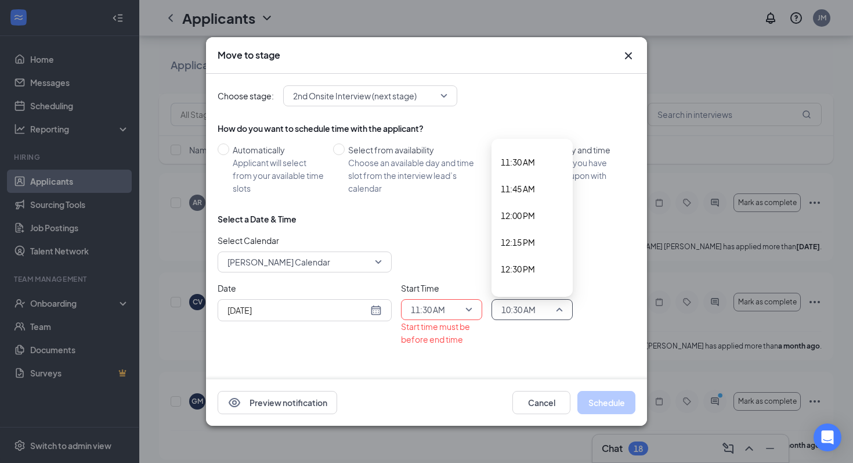
scroll to position [1258, 0]
click at [526, 187] on span "12:00 PM" at bounding box center [518, 181] width 34 height 13
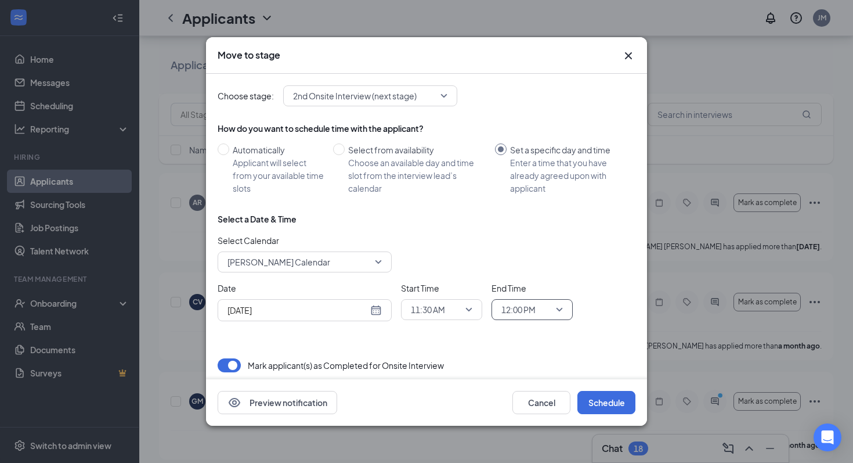
scroll to position [4, 0]
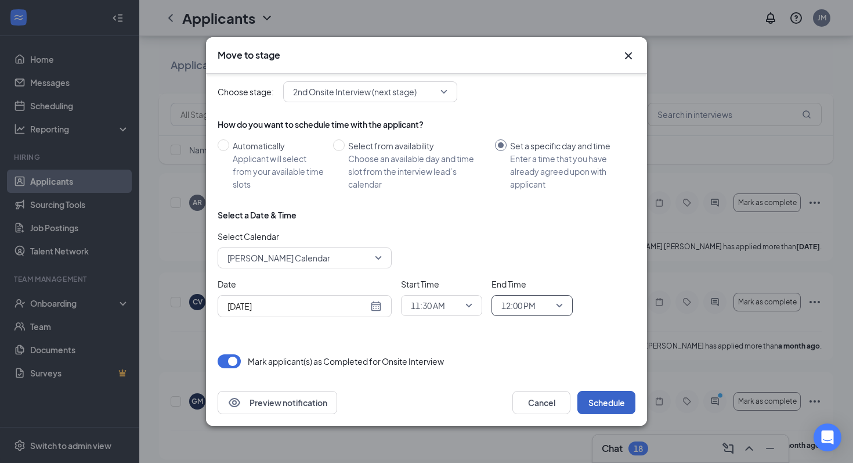
click at [606, 400] on button "Schedule" at bounding box center [606, 402] width 58 height 23
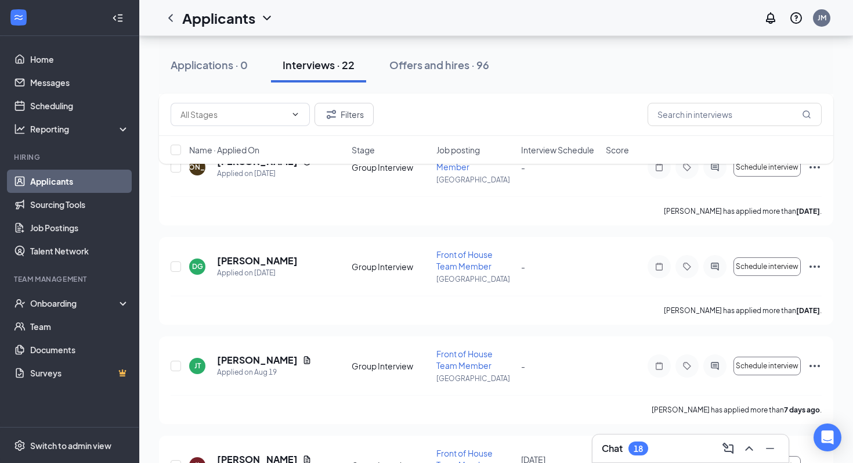
scroll to position [823, 0]
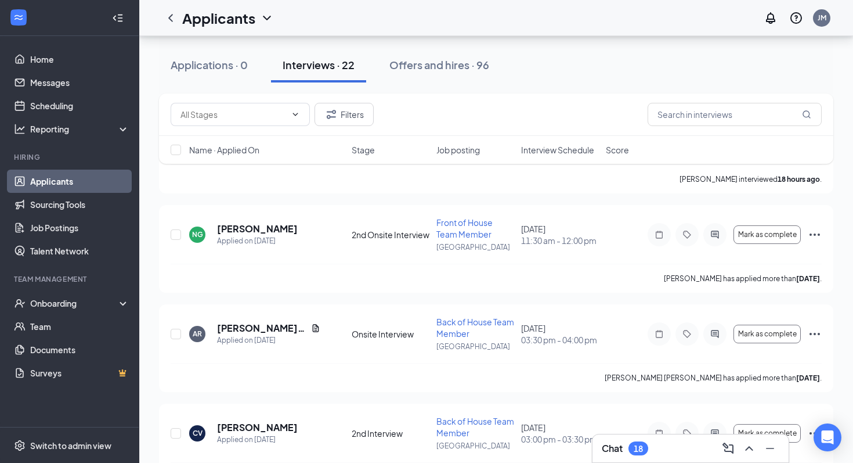
scroll to position [1948, 0]
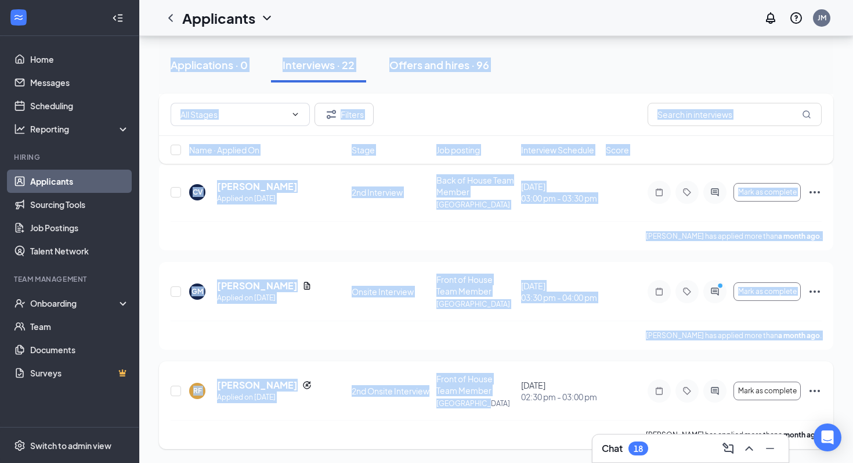
drag, startPoint x: 658, startPoint y: 451, endPoint x: 537, endPoint y: 416, distance: 125.8
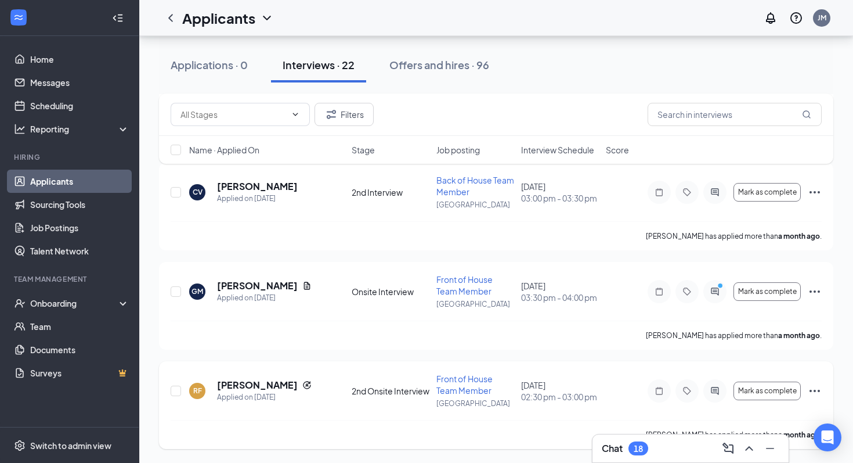
click at [561, 444] on div "Ramon Fabian has applied more than a month ago ." at bounding box center [496, 434] width 651 height 29
click at [639, 450] on div "18" at bounding box center [638, 448] width 9 height 10
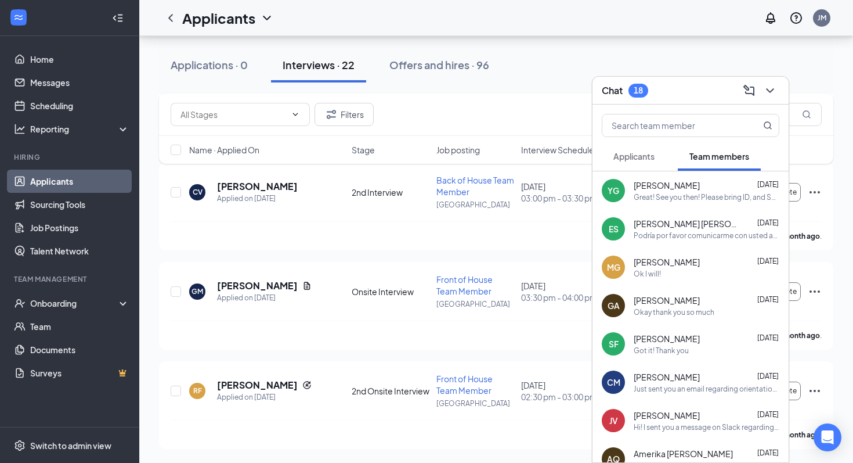
click at [648, 157] on span "Applicants" at bounding box center [633, 156] width 41 height 10
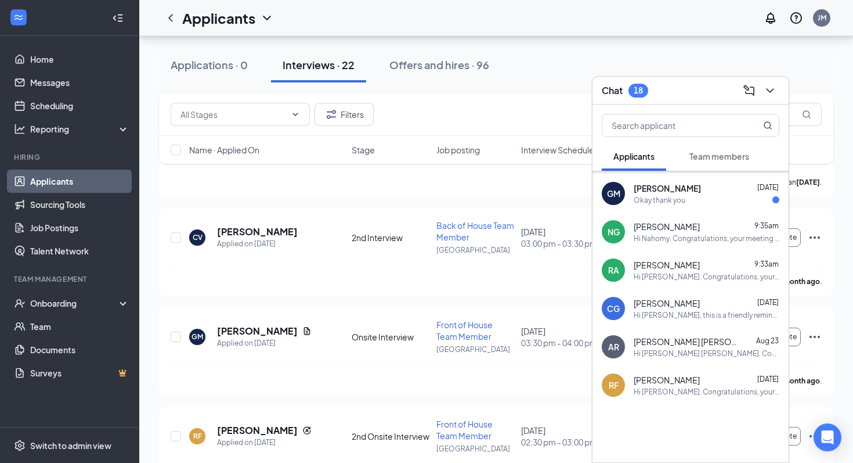
scroll to position [1807, 0]
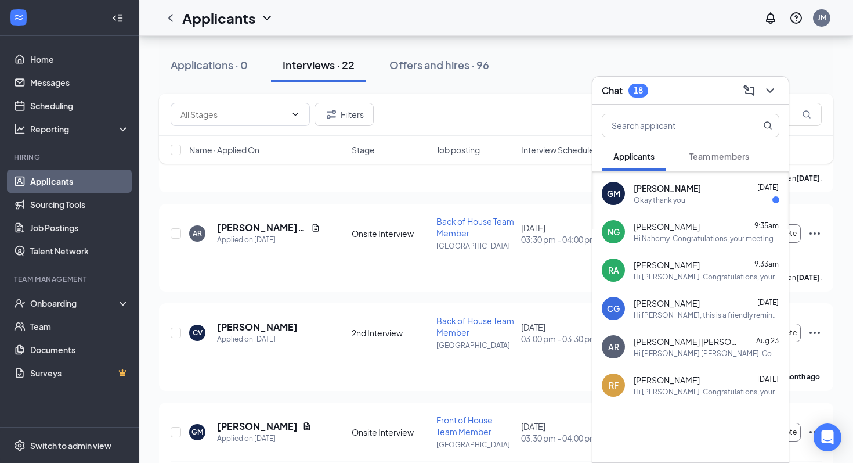
click at [676, 198] on div "Okay thank you" at bounding box center [660, 200] width 52 height 10
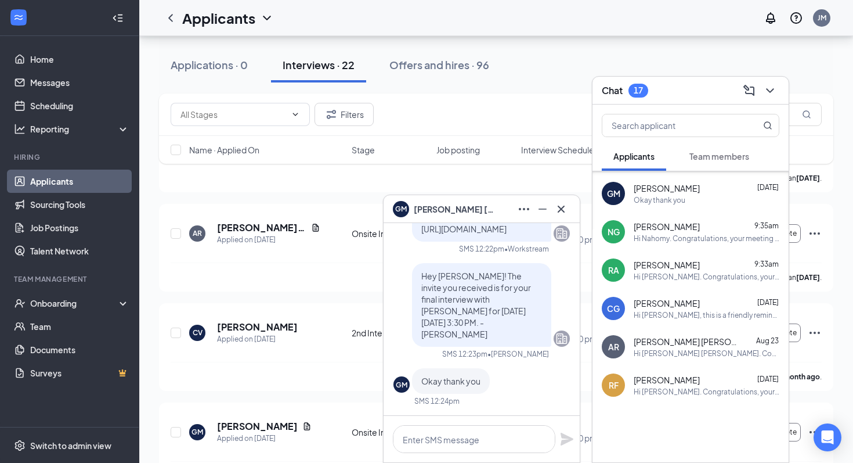
click at [655, 248] on div "NG Nahomy Garcia 9:35am Hi Nahomy. Congratulations, your meeting with Chick-fil…" at bounding box center [691, 231] width 196 height 38
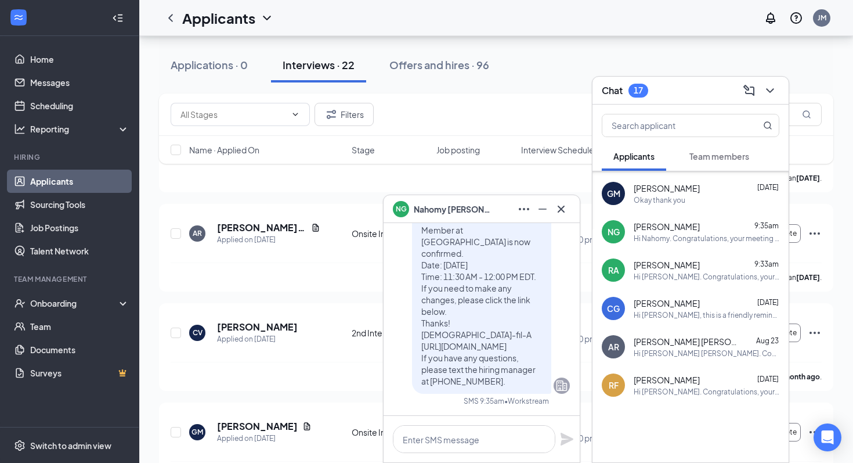
click at [709, 161] on span "Team members" at bounding box center [719, 156] width 60 height 10
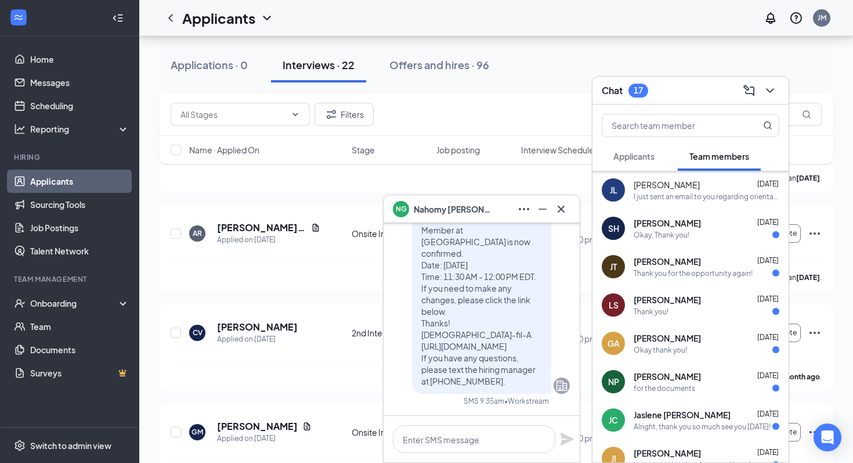
click at [630, 150] on div "Applicants" at bounding box center [633, 156] width 41 height 12
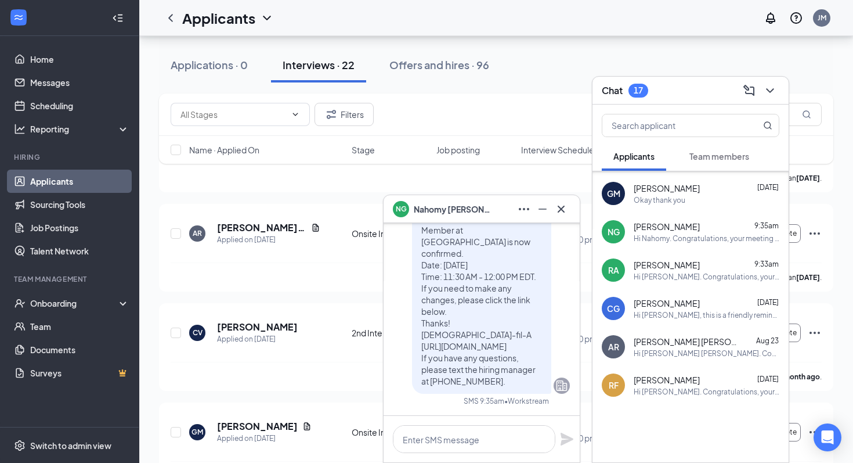
scroll to position [418, 0]
click at [648, 198] on div "Okay thank you" at bounding box center [660, 200] width 52 height 10
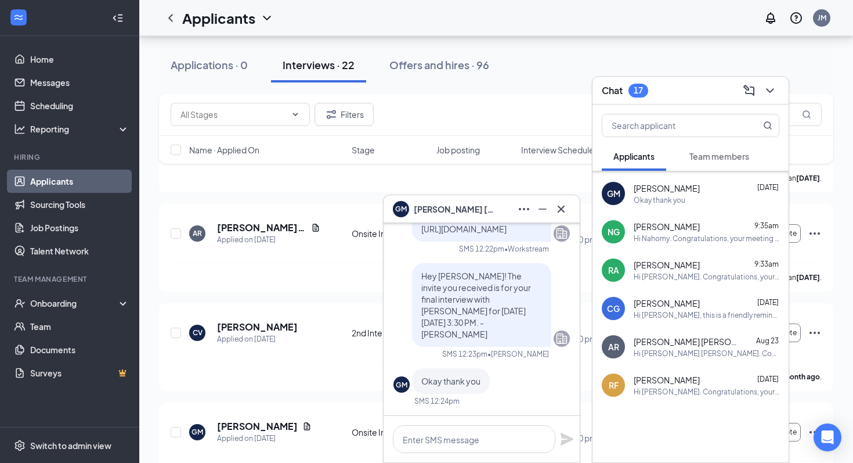
click at [721, 160] on span "Team members" at bounding box center [719, 156] width 60 height 10
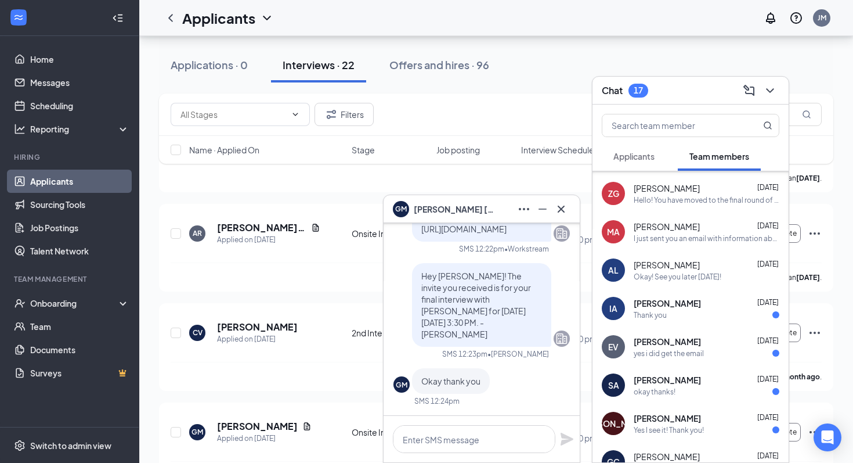
scroll to position [728, 0]
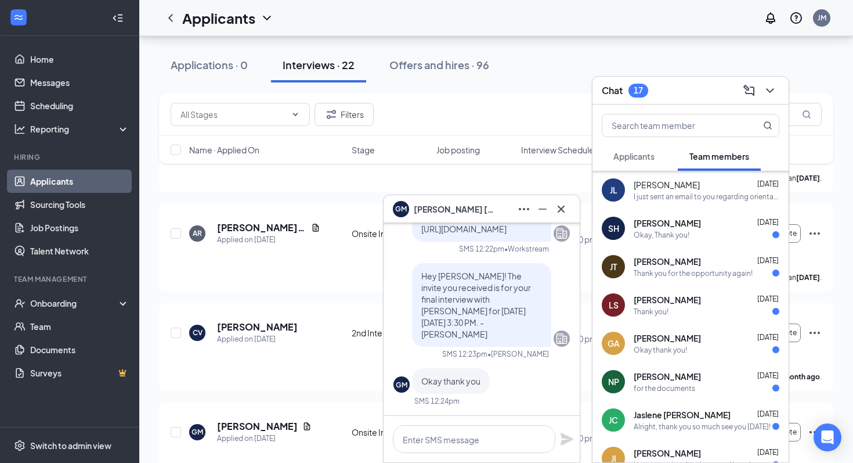
click at [694, 226] on span "Sherry Maria Hanna" at bounding box center [667, 223] width 67 height 12
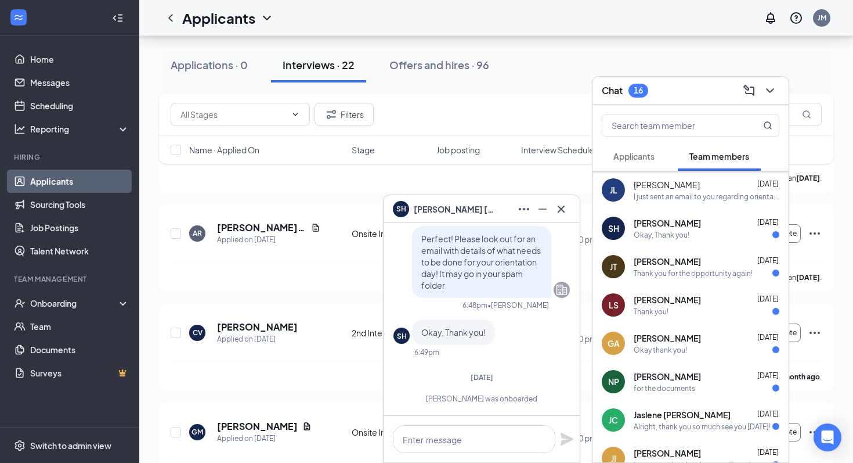
click at [666, 286] on div "LS Lia Soler Feb 1 Thank you!" at bounding box center [691, 305] width 196 height 38
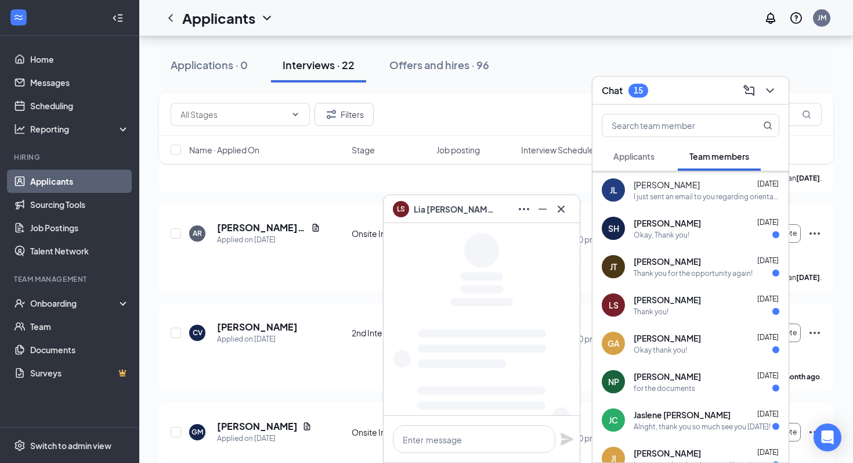
click at [672, 269] on div "Thank you for the opportunity again!" at bounding box center [693, 273] width 119 height 10
click at [672, 322] on div "LS Lia Soler Feb 1 Thank you!" at bounding box center [691, 305] width 196 height 38
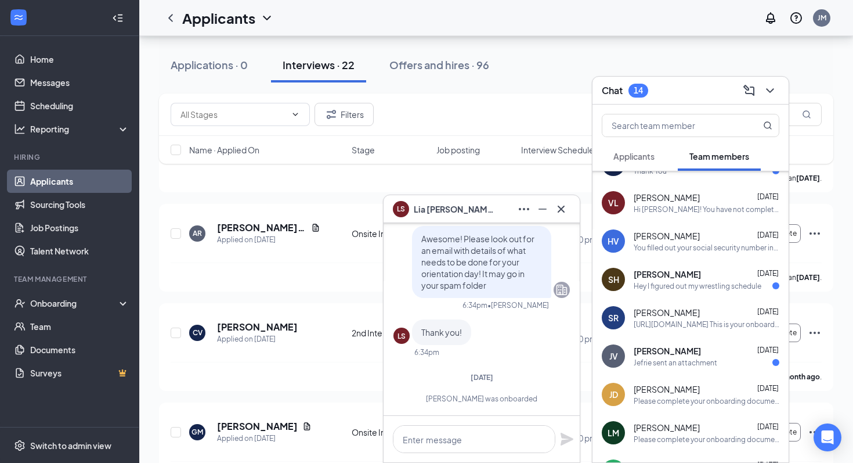
scroll to position [1189, 0]
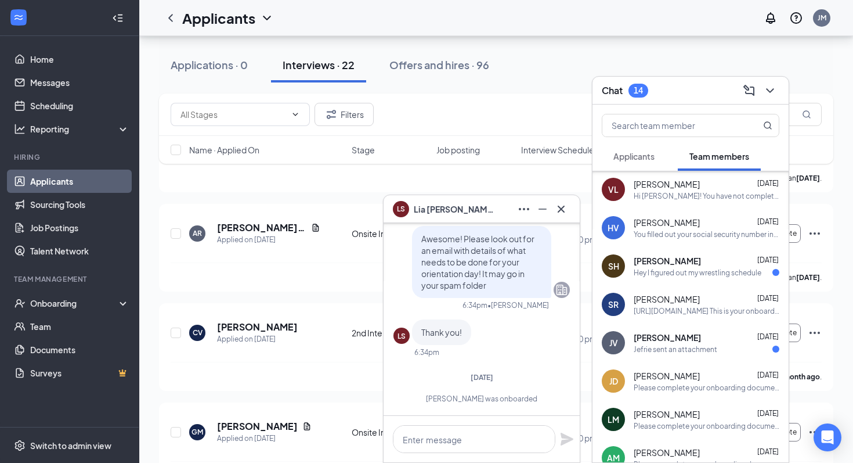
click at [673, 262] on span "Sebastian Hernandez" at bounding box center [667, 261] width 67 height 12
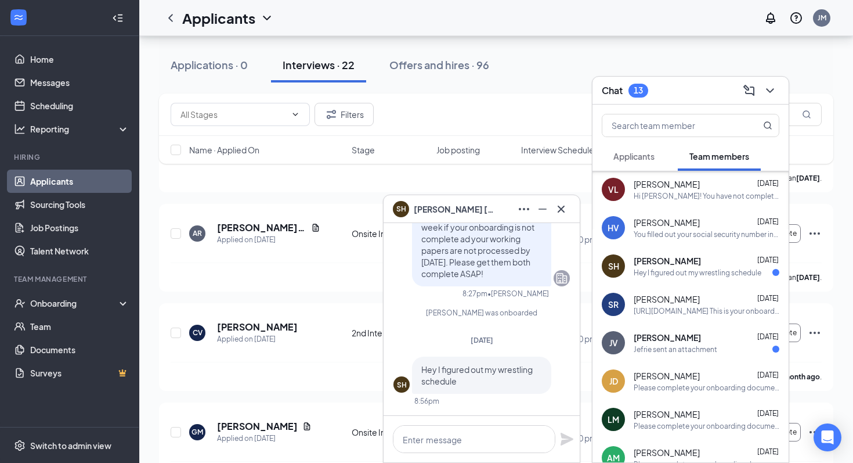
click at [655, 351] on div "Jefrie sent an attachment" at bounding box center [676, 349] width 84 height 10
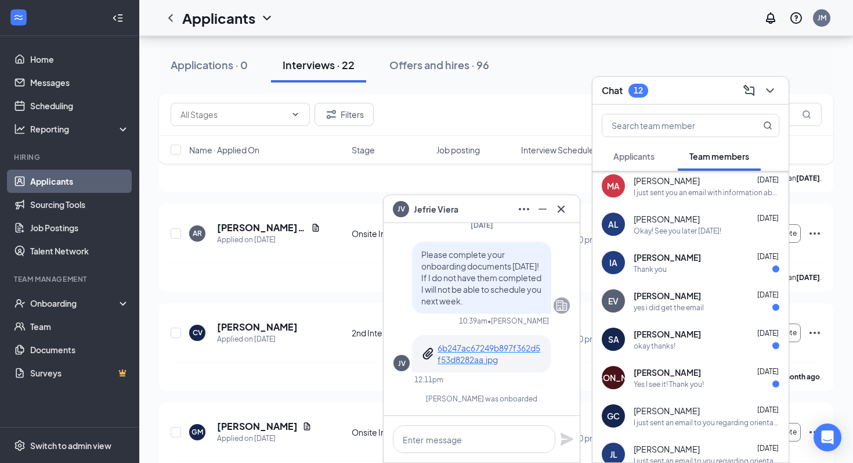
scroll to position [429, 0]
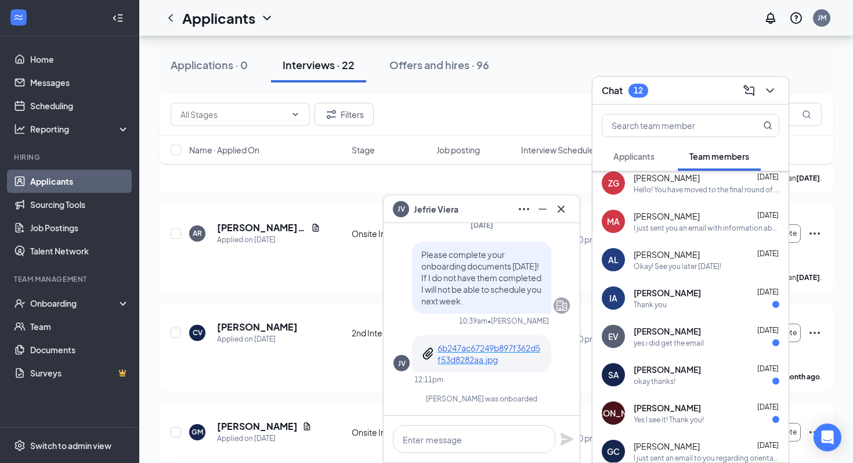
click at [670, 346] on div "yes i did get the email" at bounding box center [669, 343] width 70 height 10
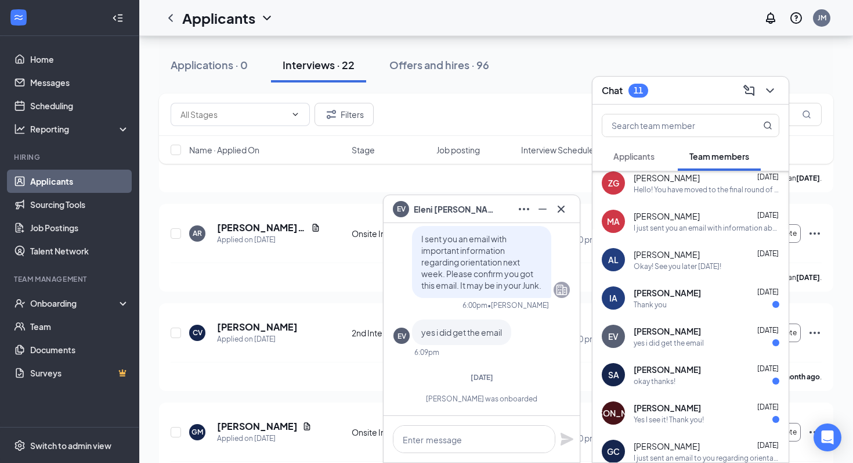
click at [679, 394] on div "JA Janith Abeysinghe Feb 24 Yes I see it! Thank you!" at bounding box center [691, 413] width 196 height 38
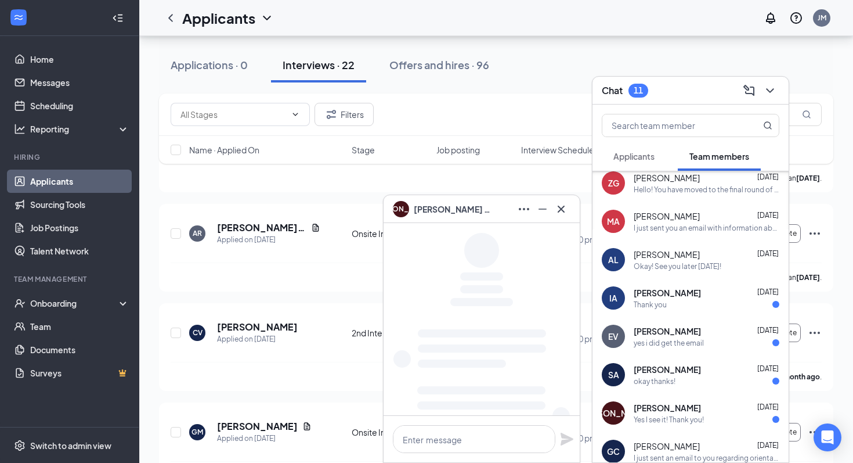
click at [679, 368] on span "Sebastian Avlarado" at bounding box center [667, 369] width 67 height 12
click at [693, 304] on div "Thank you" at bounding box center [707, 304] width 146 height 10
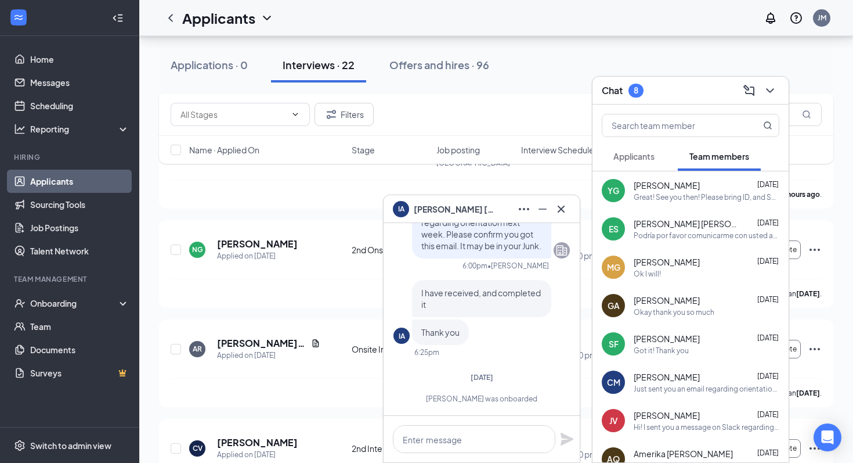
scroll to position [1691, 0]
click at [562, 202] on icon "Cross" at bounding box center [561, 209] width 14 height 14
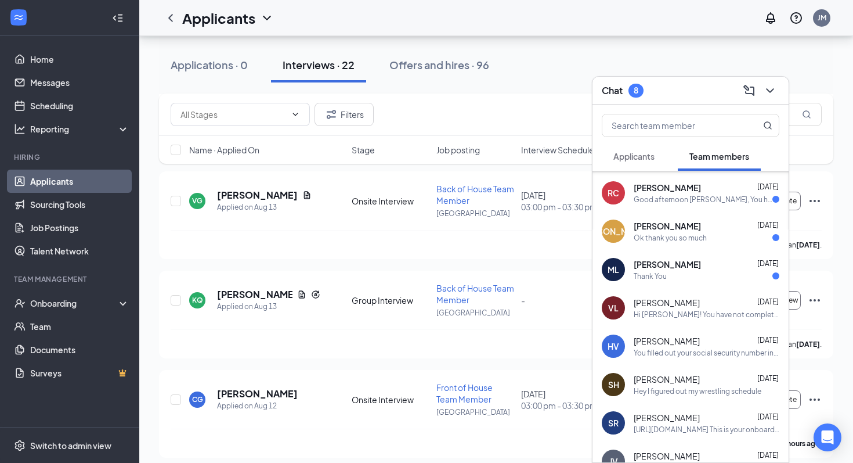
scroll to position [985, 0]
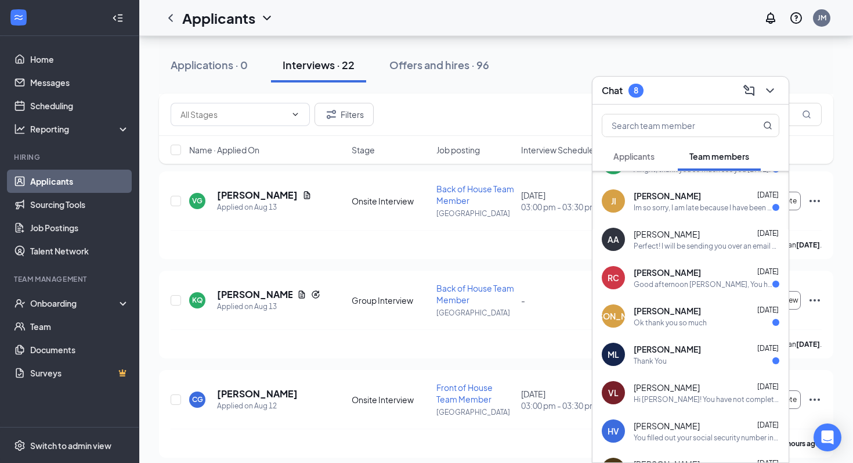
click at [738, 361] on div "Thank You" at bounding box center [707, 361] width 146 height 10
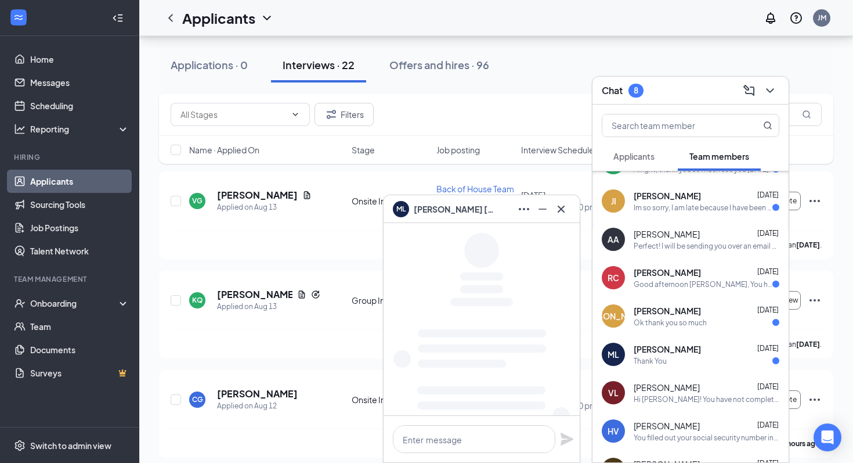
click at [718, 312] on div "Jael Alfonso Nov 29, 2024" at bounding box center [707, 311] width 146 height 12
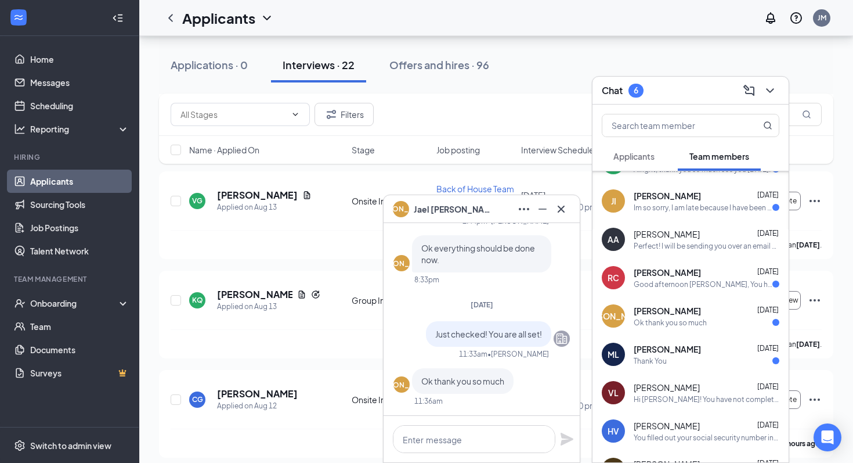
click at [717, 209] on div "Im so sorry, I am late because I have been looking for my passport and social s…" at bounding box center [703, 208] width 139 height 10
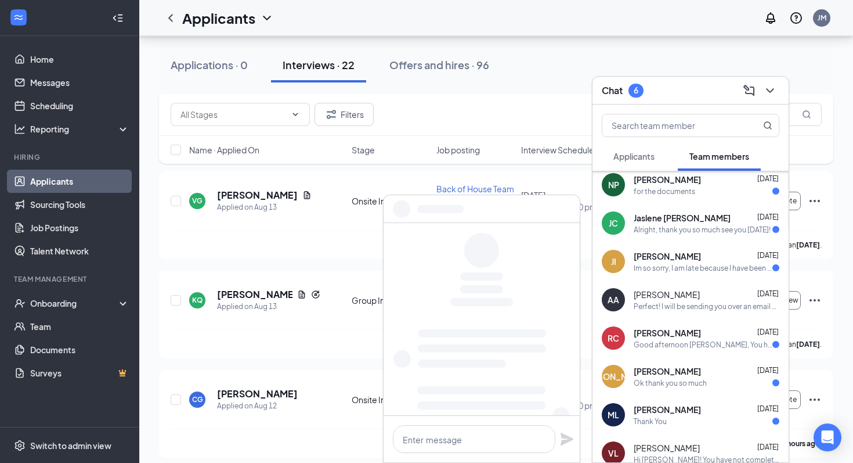
scroll to position [923, 0]
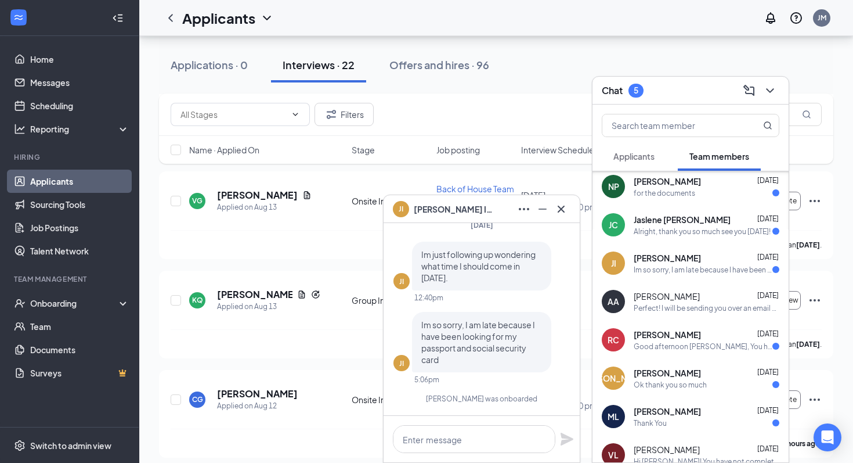
click at [716, 214] on div "Jaslene Cabassa Dec 30, 2024" at bounding box center [707, 220] width 146 height 12
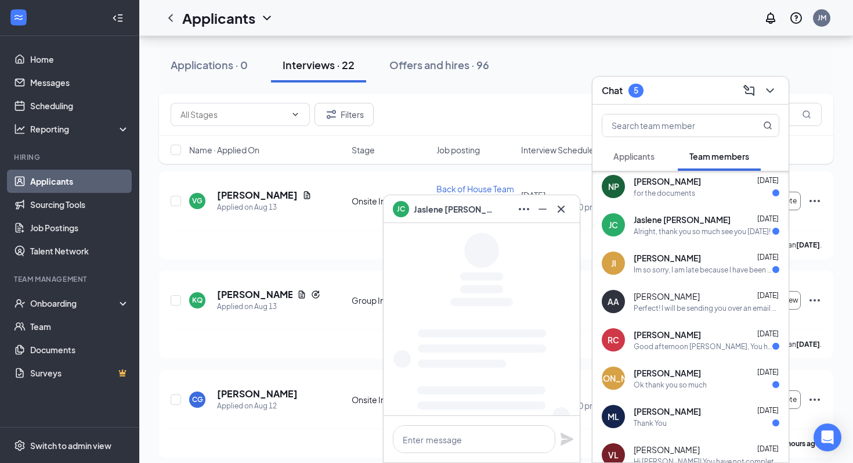
click at [712, 178] on div "Naiomi Perez Jan 2" at bounding box center [707, 181] width 146 height 12
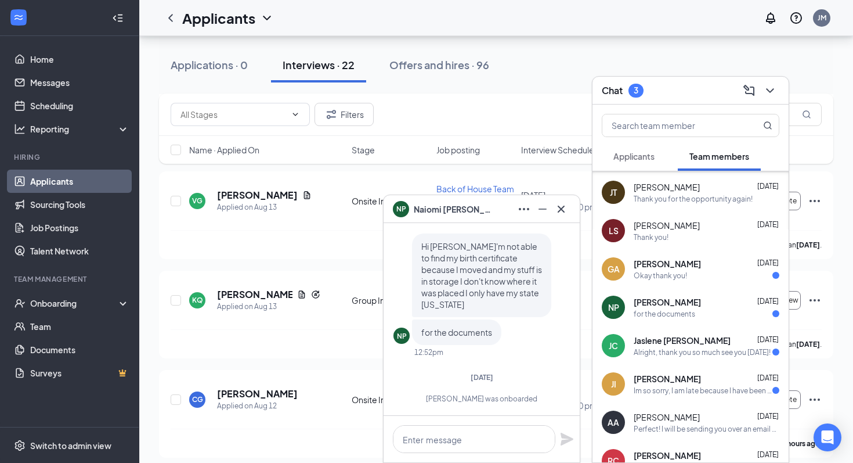
scroll to position [785, 0]
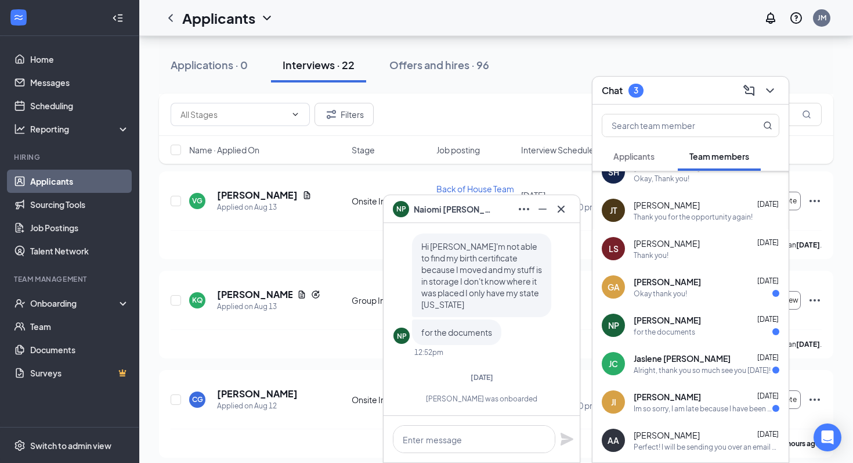
click at [730, 302] on div "GA Gabriel Amparo Jan 16 Okay thank you!" at bounding box center [691, 287] width 196 height 38
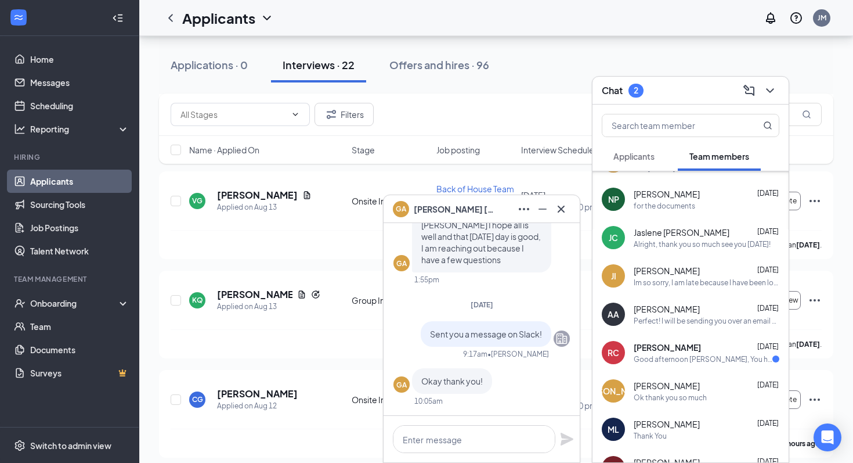
scroll to position [925, 0]
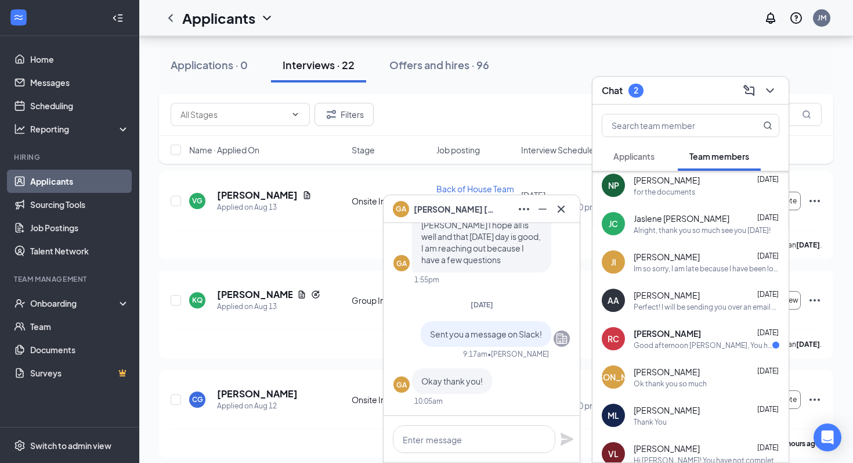
click at [742, 355] on div "RC Richard Cruz Dec 7, 2024 Good afternoon Christy, You had mentioned starting …" at bounding box center [691, 338] width 196 height 38
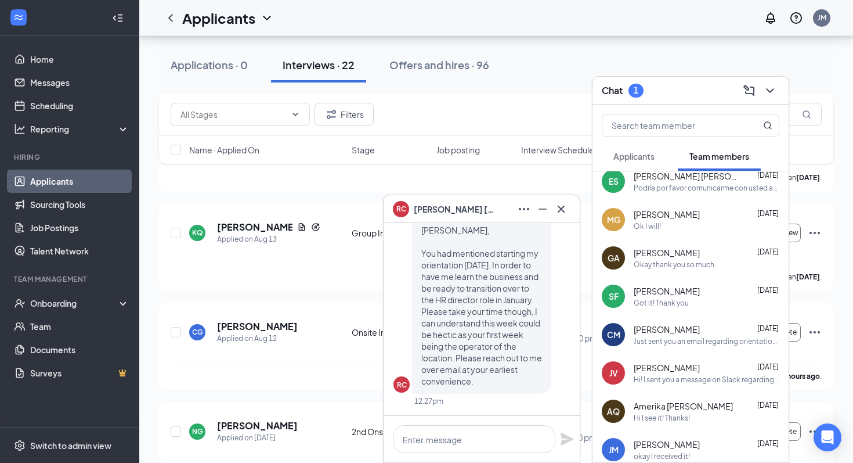
scroll to position [0, 0]
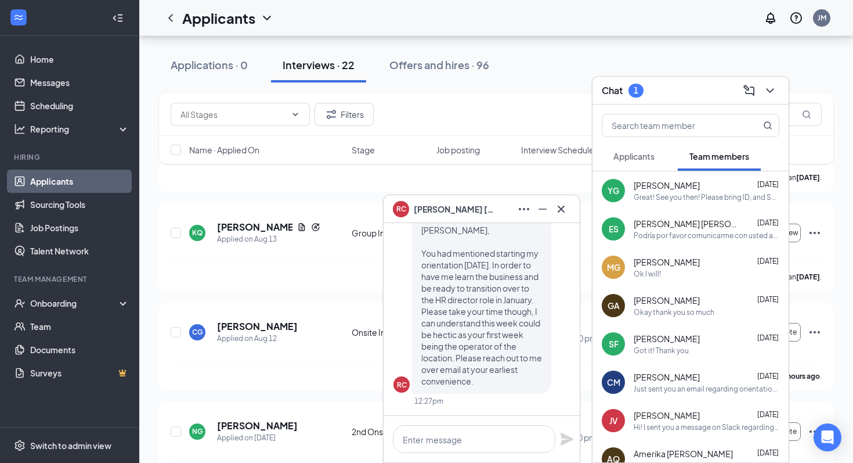
click at [622, 150] on div "Applicants" at bounding box center [633, 156] width 41 height 12
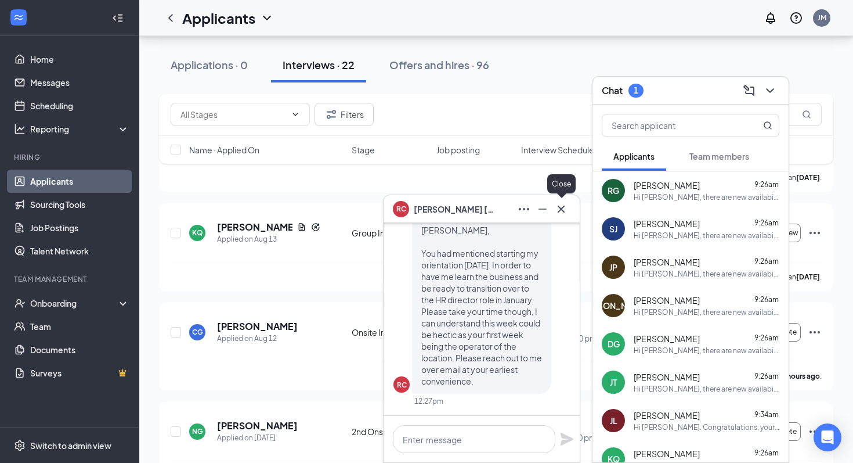
click at [565, 214] on icon "Cross" at bounding box center [561, 209] width 14 height 14
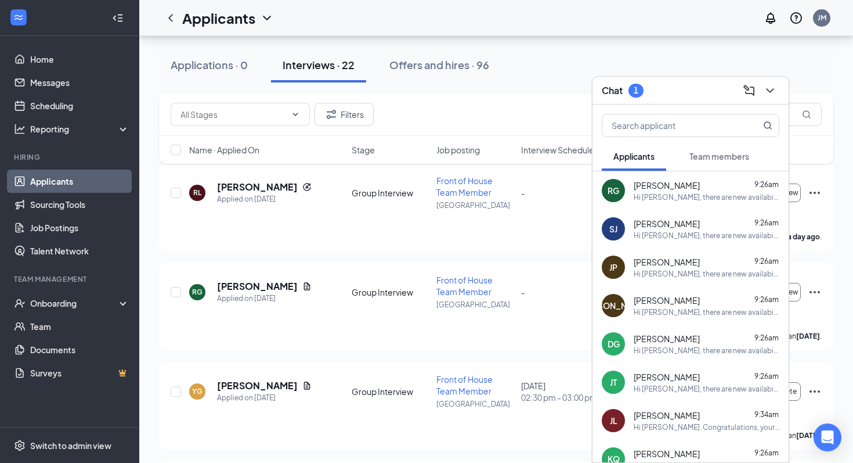
click at [709, 168] on button "Team members" at bounding box center [719, 156] width 83 height 29
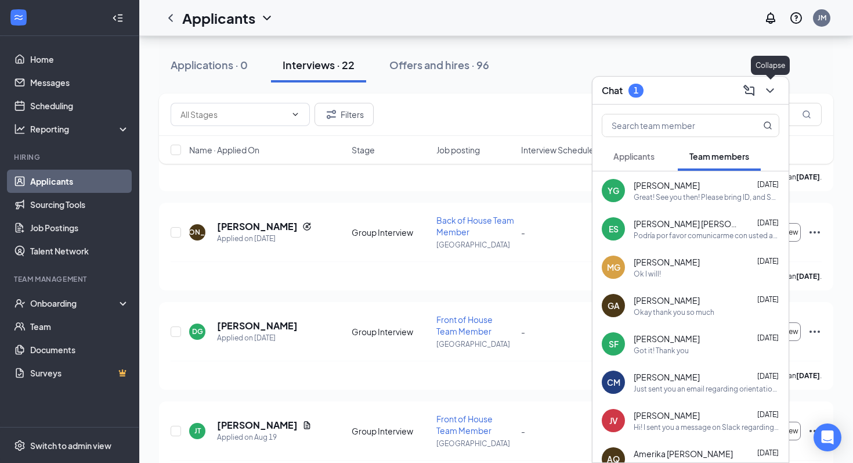
click at [772, 91] on icon "ChevronDown" at bounding box center [770, 91] width 14 height 14
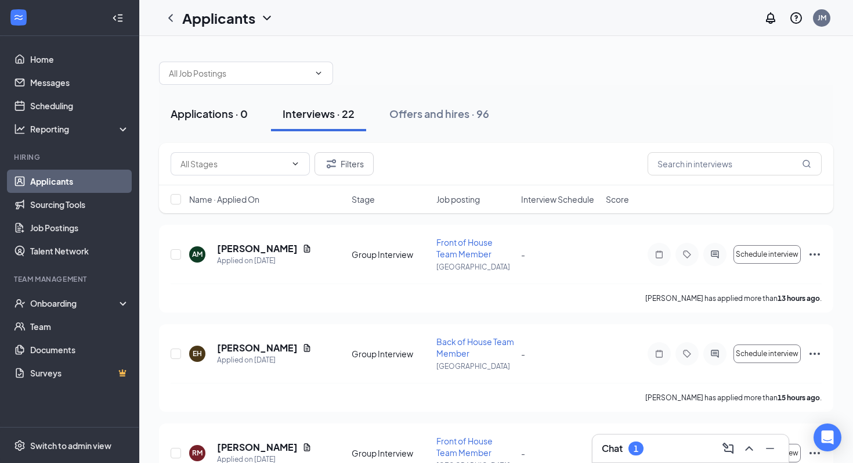
click at [211, 102] on button "Applications · 0" at bounding box center [209, 113] width 100 height 35
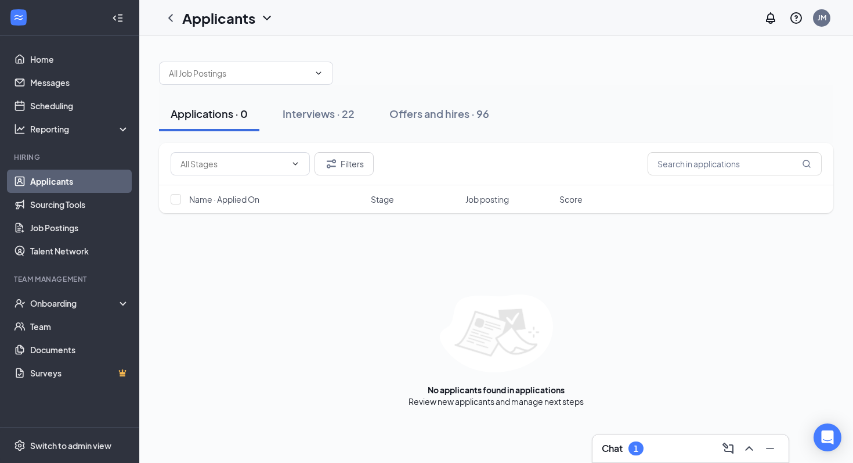
click at [362, 73] on div at bounding box center [496, 67] width 674 height 35
click at [56, 109] on link "Scheduling" at bounding box center [79, 105] width 99 height 23
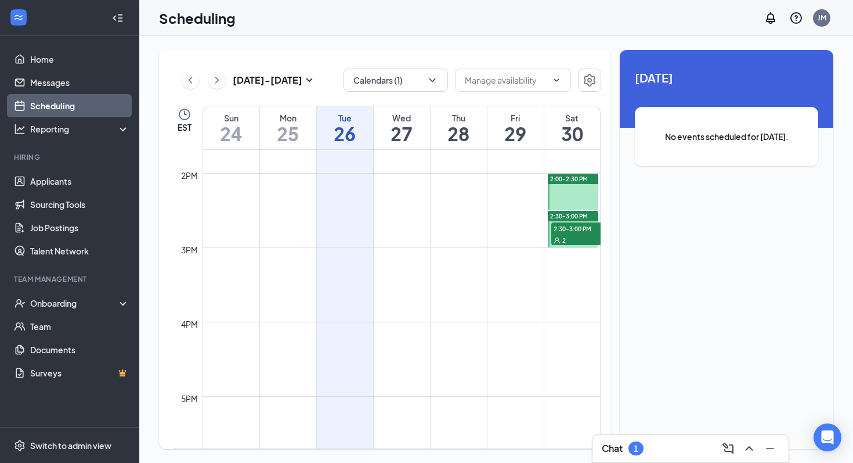
scroll to position [1005, 0]
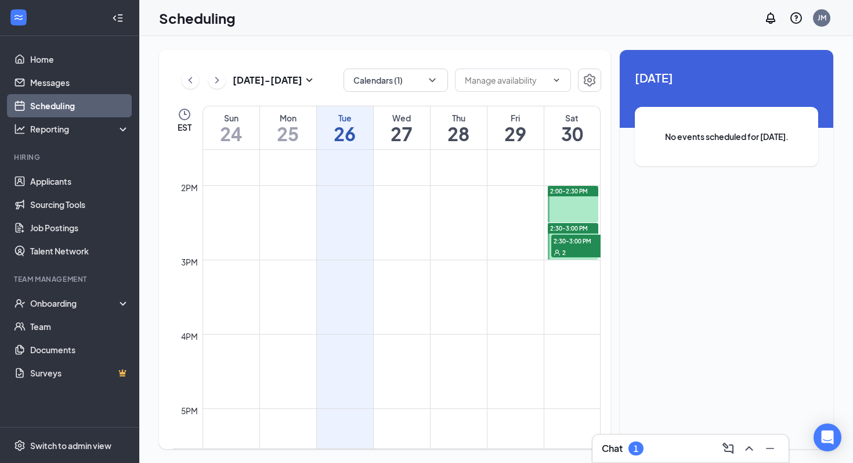
click at [573, 254] on div "2" at bounding box center [580, 252] width 58 height 12
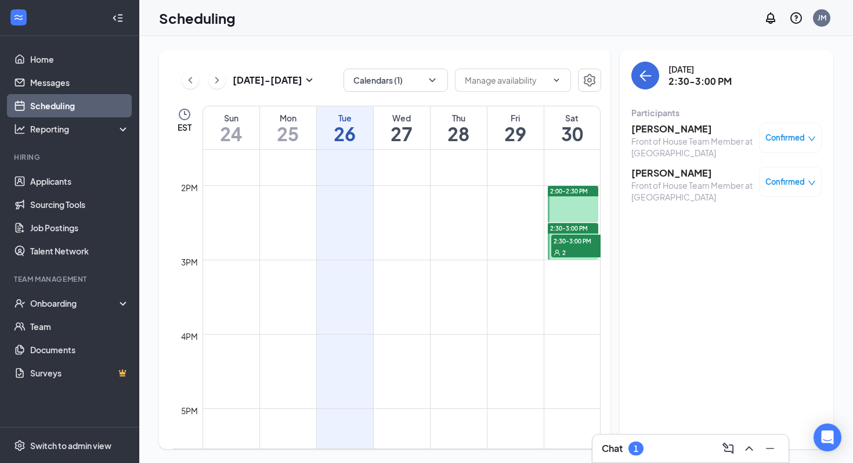
click at [575, 198] on div at bounding box center [573, 204] width 50 height 37
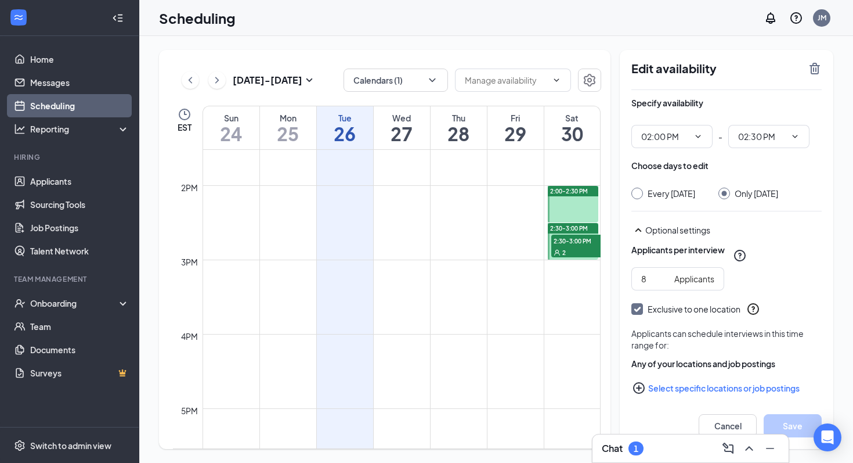
click at [571, 252] on div "2" at bounding box center [580, 252] width 58 height 12
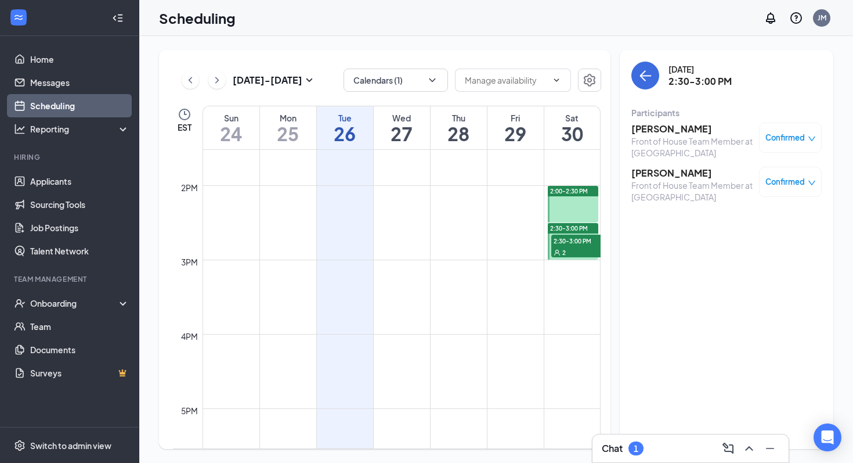
click at [577, 206] on div at bounding box center [573, 204] width 50 height 37
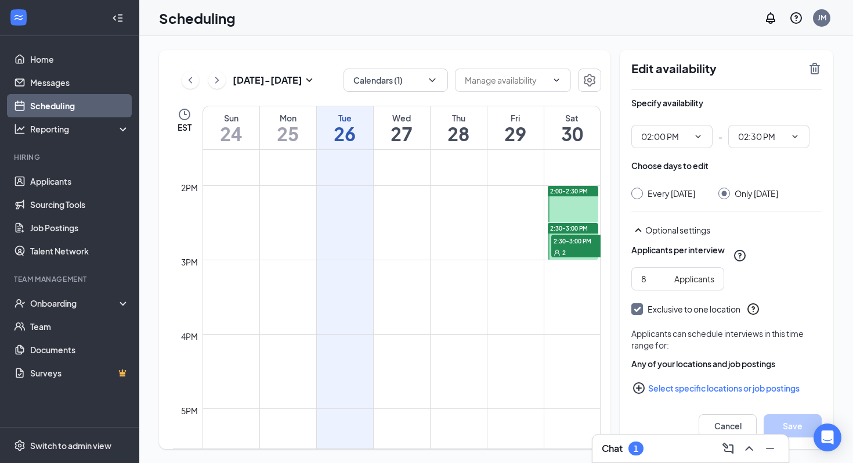
click at [560, 228] on span "2:30-3:00 PM" at bounding box center [569, 228] width 38 height 8
click at [570, 194] on span "2:00-2:30 PM" at bounding box center [569, 191] width 38 height 8
click at [574, 248] on div "2" at bounding box center [580, 252] width 58 height 12
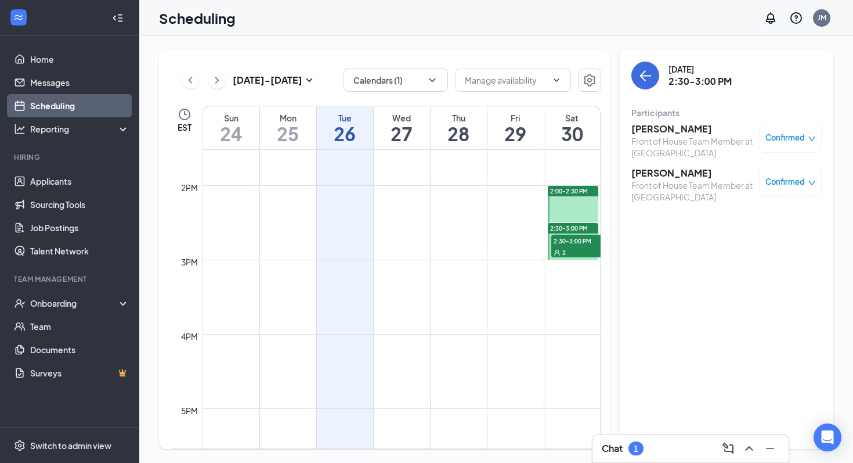
click at [506, 241] on td at bounding box center [402, 250] width 398 height 19
click at [50, 175] on link "Applicants" at bounding box center [79, 180] width 99 height 23
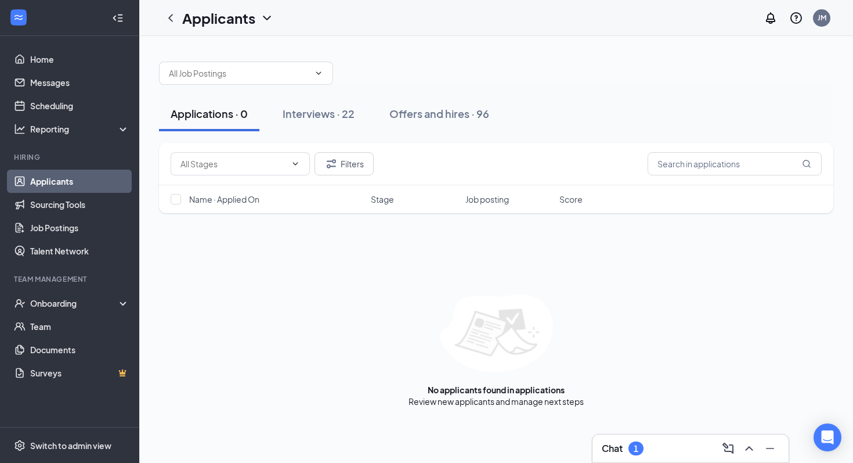
click at [420, 45] on div "Applications · 0 Interviews · 22 Offers and hires · 96 Filters Name · Applied O…" at bounding box center [496, 228] width 714 height 385
click at [221, 81] on span at bounding box center [246, 73] width 174 height 23
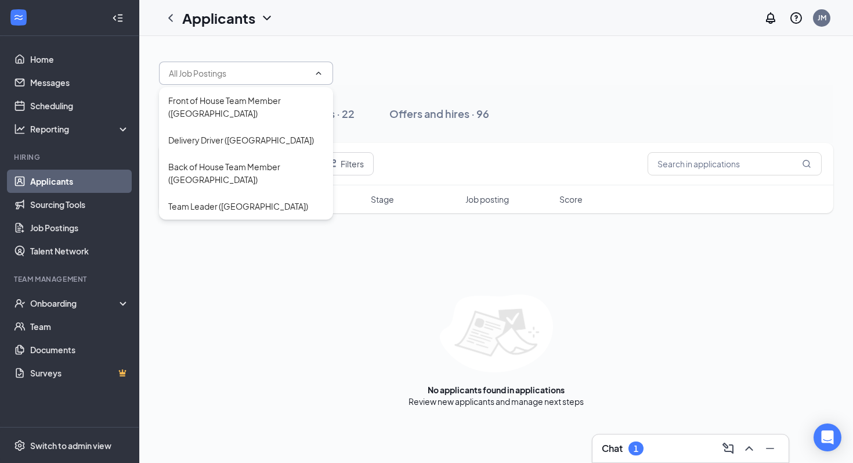
click at [243, 67] on input "text" at bounding box center [239, 73] width 140 height 13
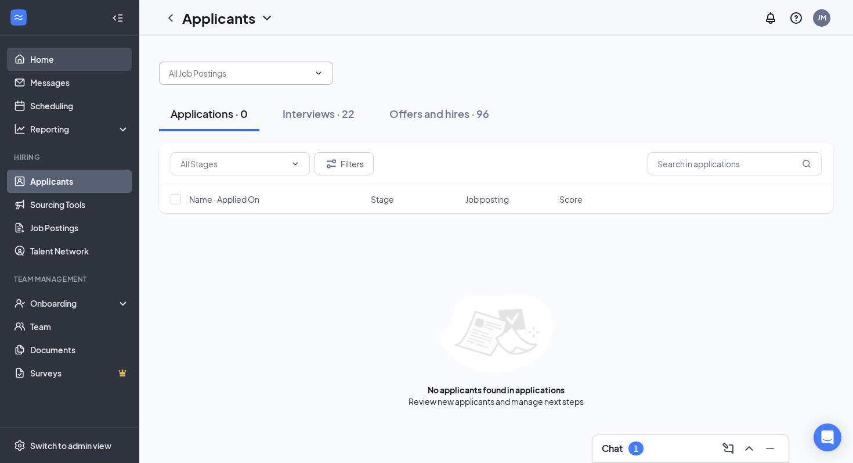
click at [47, 56] on link "Home" at bounding box center [79, 59] width 99 height 23
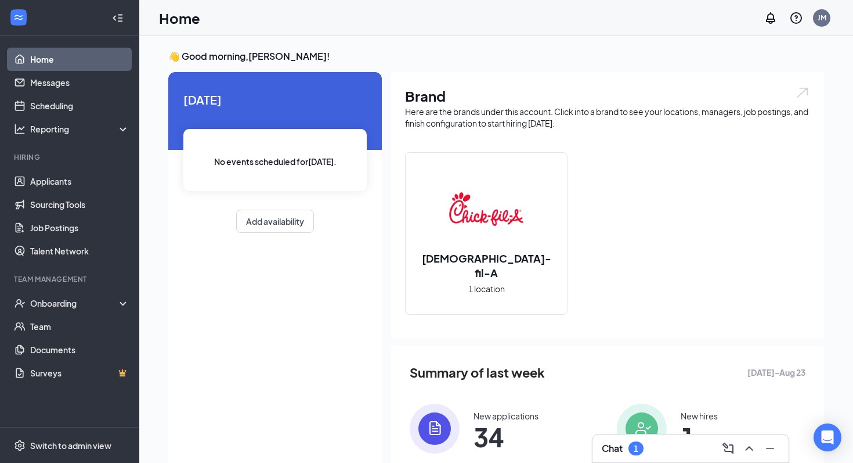
click at [644, 453] on div "Chat 1" at bounding box center [623, 448] width 42 height 14
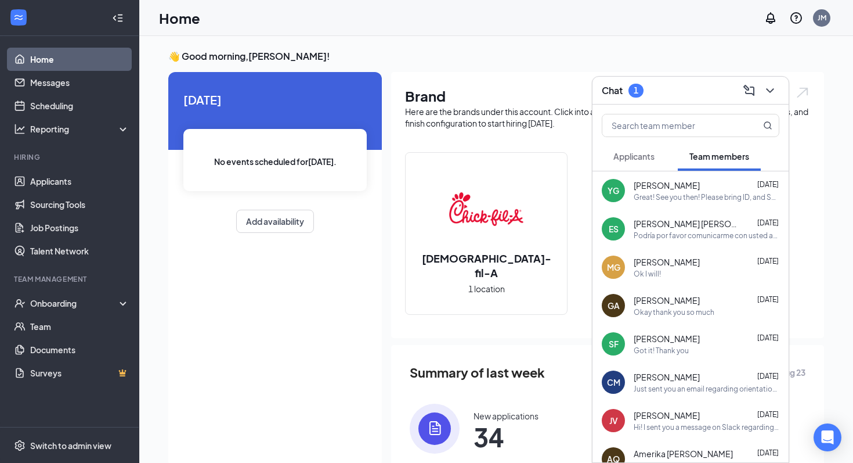
click at [642, 165] on button "Applicants" at bounding box center [634, 156] width 64 height 29
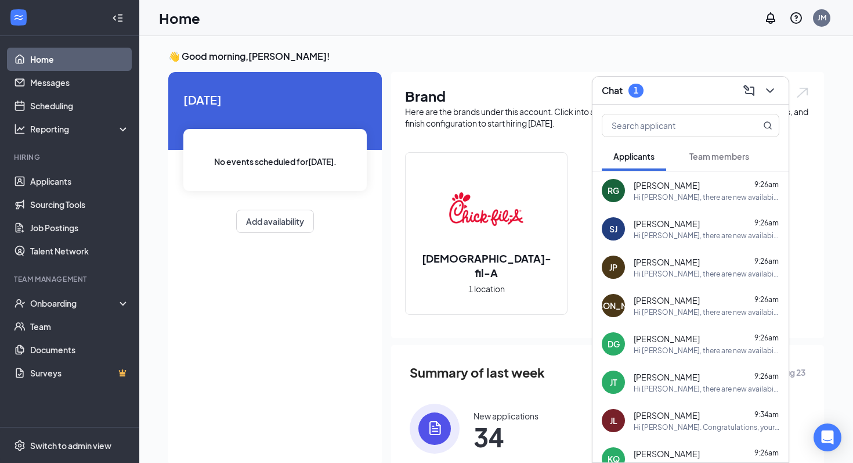
click at [711, 152] on span "Team members" at bounding box center [719, 156] width 60 height 10
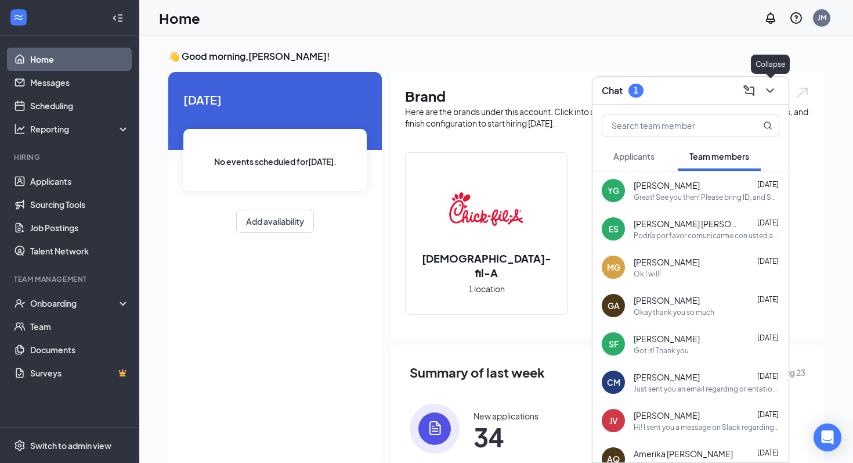
click at [775, 89] on icon "ChevronDown" at bounding box center [770, 91] width 14 height 14
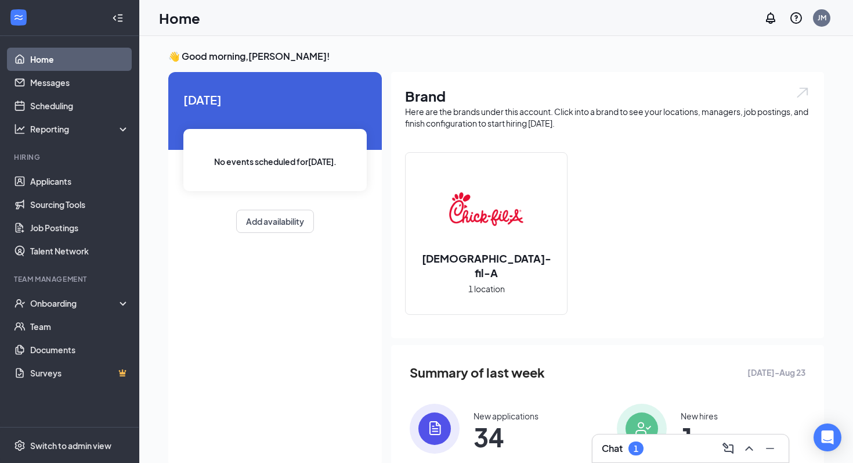
click at [703, 130] on div "Brand Here are the brands under this account. Click into a brand to see your lo…" at bounding box center [607, 205] width 433 height 266
